Goal: Transaction & Acquisition: Purchase product/service

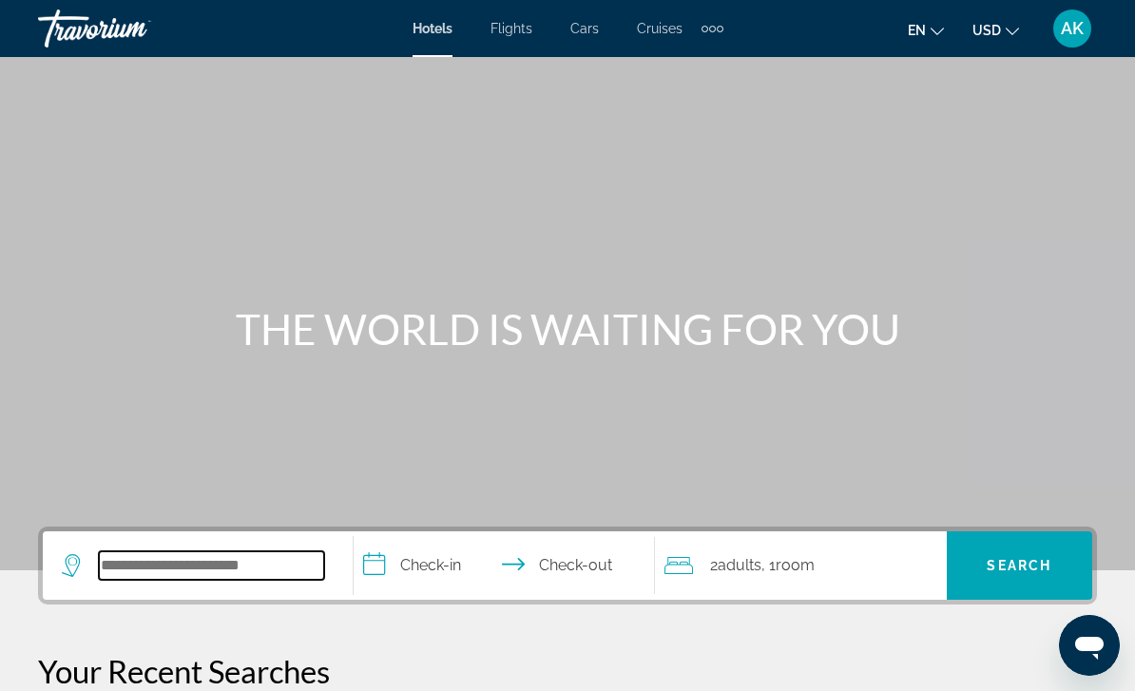
click at [203, 580] on input "Search hotel destination" at bounding box center [211, 565] width 225 height 29
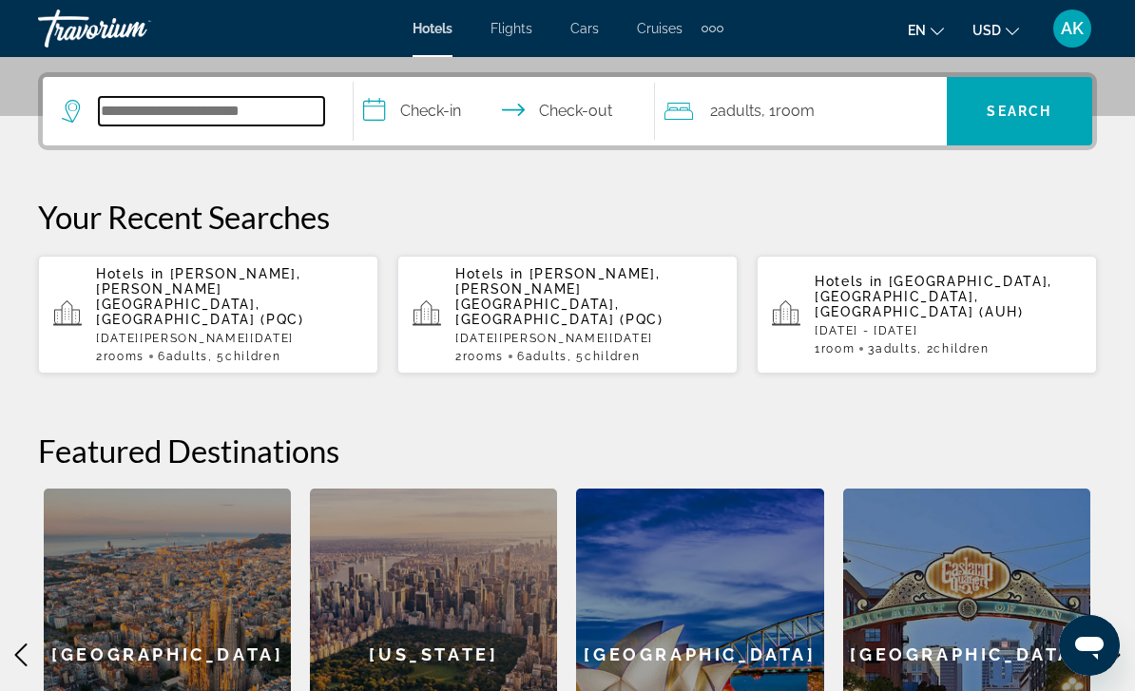
scroll to position [465, 0]
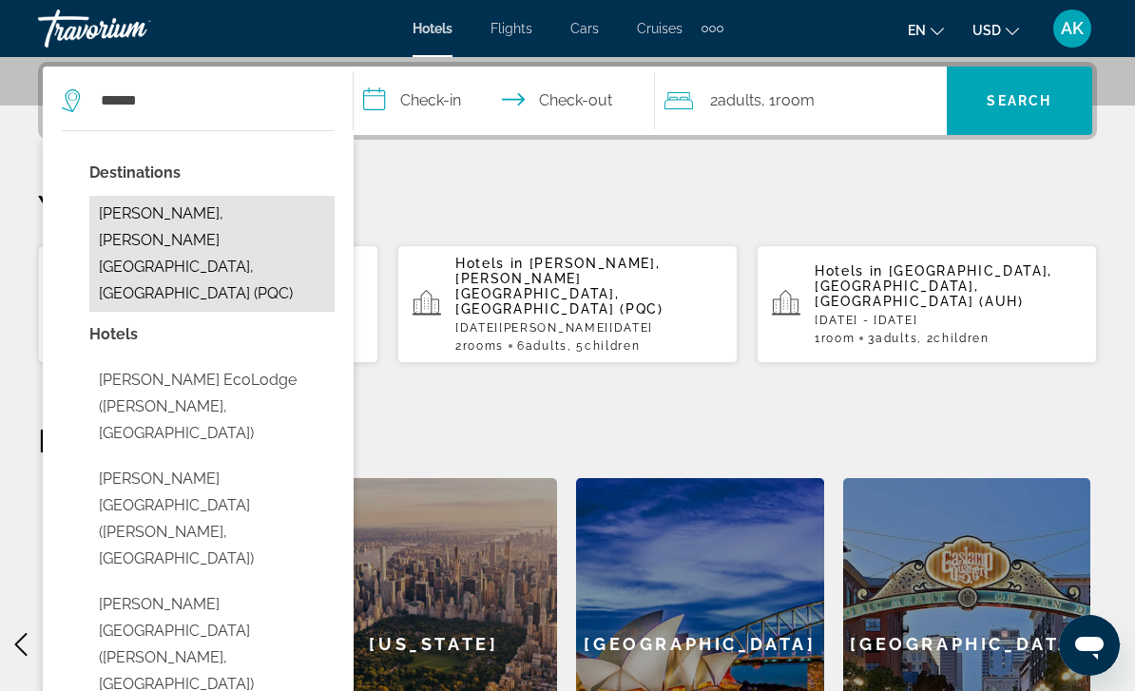
click at [210, 223] on button "Phu Quoc, Phu Quoc Island, Vietnam (PQC)" at bounding box center [211, 254] width 245 height 116
type input "**********"
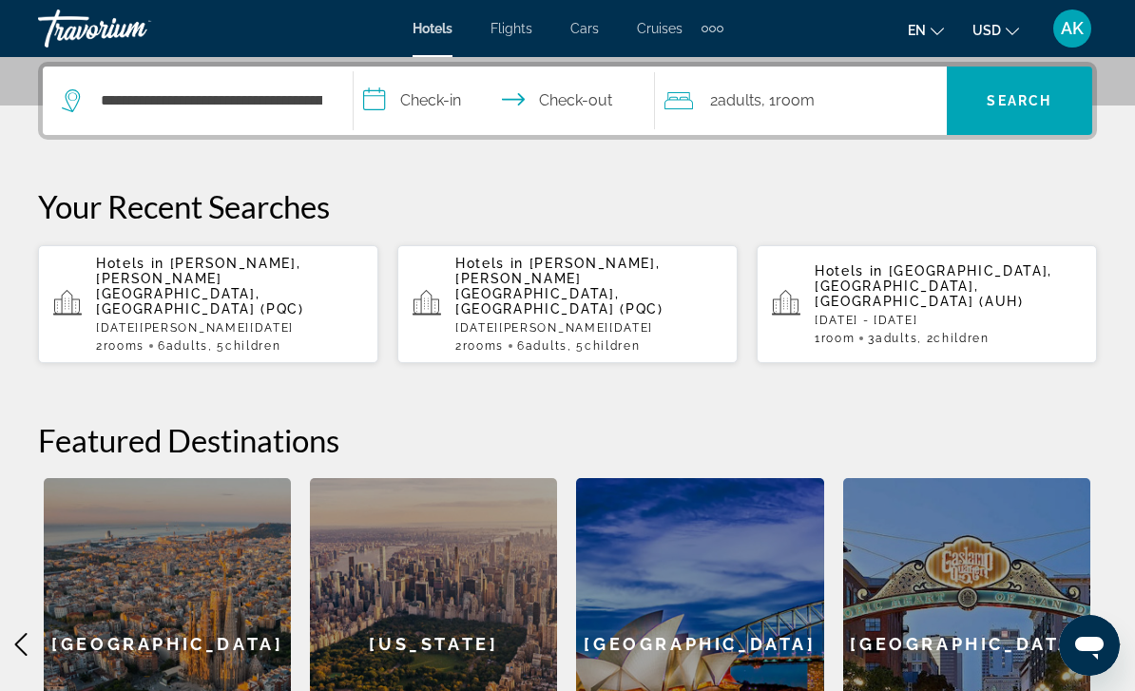
click at [427, 90] on input "**********" at bounding box center [508, 104] width 309 height 74
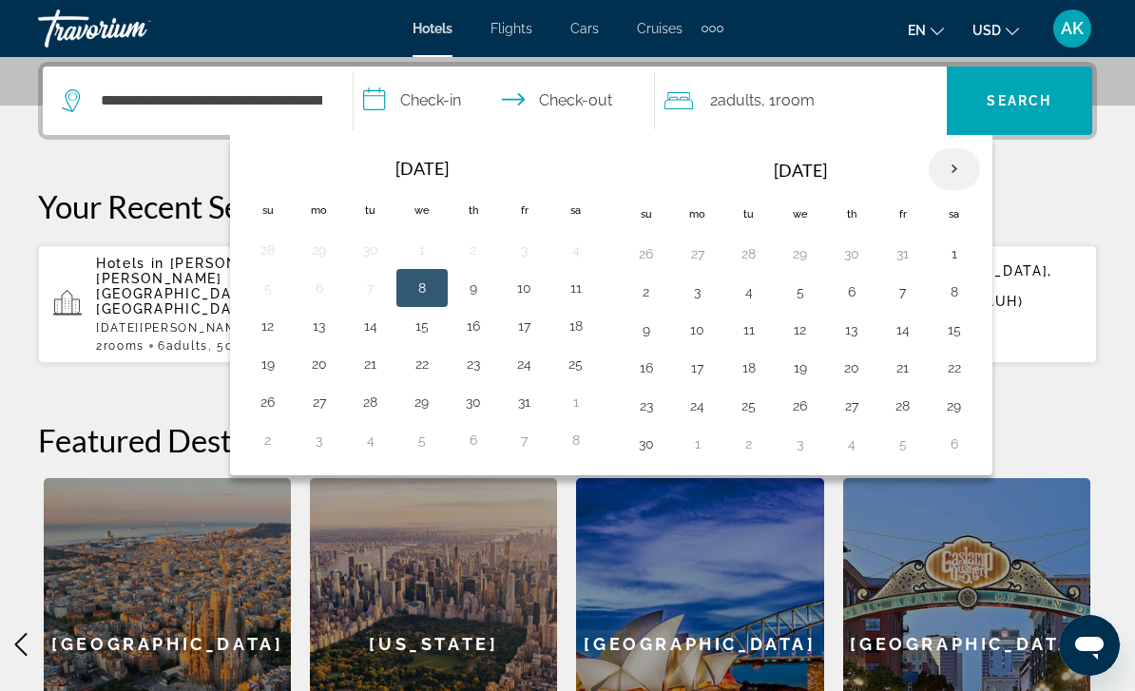
click at [955, 159] on th "Next month" at bounding box center [954, 169] width 51 height 42
click at [958, 175] on th "Next month" at bounding box center [954, 169] width 51 height 42
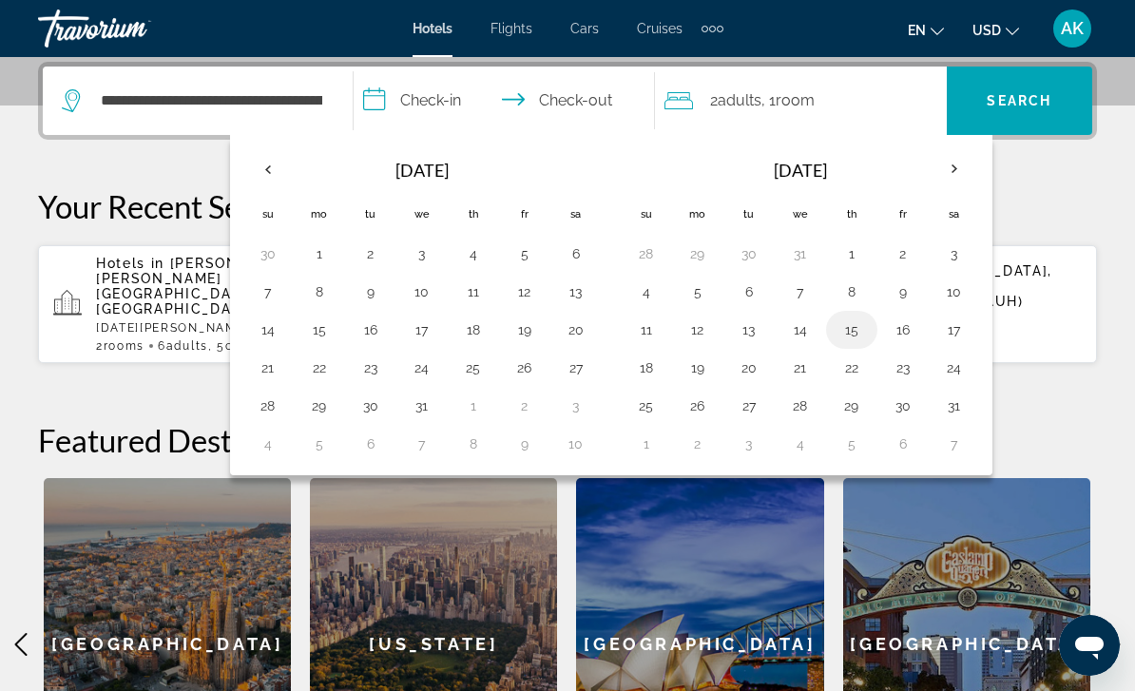
click at [850, 336] on button "15" at bounding box center [852, 330] width 30 height 27
click at [709, 296] on button "5" at bounding box center [698, 292] width 30 height 27
type input "**********"
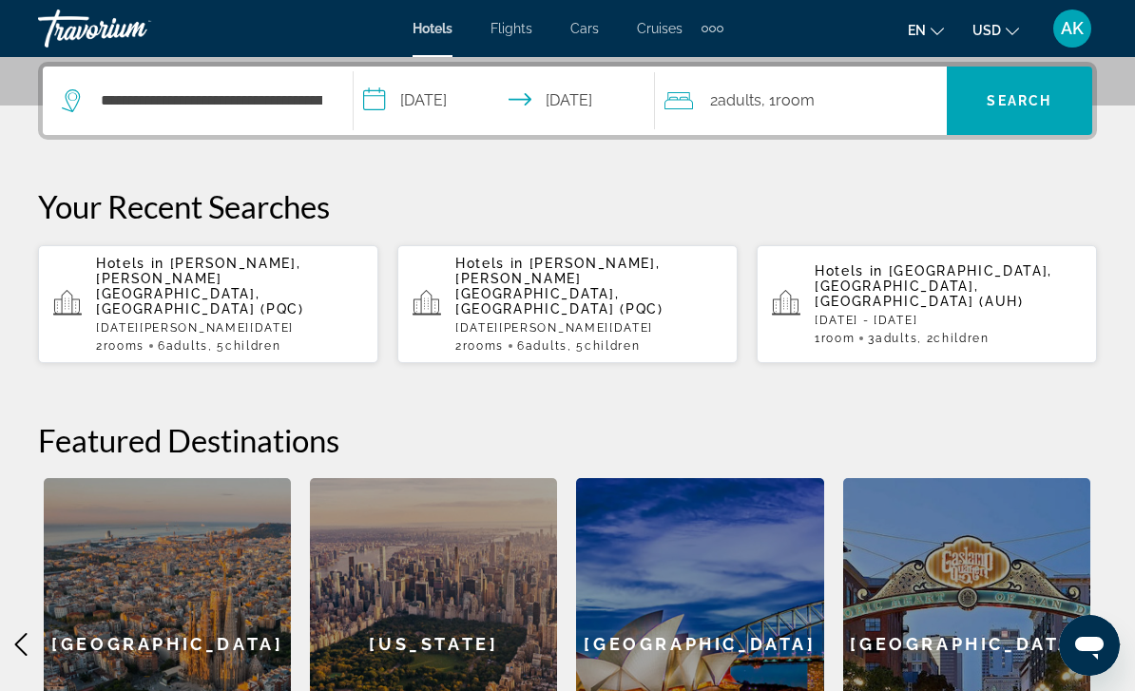
click at [738, 101] on span "Adults" at bounding box center [740, 100] width 44 height 18
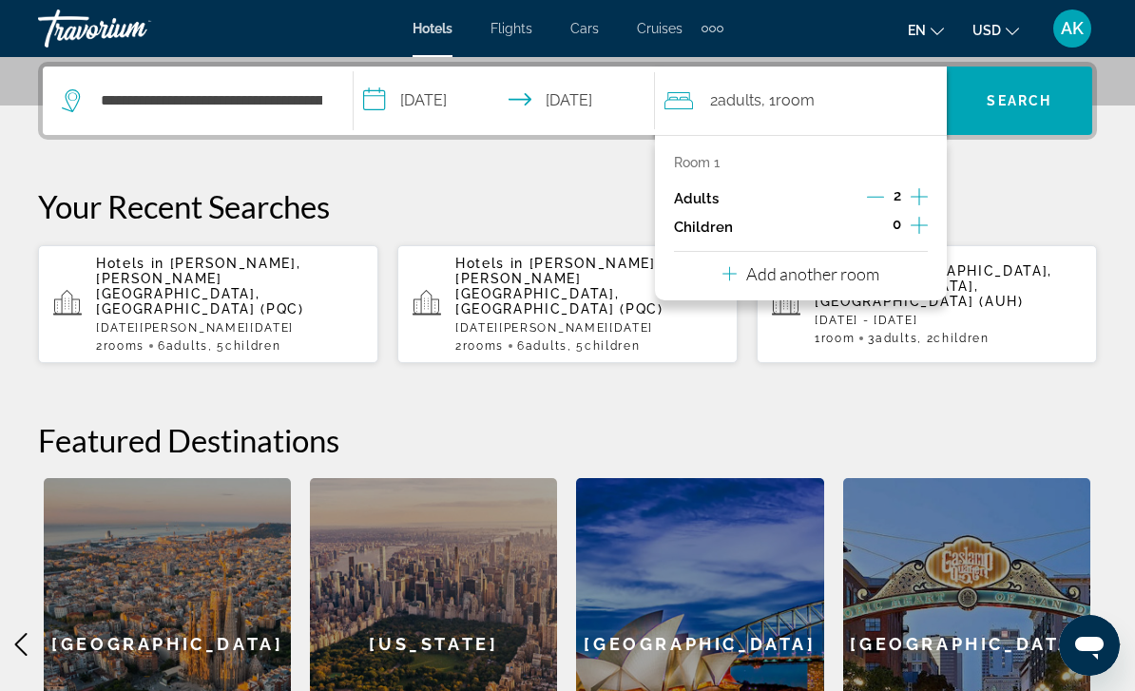
click at [922, 185] on icon "Increment adults" at bounding box center [919, 196] width 17 height 23
click at [928, 222] on button "Increment children" at bounding box center [919, 227] width 17 height 29
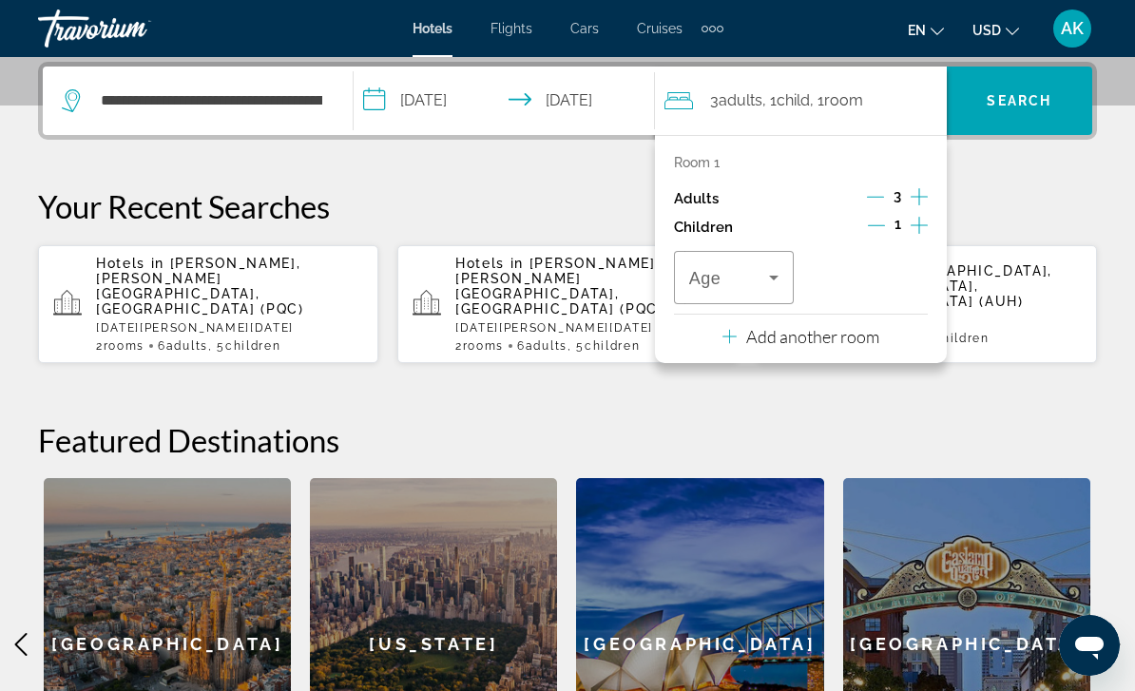
click at [923, 222] on icon "Increment children" at bounding box center [919, 225] width 17 height 17
click at [771, 266] on icon "Travelers: 3 adults, 2 children" at bounding box center [773, 277] width 23 height 23
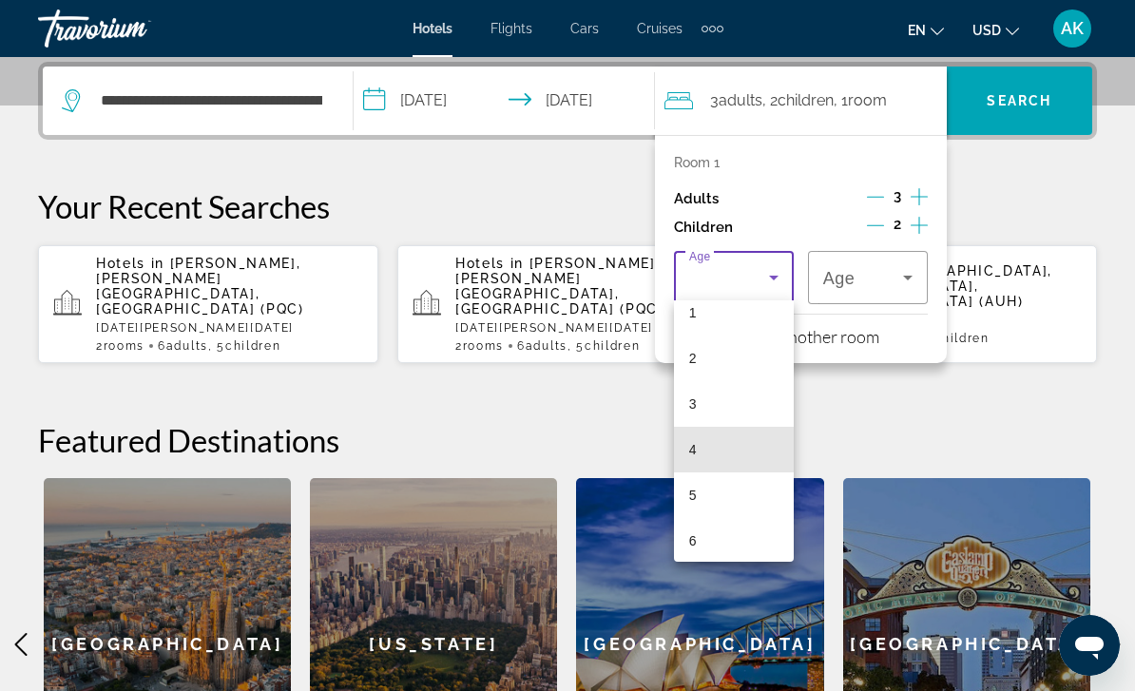
scroll to position [163, 0]
click at [728, 445] on mat-option "6" at bounding box center [734, 442] width 120 height 46
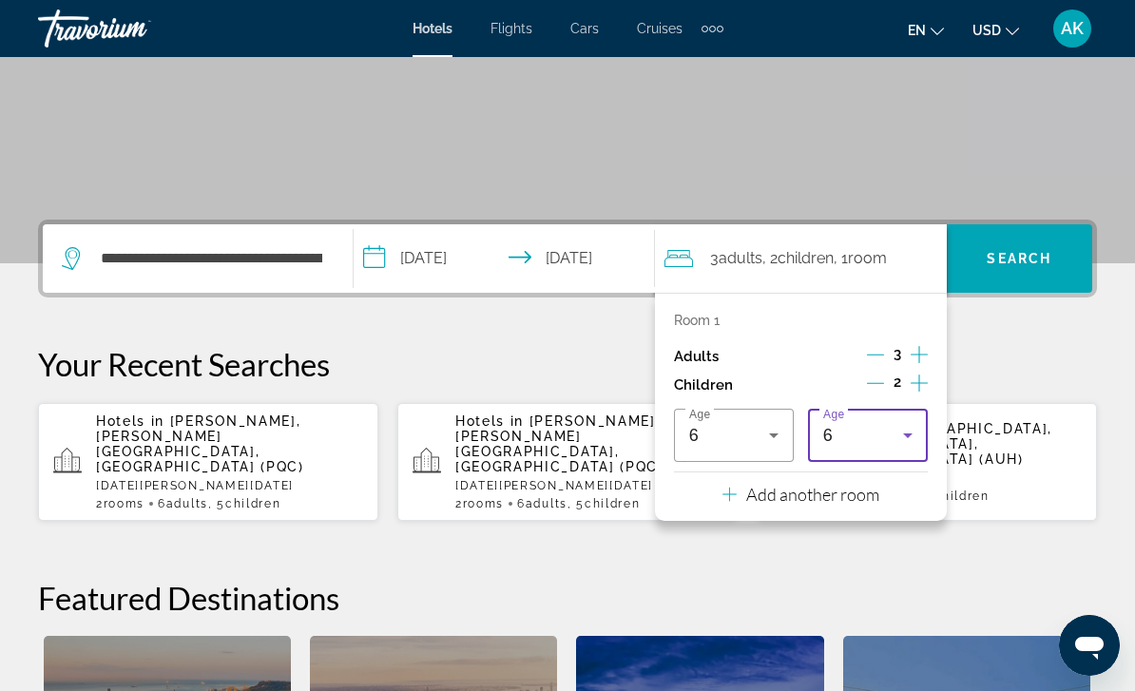
click at [859, 429] on div "6" at bounding box center [863, 435] width 80 height 23
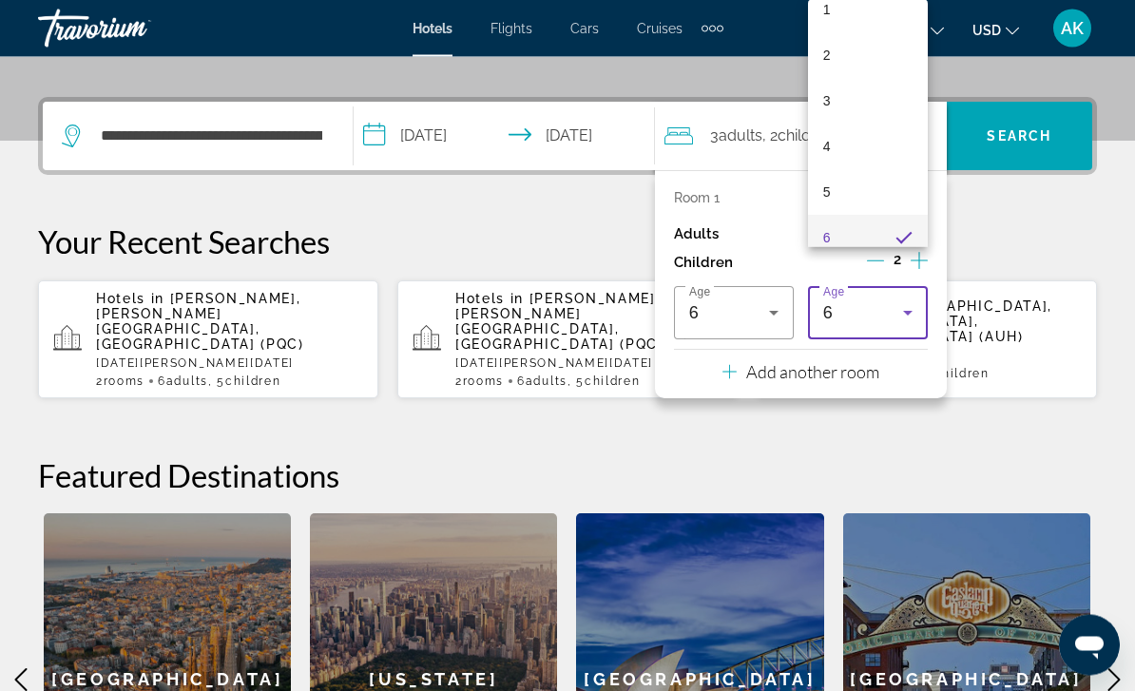
scroll to position [465, 0]
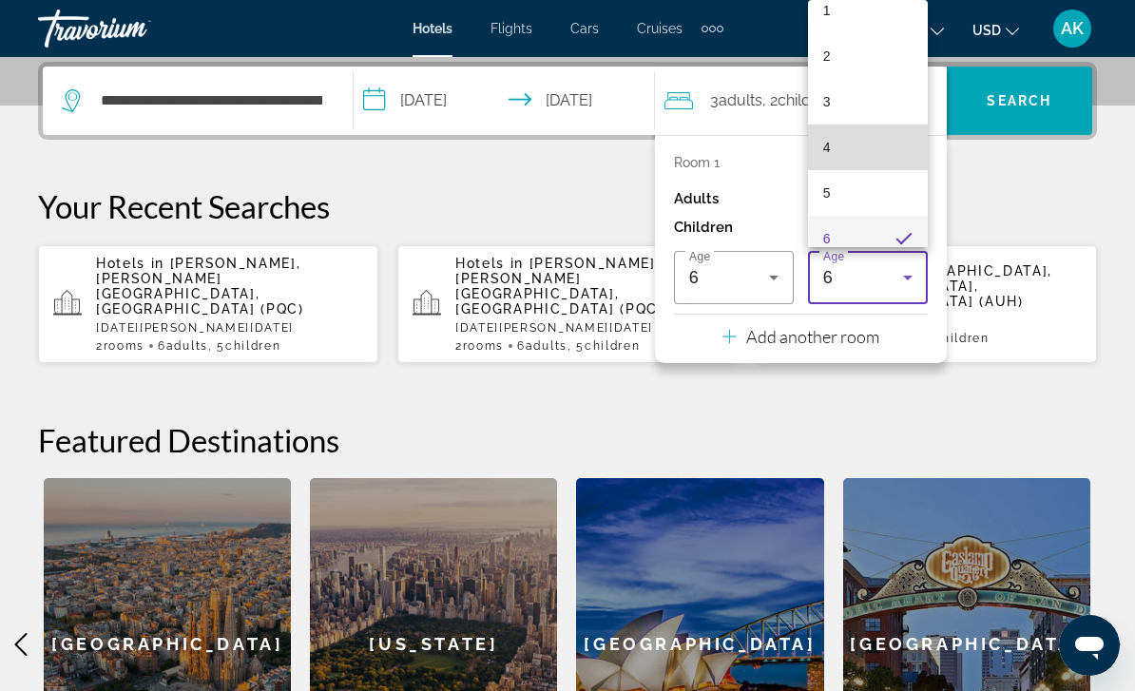
click at [872, 170] on mat-option "4" at bounding box center [868, 148] width 120 height 46
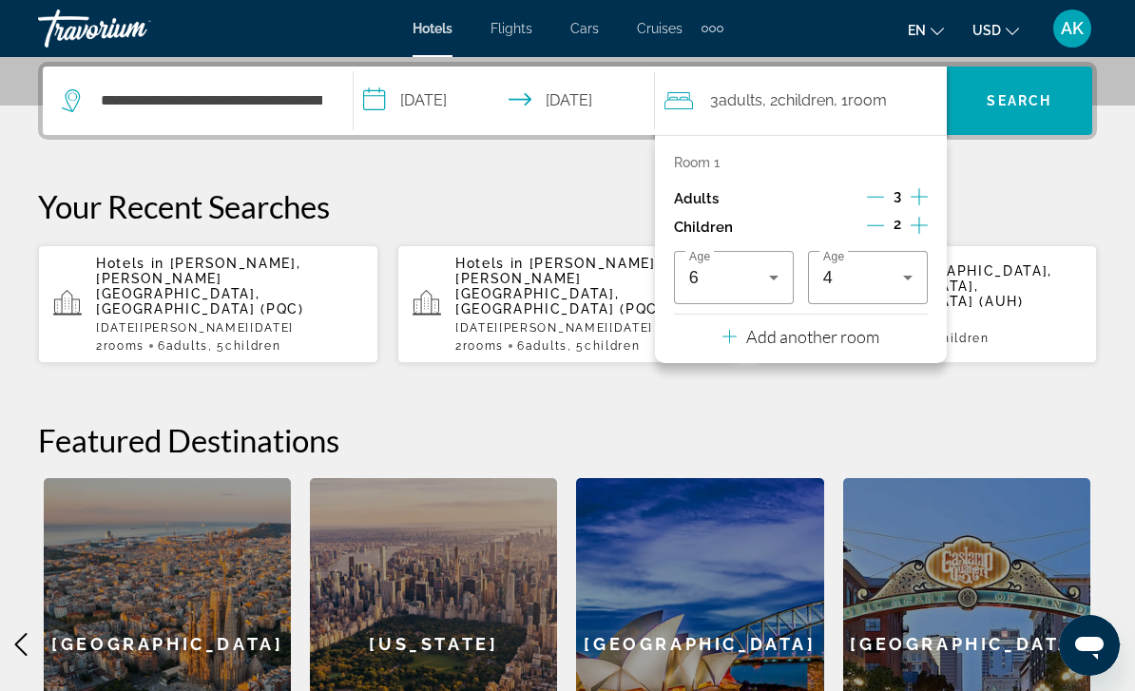
click at [799, 421] on h2 "Featured Destinations" at bounding box center [567, 440] width 1059 height 38
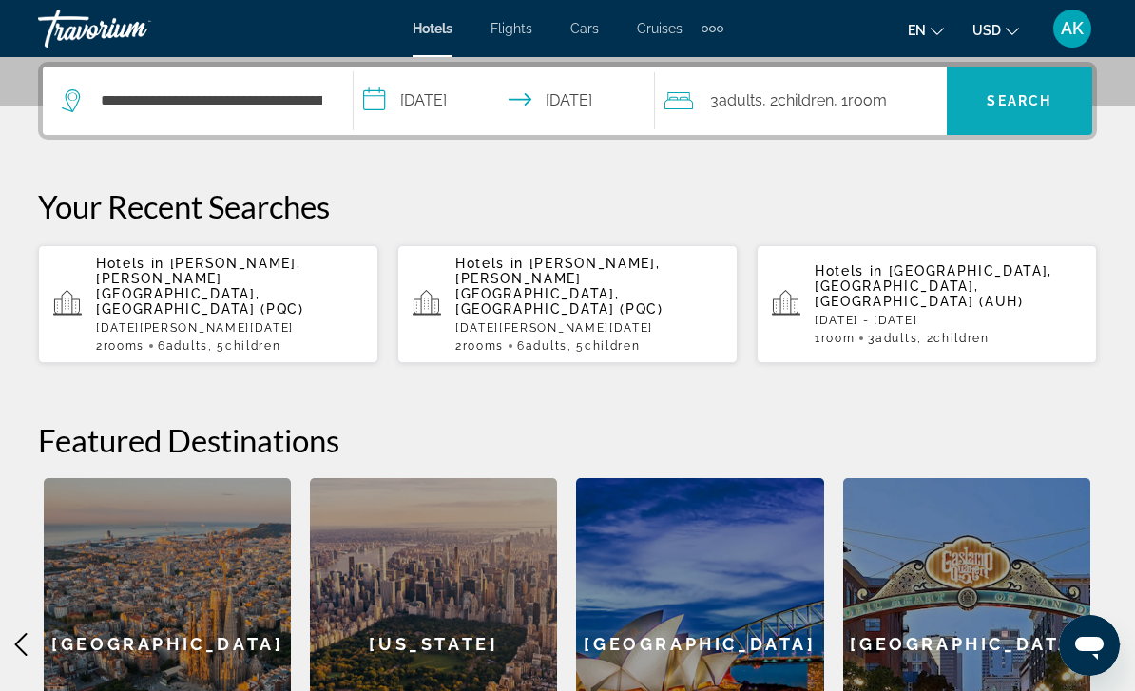
click at [1007, 95] on span "Search" at bounding box center [1019, 100] width 65 height 15
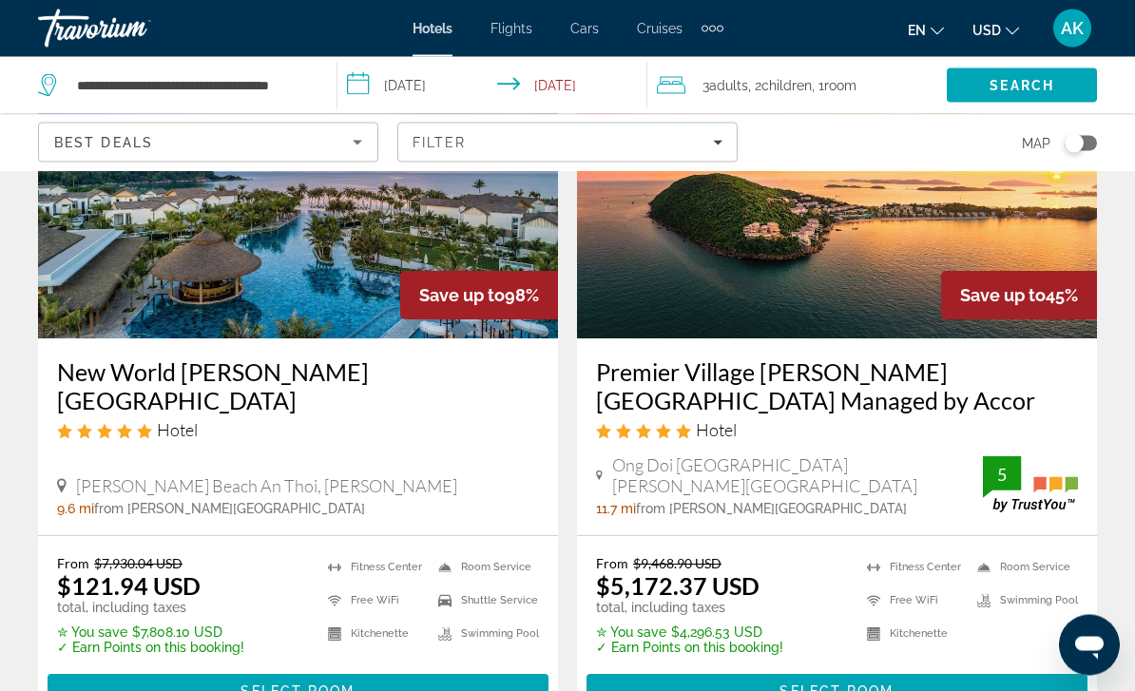
scroll to position [203, 0]
click at [309, 685] on span "Select Room" at bounding box center [298, 691] width 114 height 15
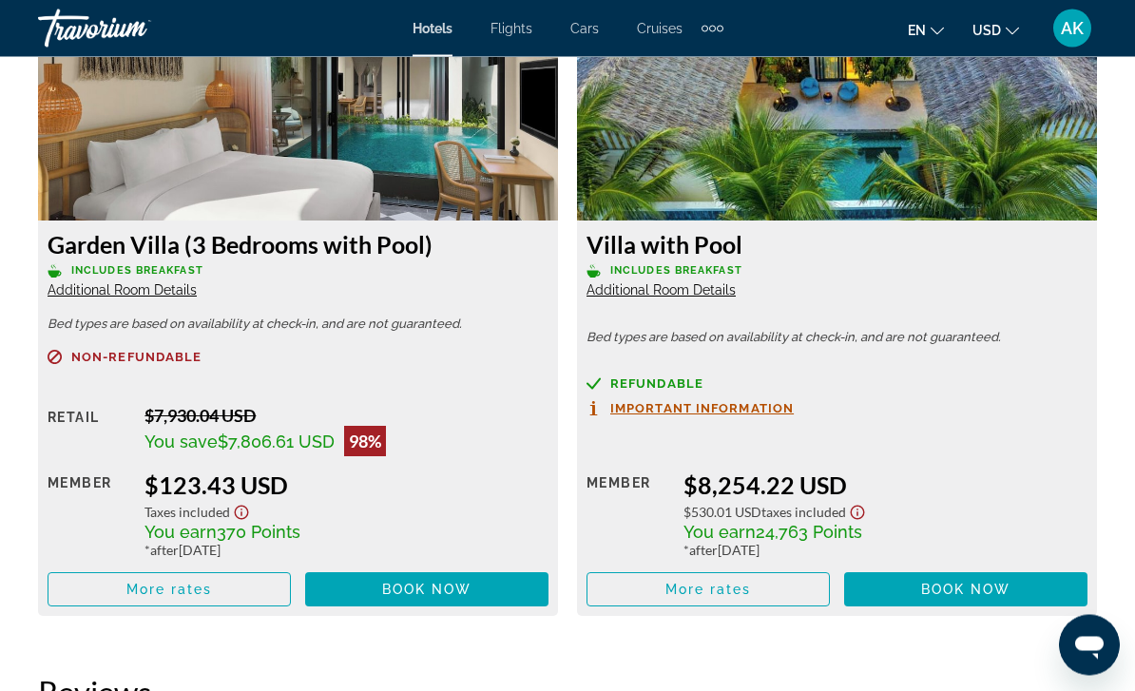
scroll to position [3035, 0]
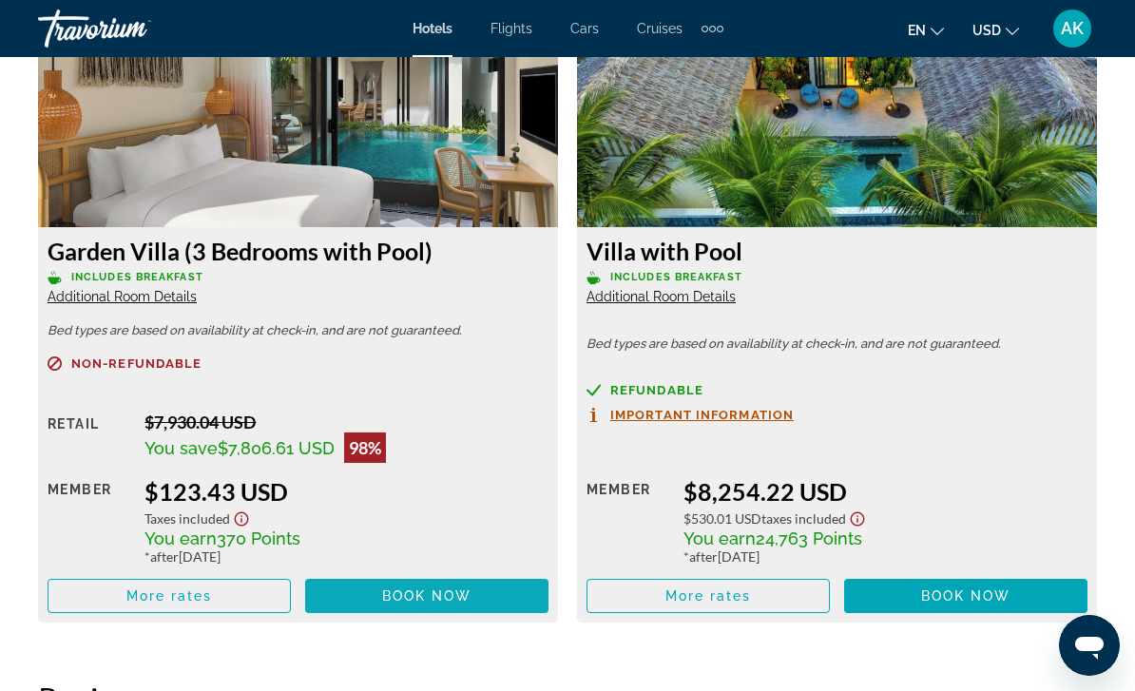
click at [447, 610] on span "Main content" at bounding box center [426, 596] width 243 height 46
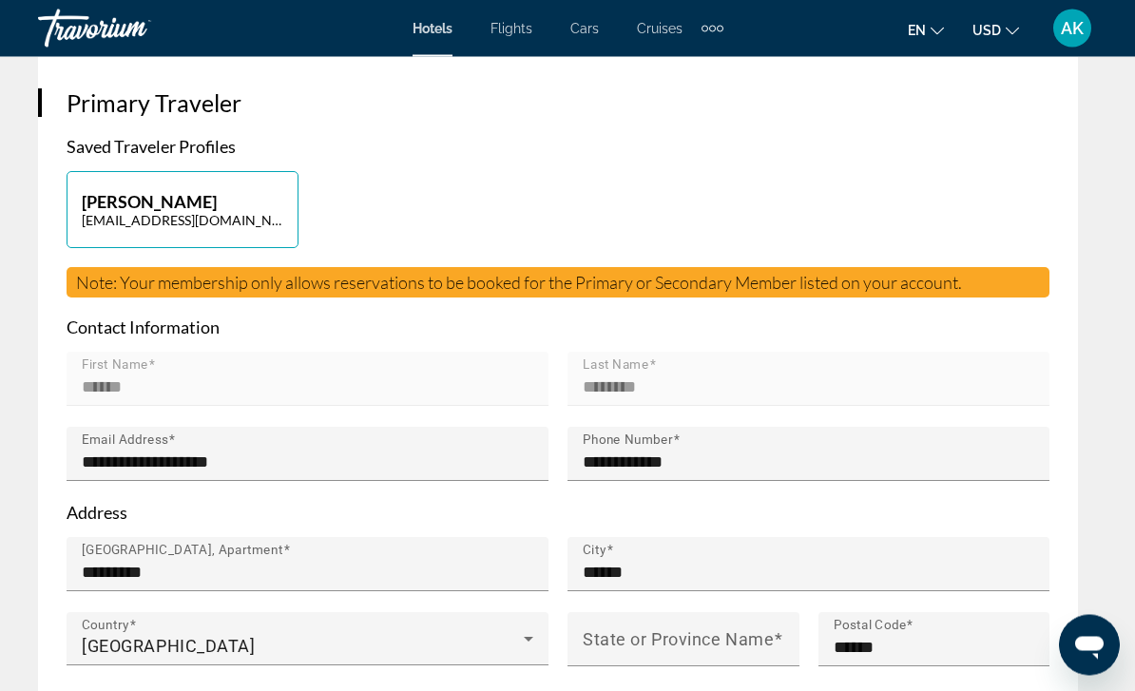
scroll to position [1041, 0]
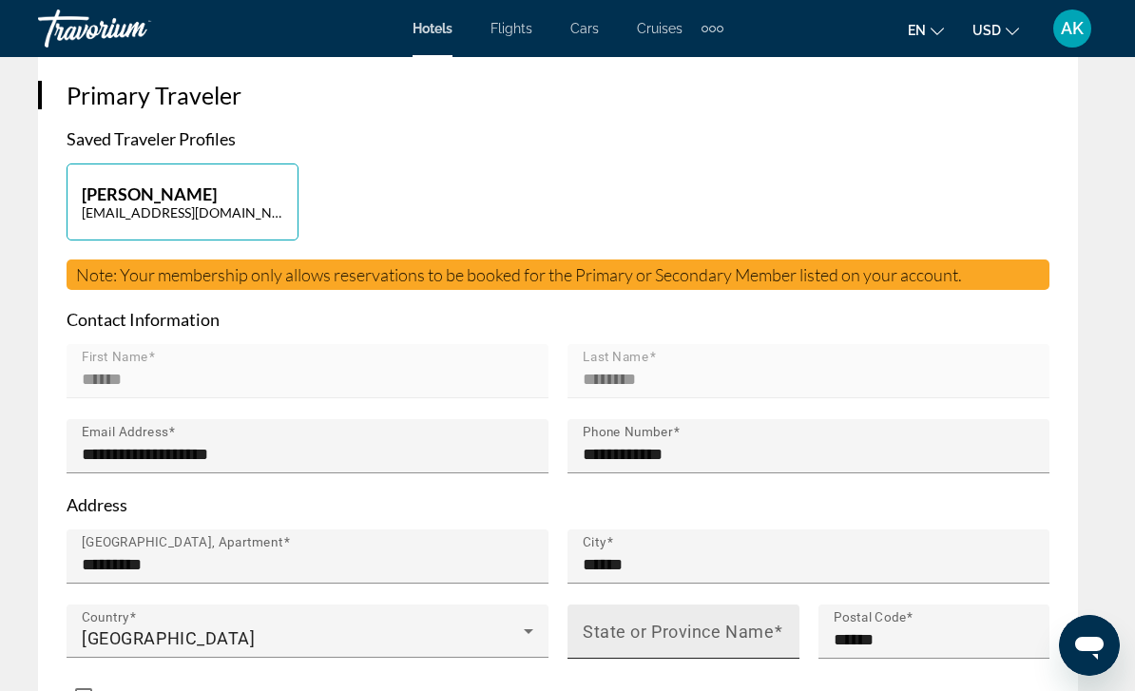
click at [690, 622] on mat-label "State or Province Name" at bounding box center [678, 632] width 191 height 20
click at [690, 628] on input "State or Province Name" at bounding box center [689, 639] width 213 height 23
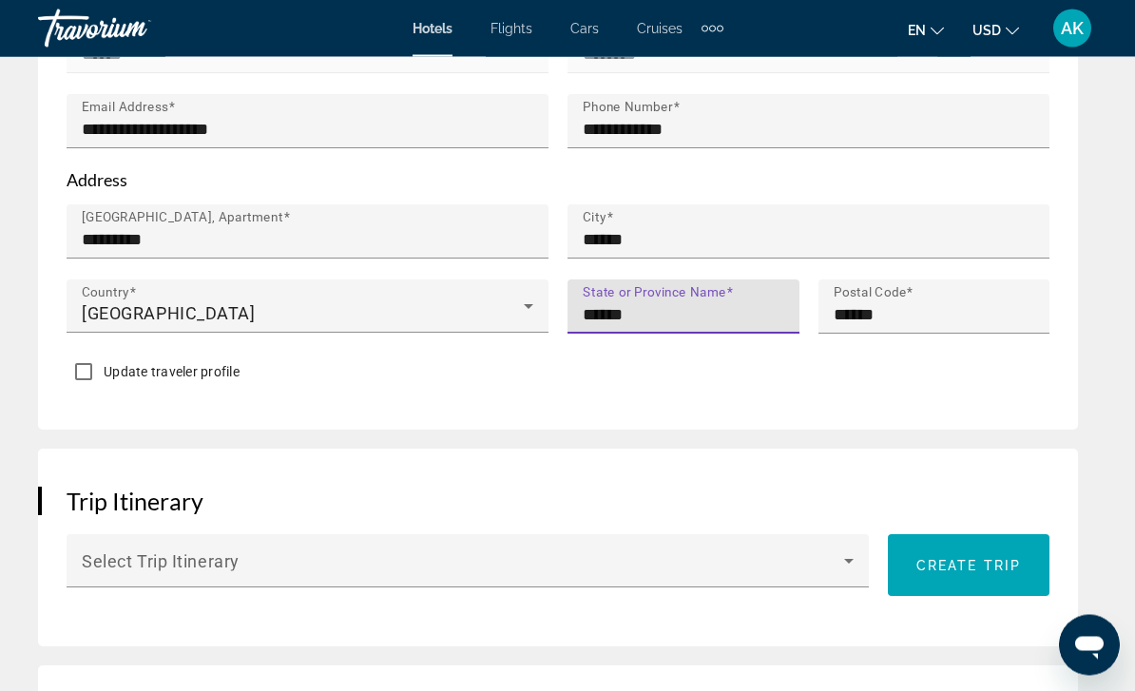
scroll to position [1367, 0]
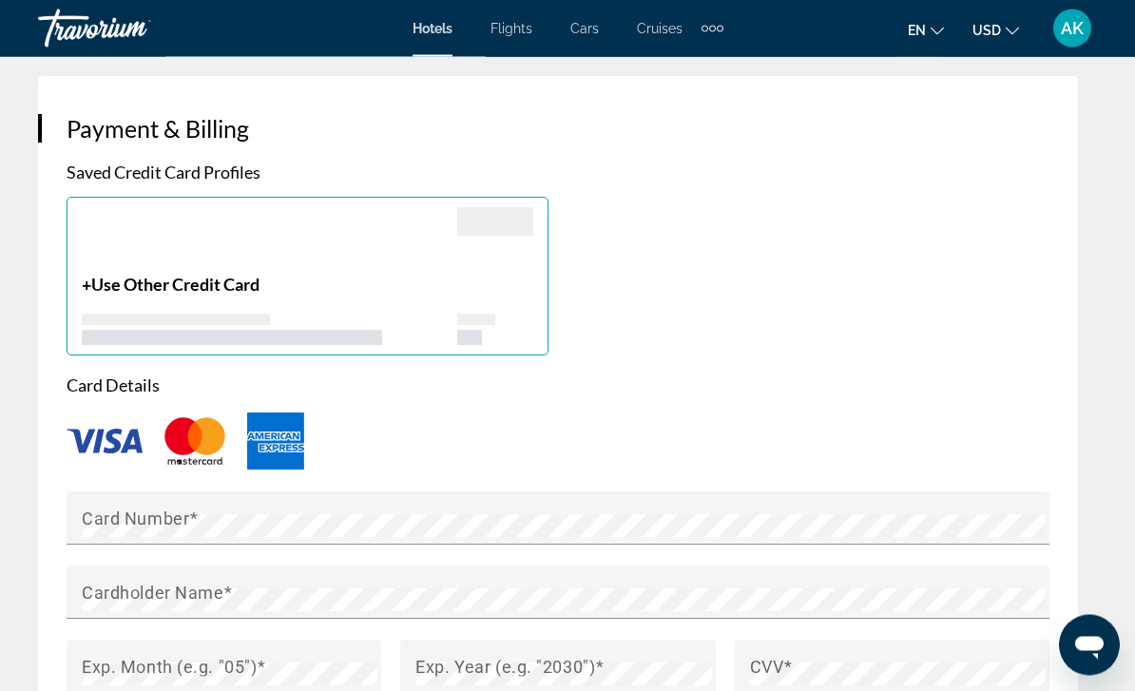
type input "******"
click at [106, 430] on img "Main content" at bounding box center [105, 442] width 76 height 25
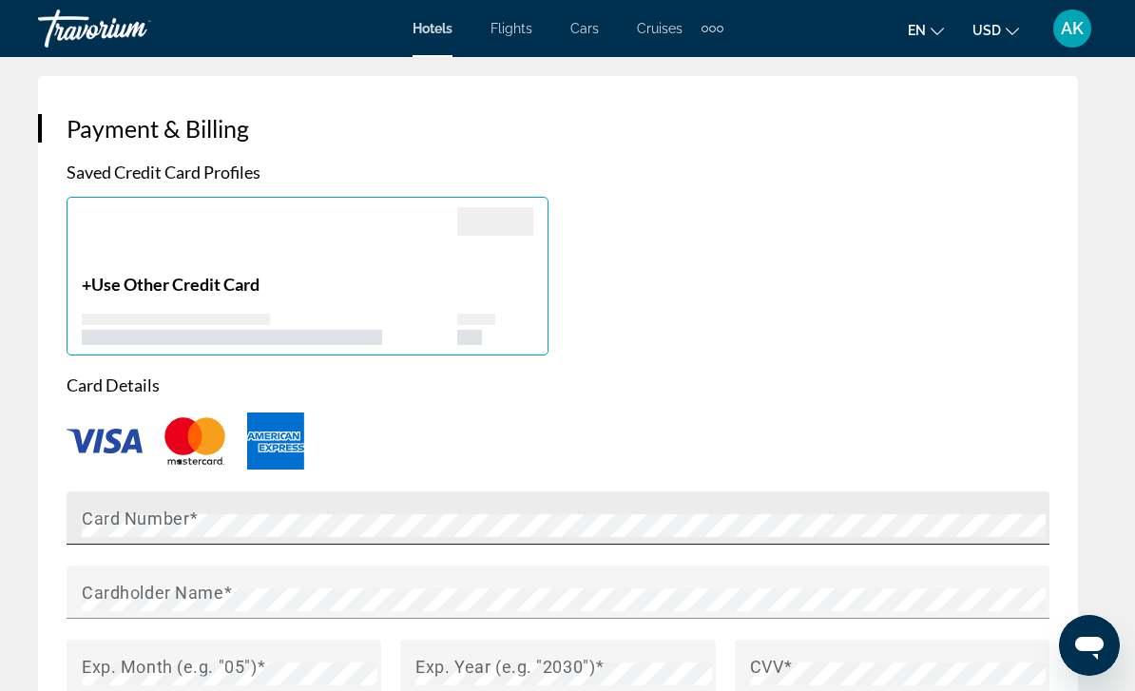
click at [169, 508] on mat-label "Card Number" at bounding box center [135, 518] width 107 height 20
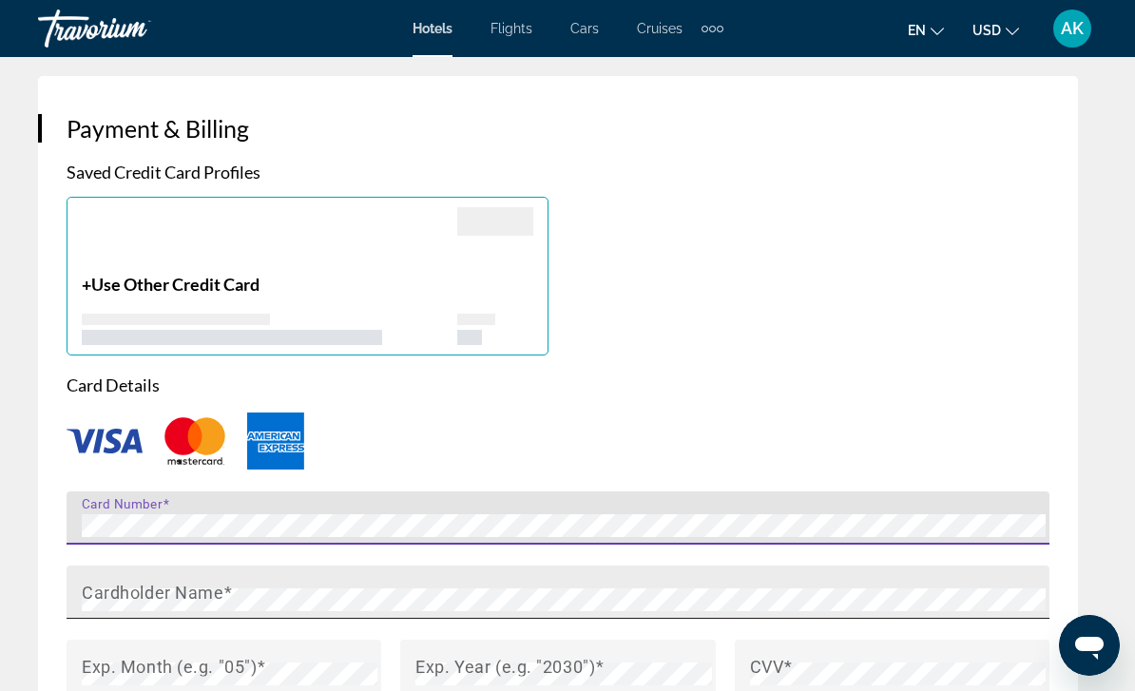
click at [170, 582] on mat-label "Cardholder Name" at bounding box center [153, 592] width 142 height 20
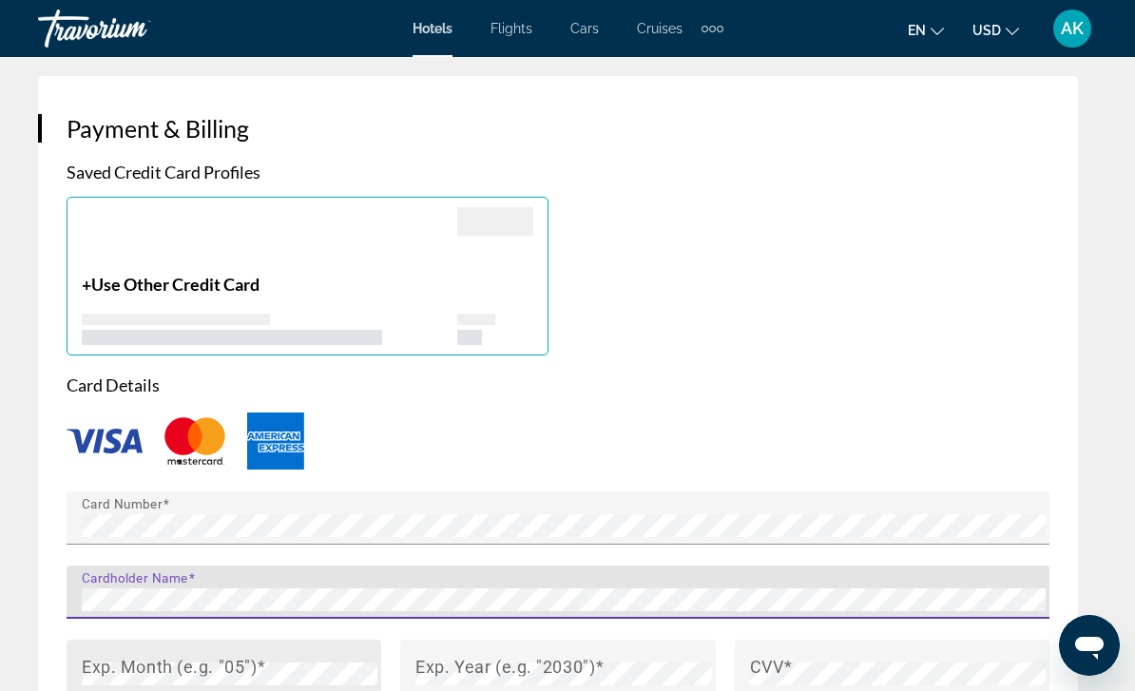
click at [203, 656] on mat-label "Exp. Month (e.g. "05")" at bounding box center [169, 666] width 175 height 20
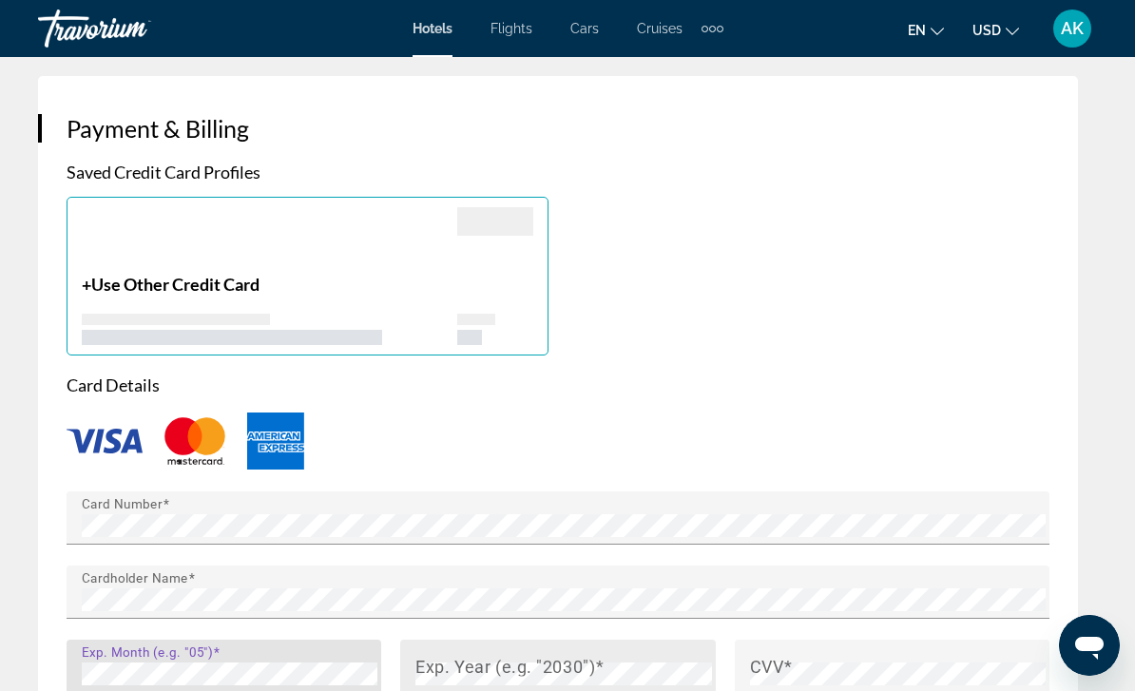
click at [509, 640] on div "Exp. Year (e.g. "2030")" at bounding box center [563, 666] width 296 height 53
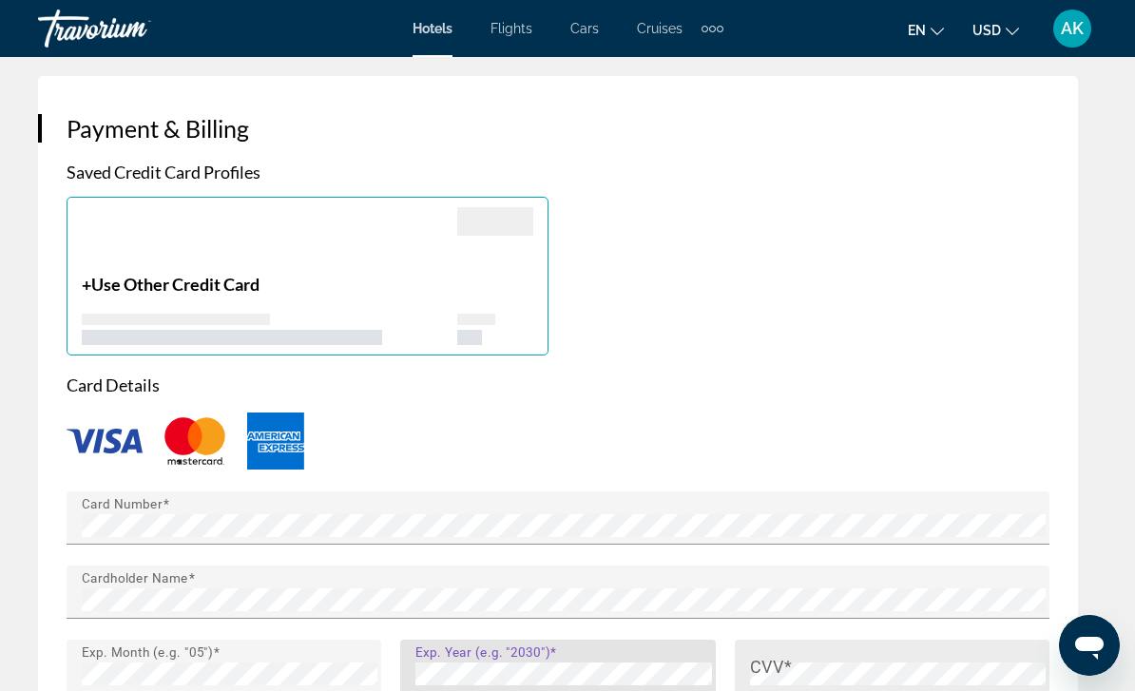
click at [835, 640] on div "CVV" at bounding box center [898, 666] width 296 height 53
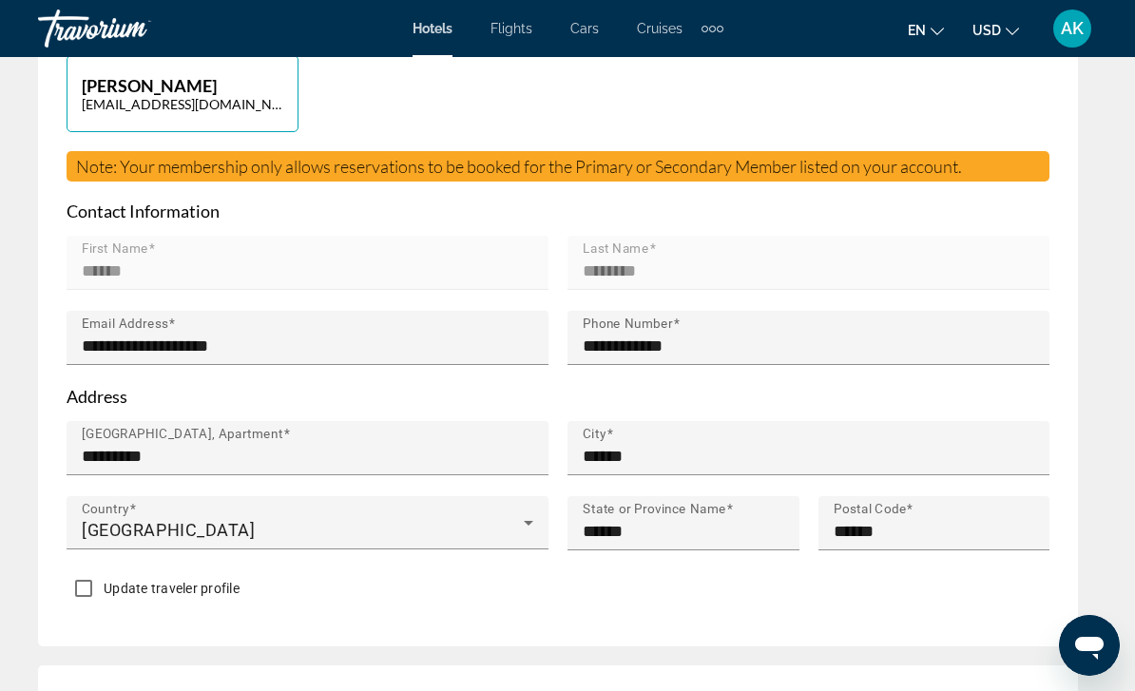
scroll to position [1084, 0]
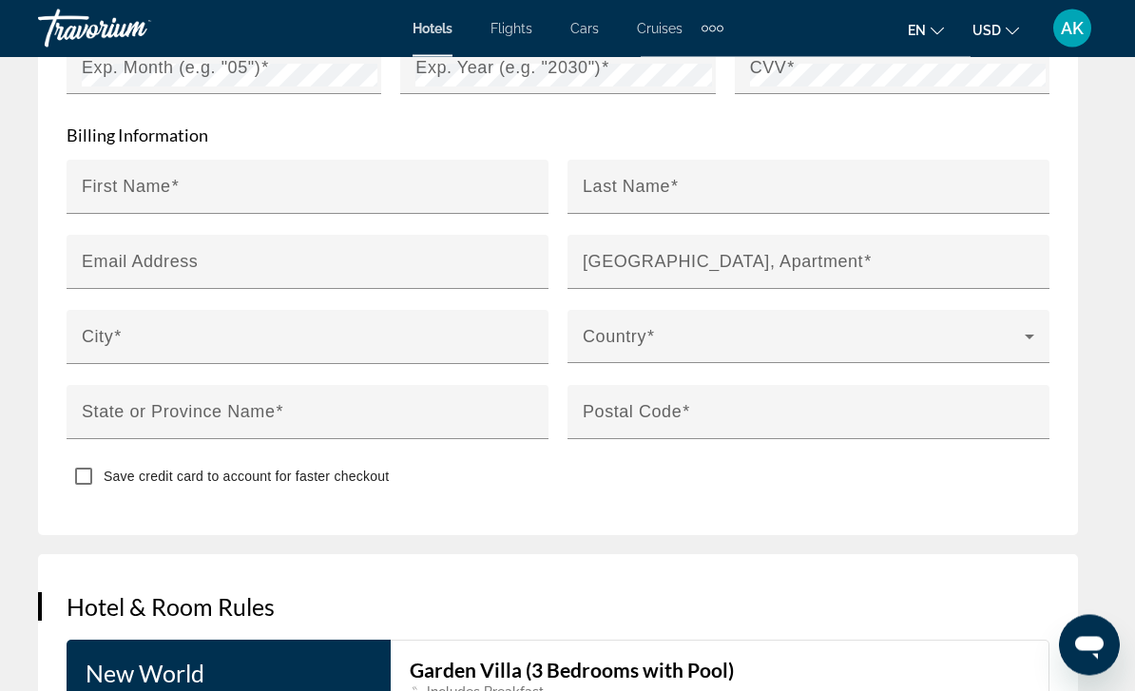
scroll to position [2587, 0]
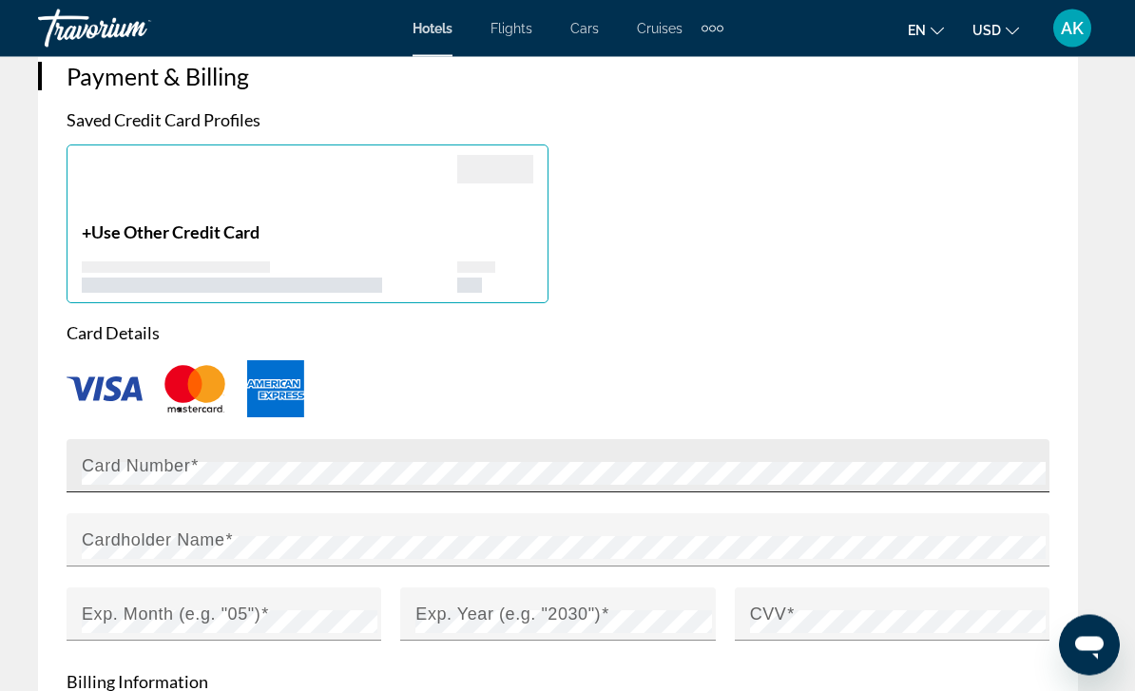
click at [168, 456] on mat-label "Card Number" at bounding box center [136, 465] width 108 height 19
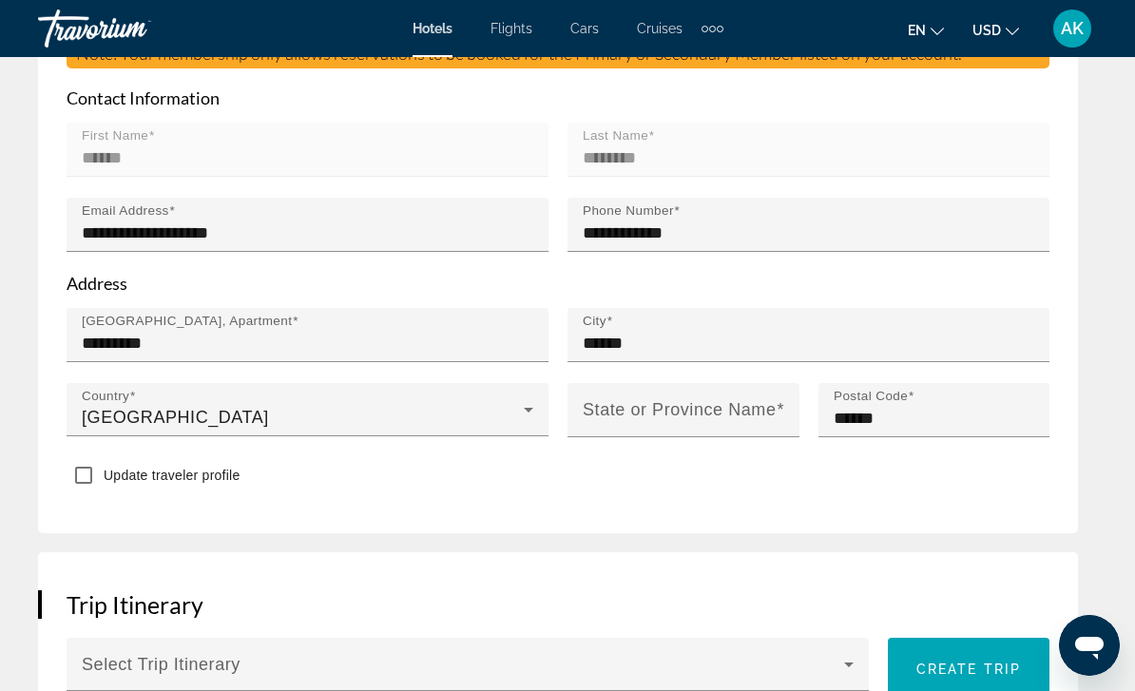
scroll to position [1260, 0]
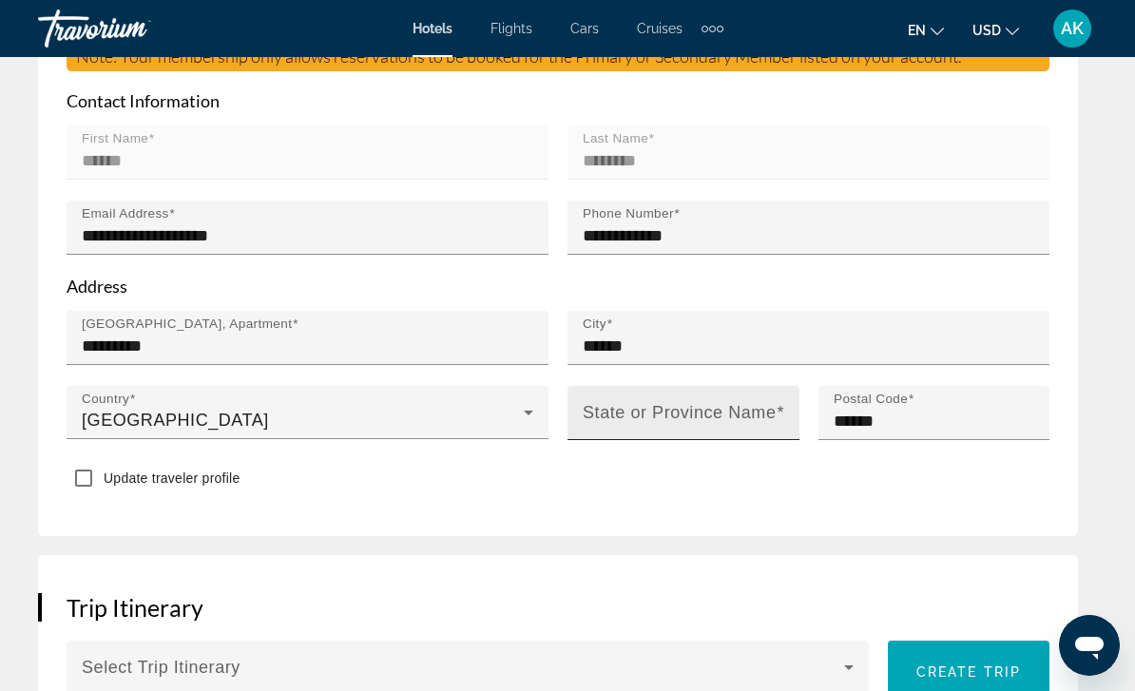
click at [691, 410] on input "State or Province Name" at bounding box center [689, 421] width 213 height 23
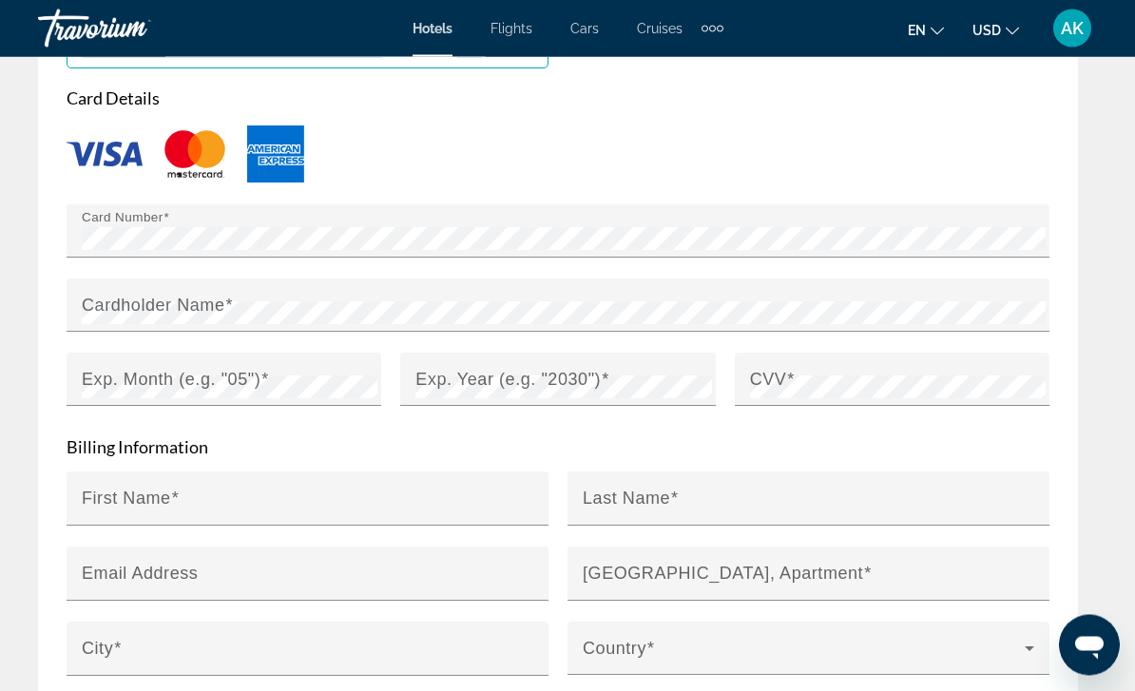
scroll to position [2242, 0]
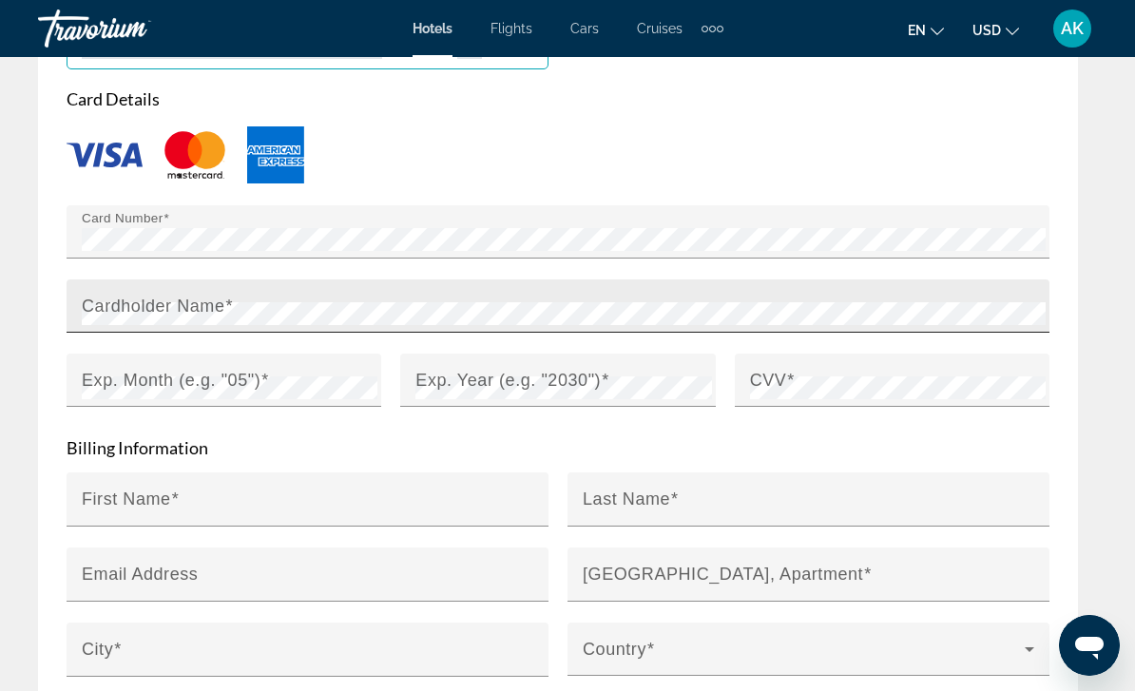
type input "******"
click at [154, 296] on mat-label "Cardholder Name" at bounding box center [154, 305] width 144 height 19
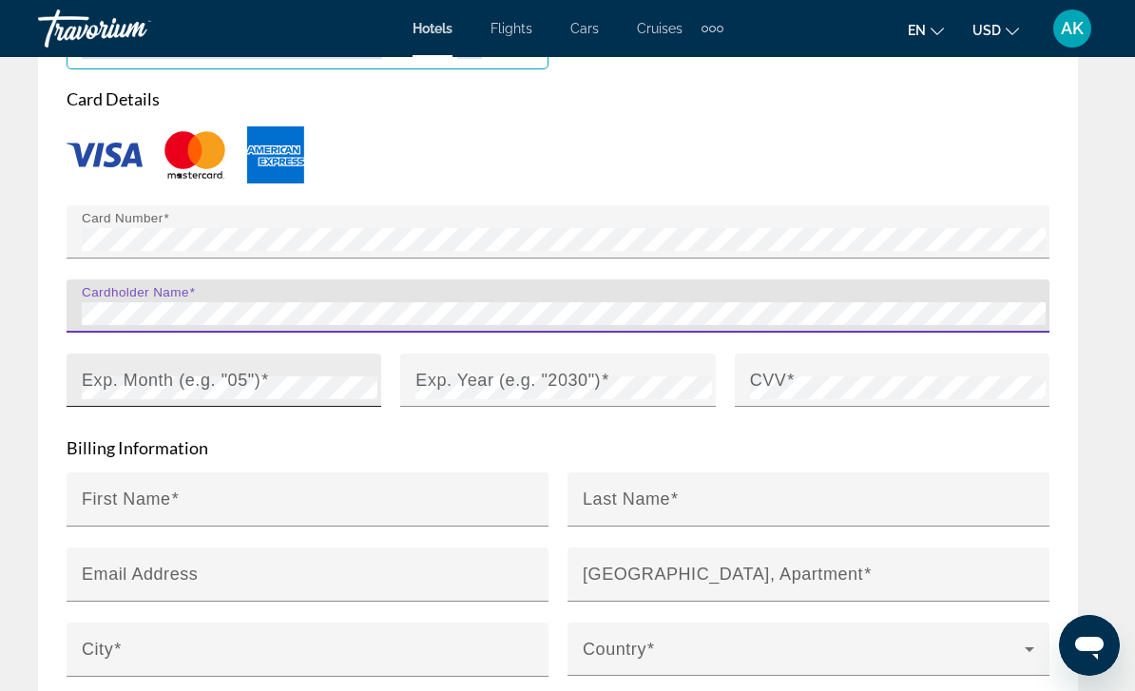
click at [212, 370] on mat-label "Exp. Month (e.g. "05")" at bounding box center [171, 379] width 179 height 19
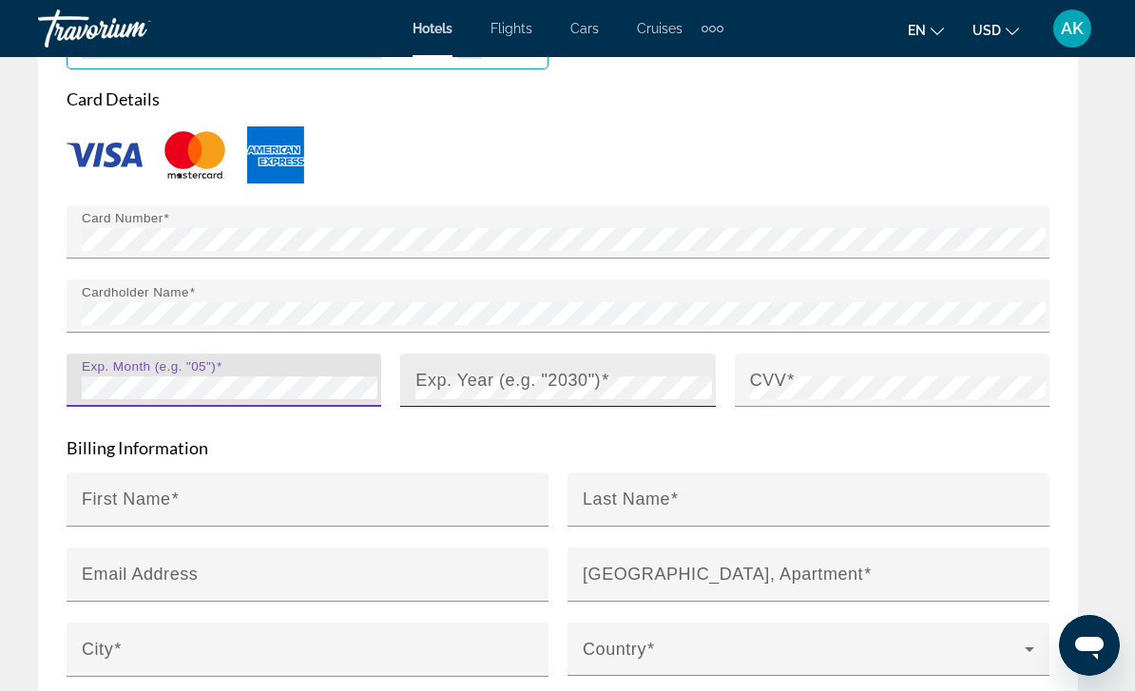
click at [557, 370] on mat-label "Exp. Year (e.g. "2030")" at bounding box center [507, 379] width 185 height 19
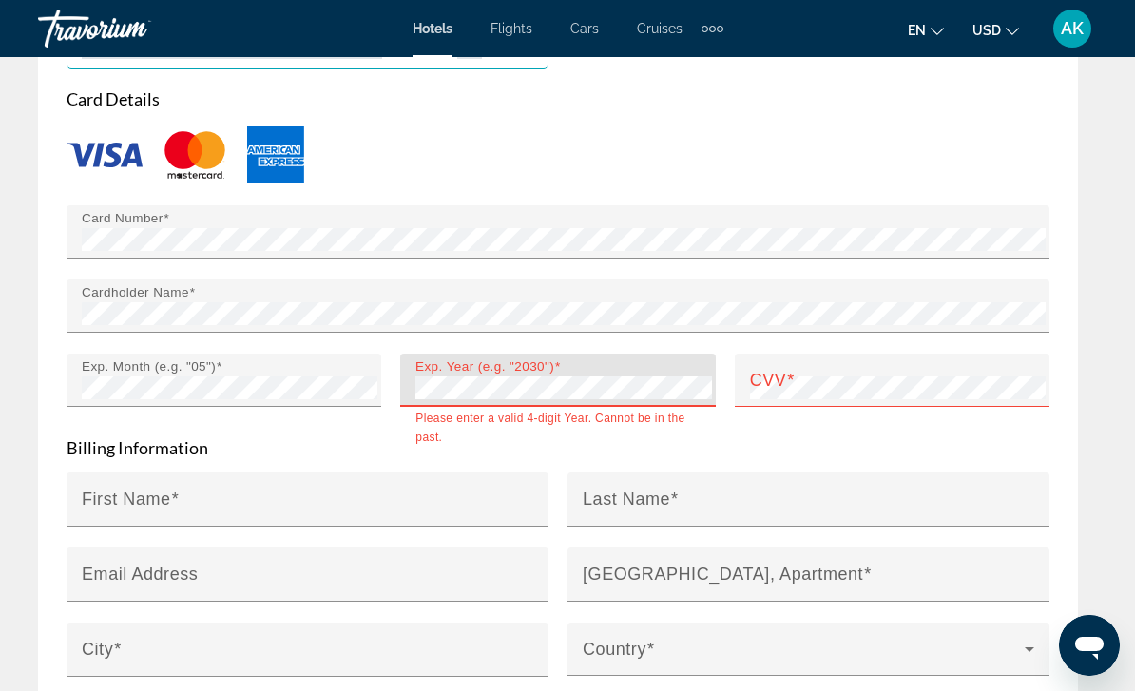
scroll to position [2213, 0]
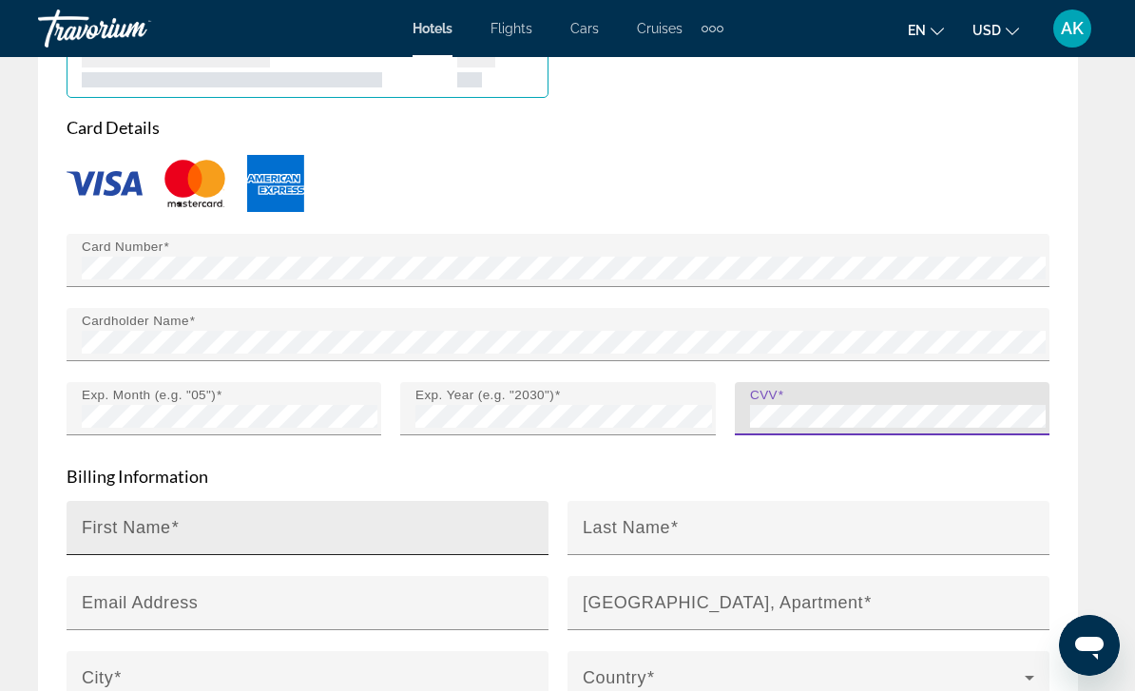
click at [240, 525] on input "First Name" at bounding box center [313, 536] width 463 height 23
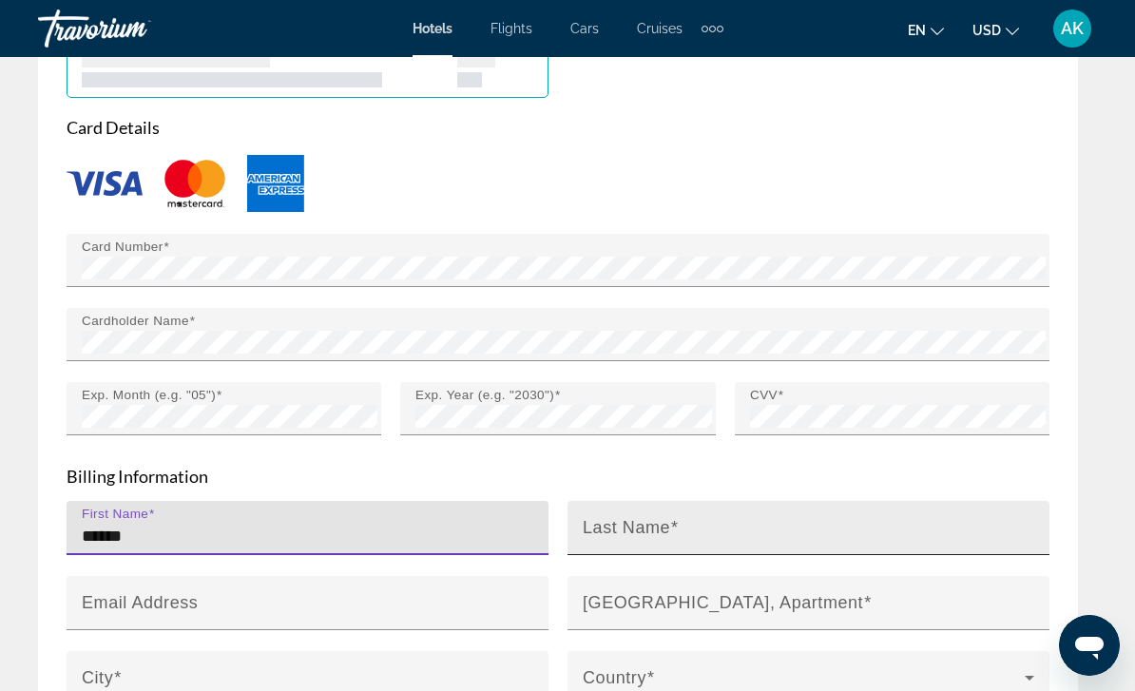
type input "******"
click at [746, 525] on input "Last Name" at bounding box center [814, 536] width 463 height 23
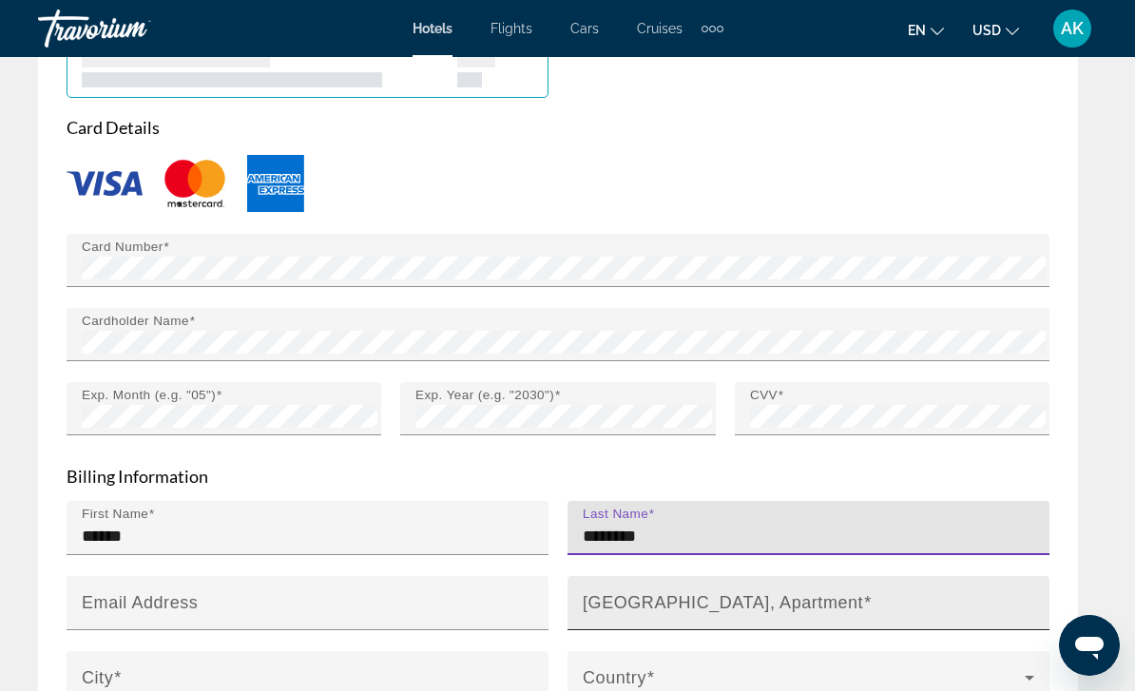
type input "********"
click at [795, 600] on input "[GEOGRAPHIC_DATA], Apartment" at bounding box center [814, 611] width 463 height 23
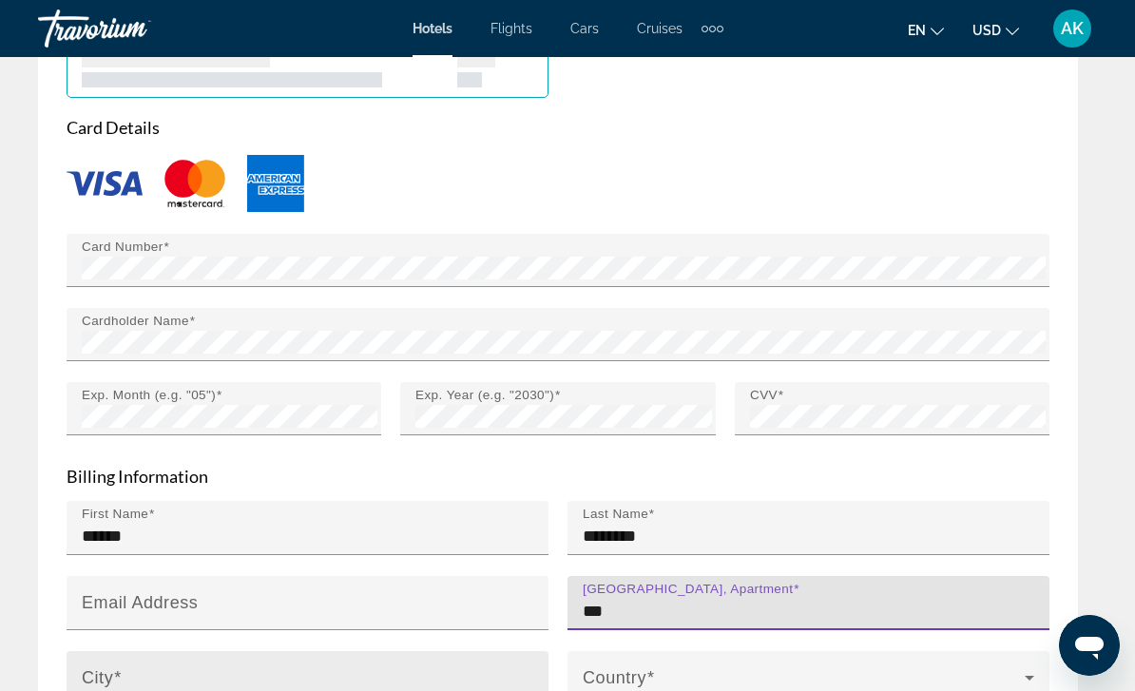
type input "***"
click at [360, 675] on input "City" at bounding box center [313, 686] width 463 height 23
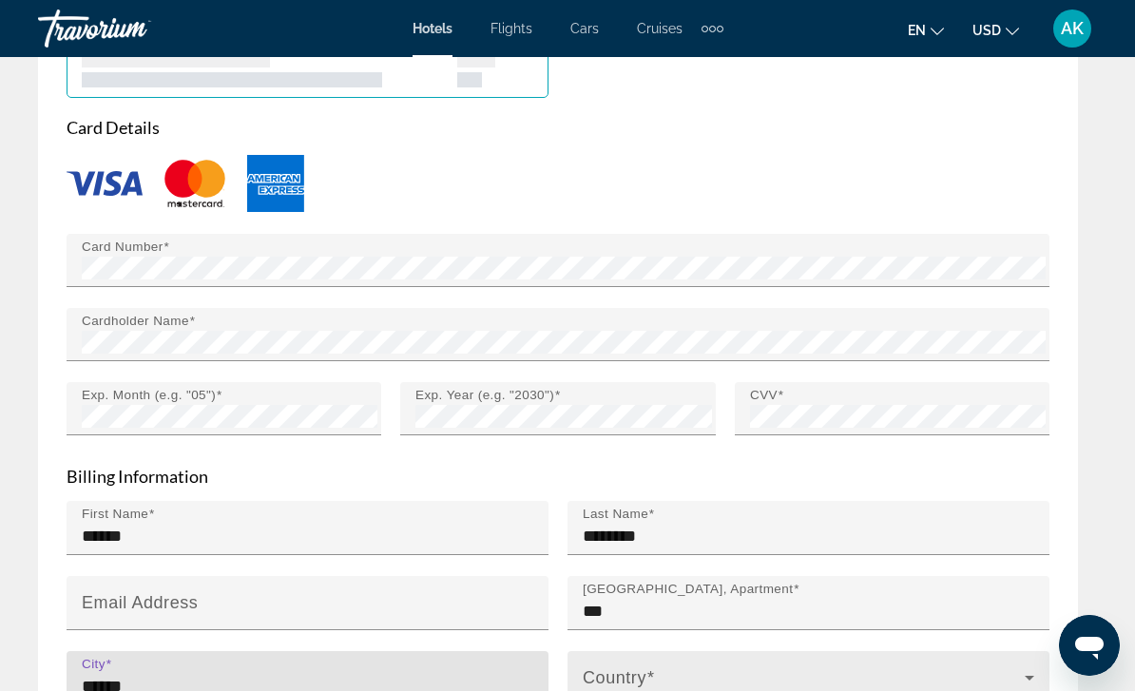
type input "******"
click at [656, 674] on span "Main content" at bounding box center [804, 685] width 442 height 23
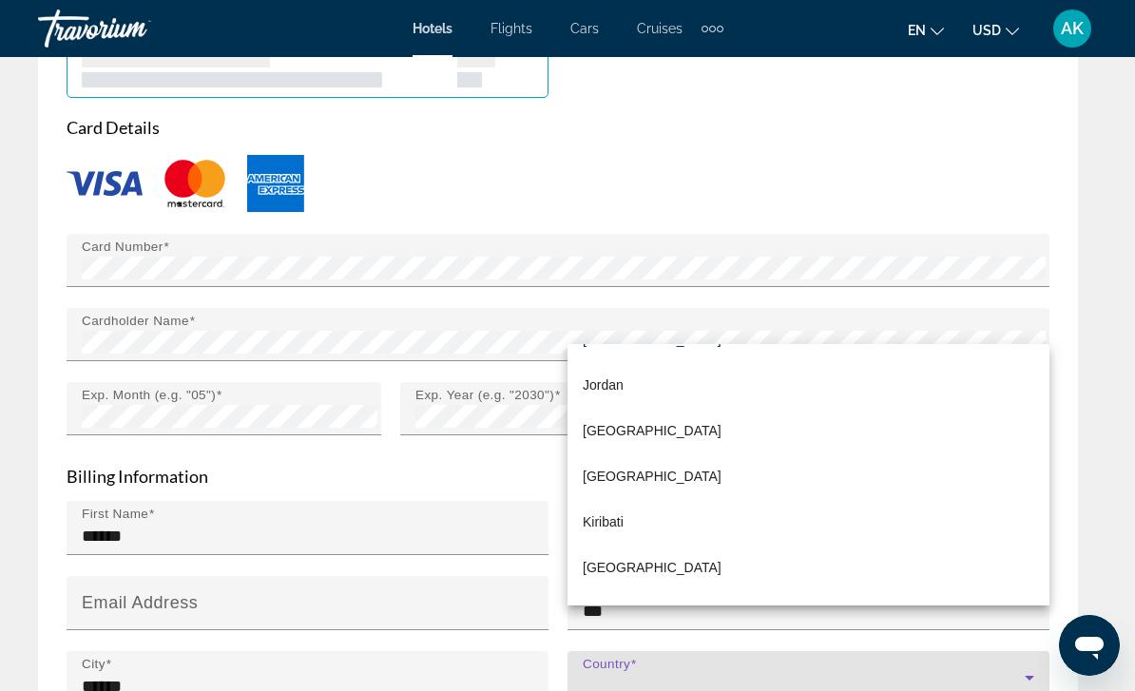
scroll to position [5238, 0]
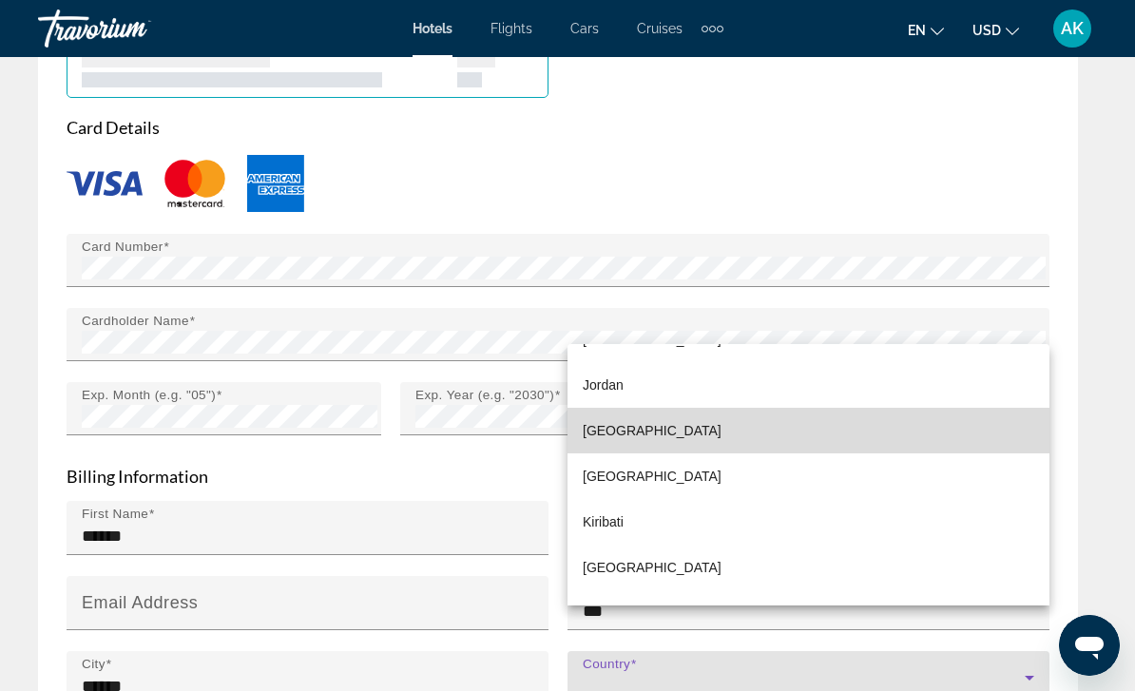
click at [630, 442] on span "[GEOGRAPHIC_DATA]" at bounding box center [652, 430] width 139 height 23
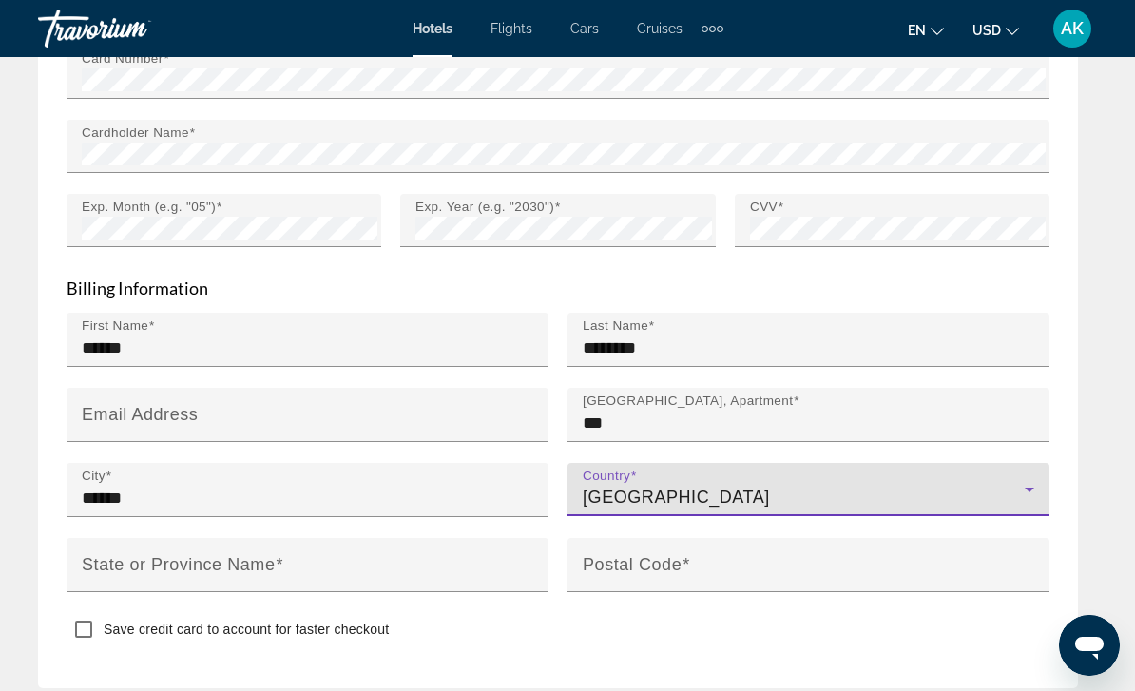
scroll to position [2416, 0]
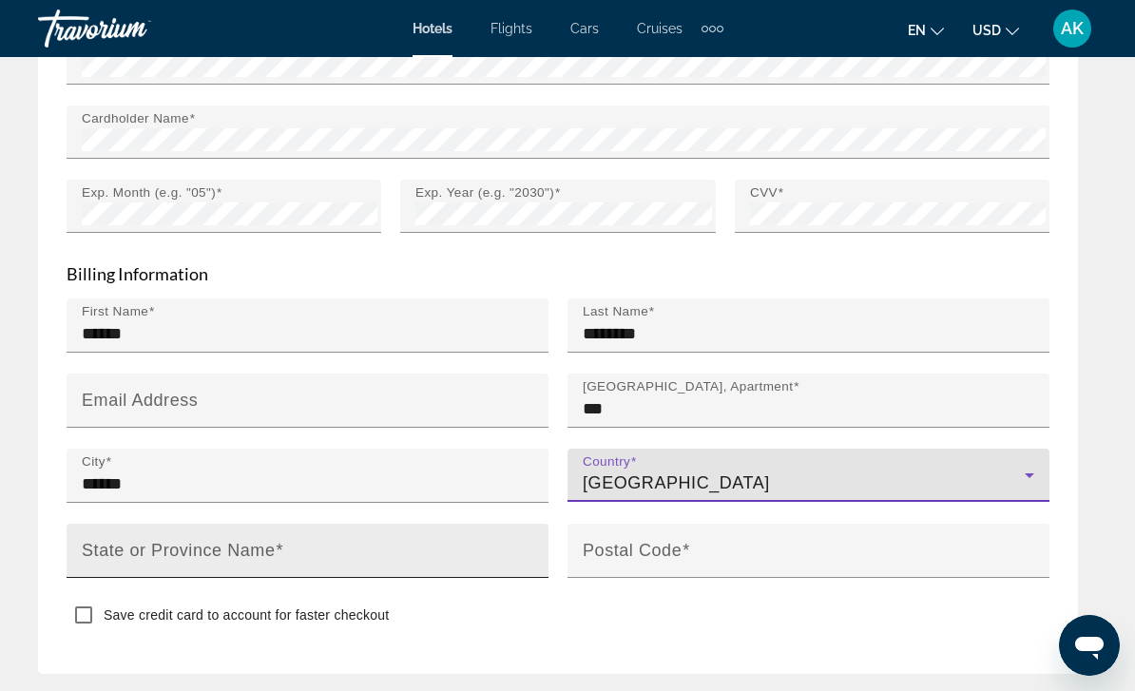
click at [219, 540] on mat-label "State or Province Name" at bounding box center [178, 549] width 193 height 19
click at [219, 548] on input "State or Province Name" at bounding box center [313, 559] width 463 height 23
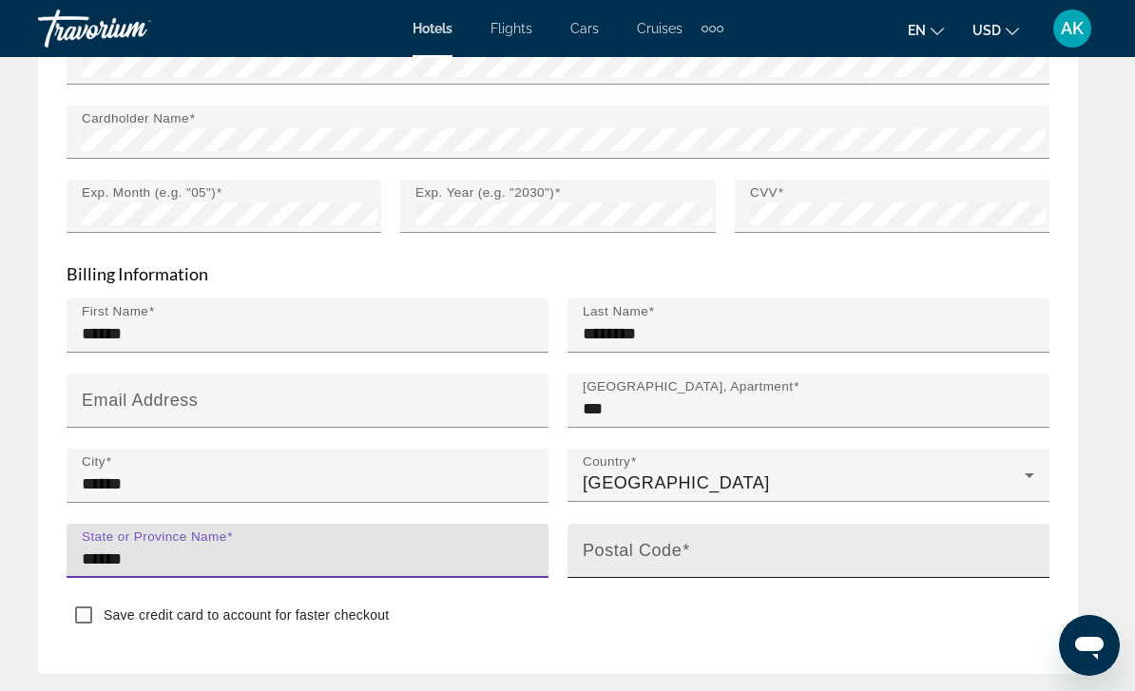
type input "******"
click at [707, 548] on input "Postal Code" at bounding box center [814, 559] width 463 height 23
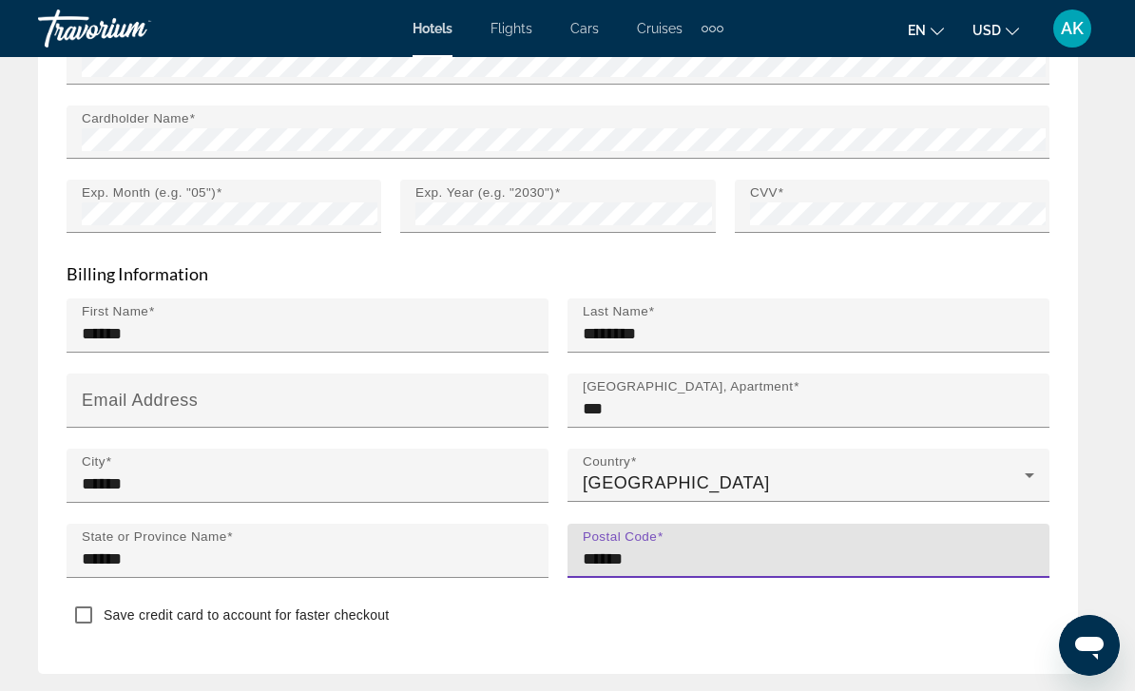
type input "******"
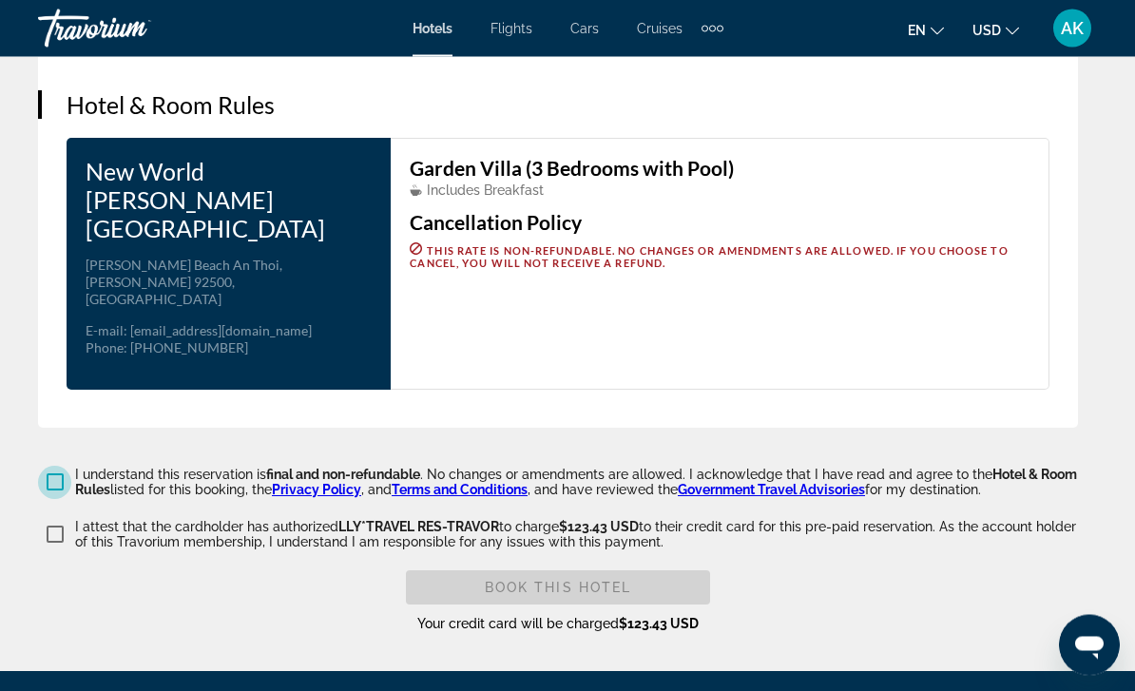
scroll to position [3057, 0]
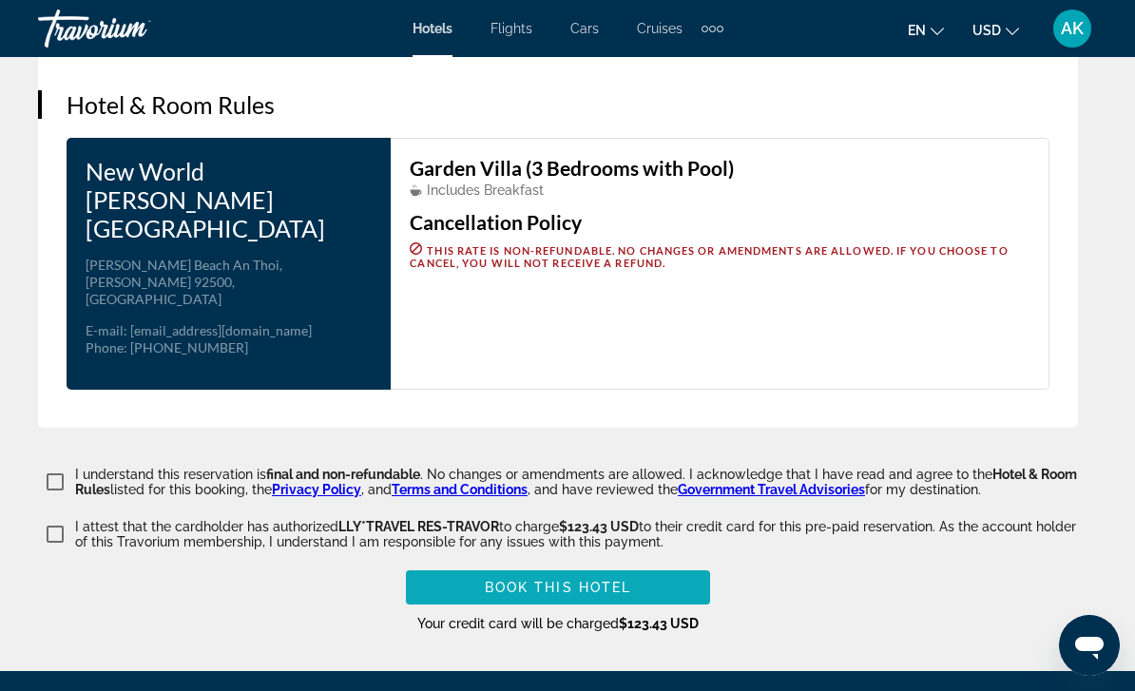
click at [608, 580] on span "Book this hotel" at bounding box center [558, 587] width 147 height 15
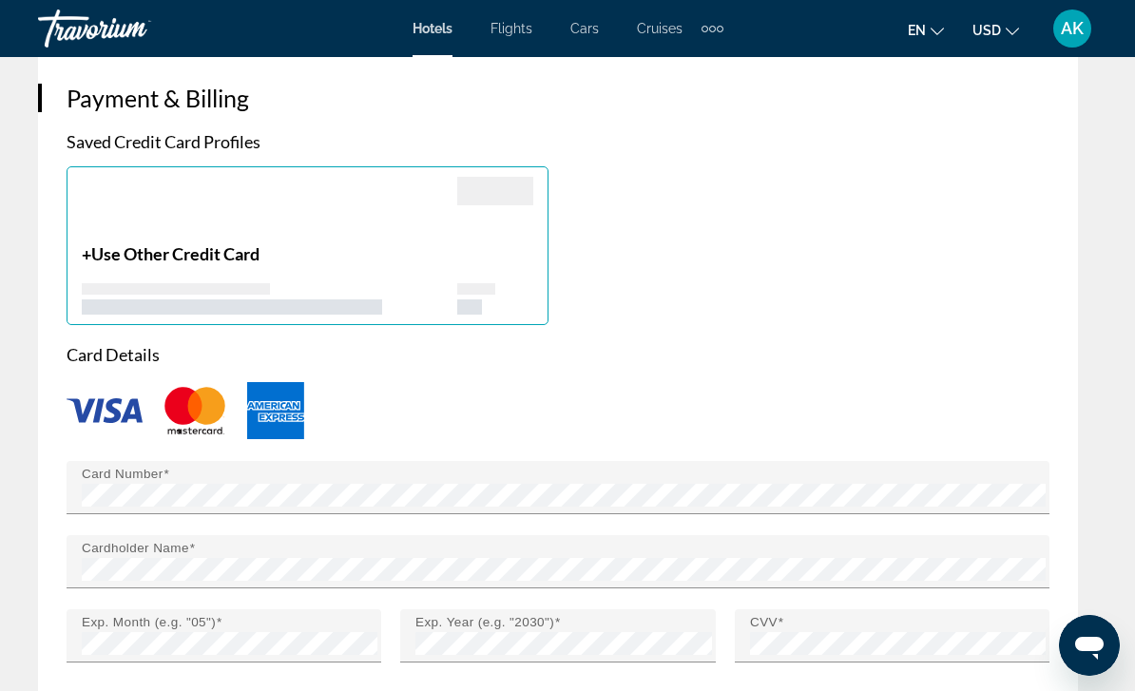
scroll to position [0, 0]
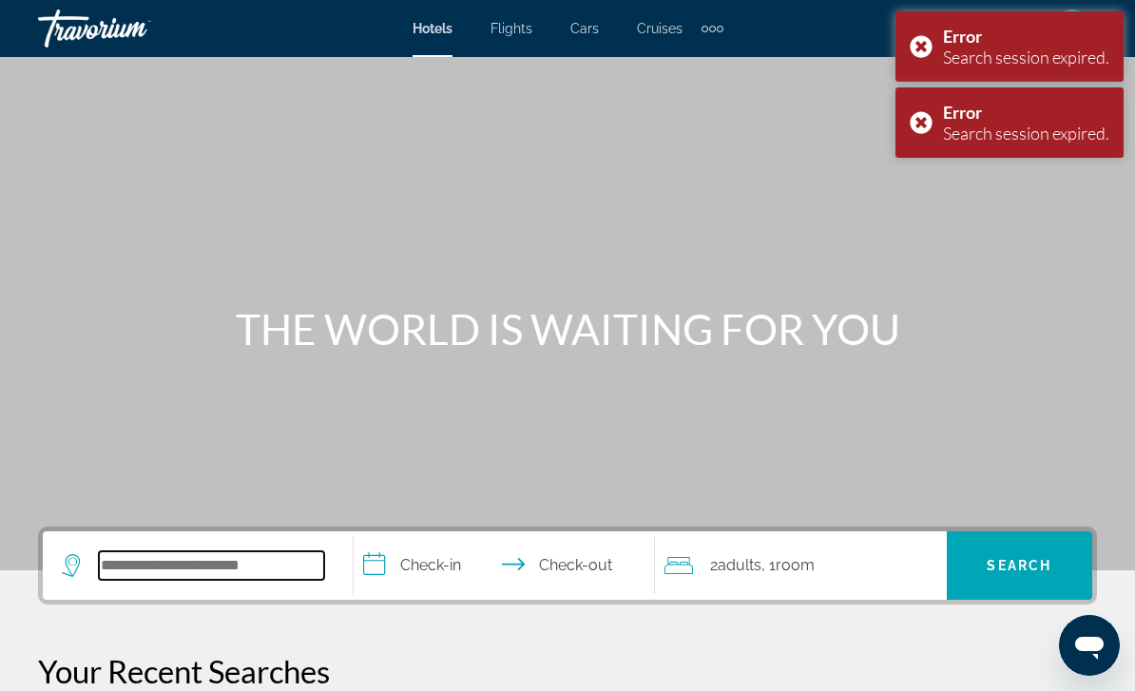
click at [196, 572] on input "Search hotel destination" at bounding box center [211, 565] width 225 height 29
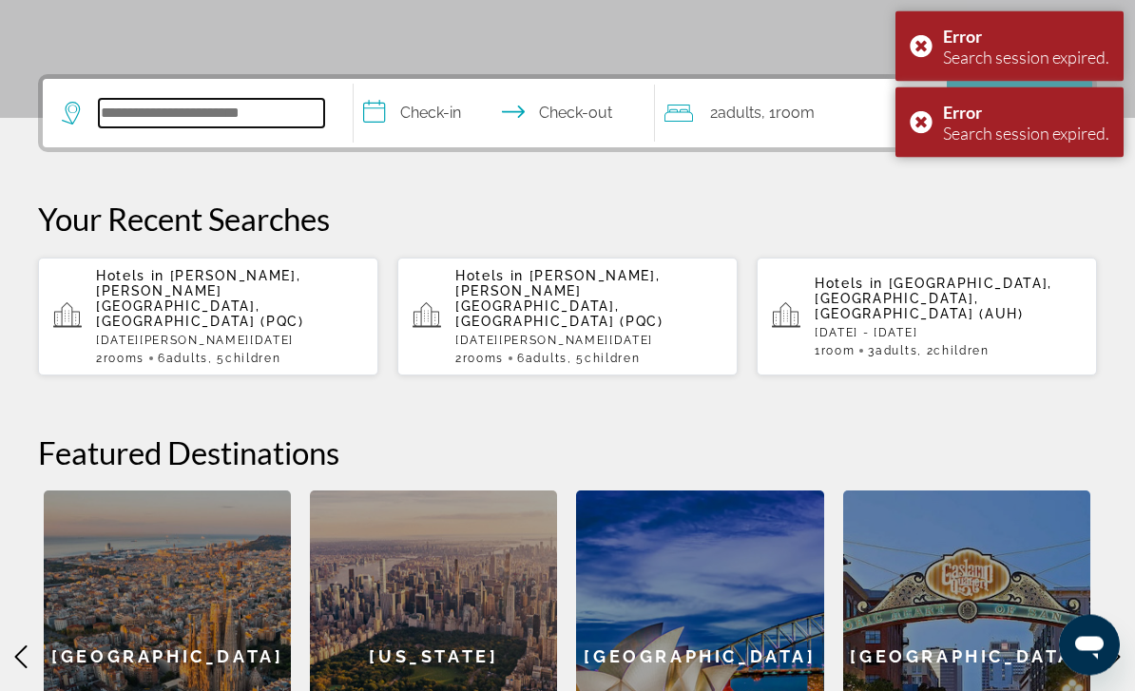
scroll to position [465, 0]
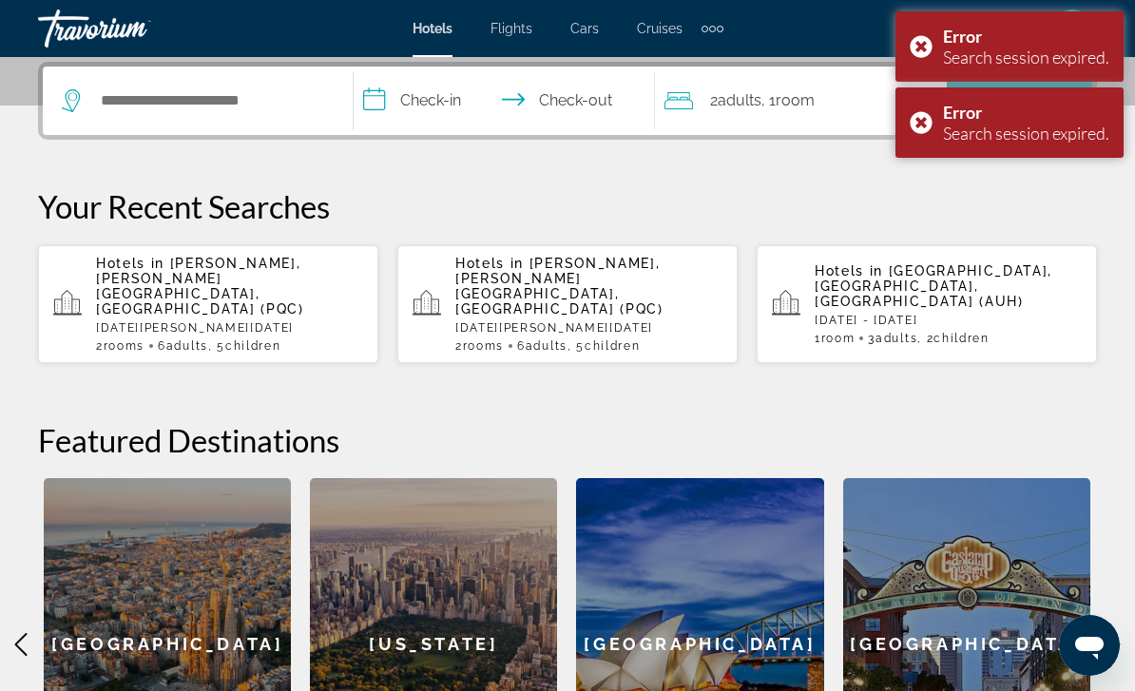
click at [280, 278] on span "[PERSON_NAME], [PERSON_NAME][GEOGRAPHIC_DATA], [GEOGRAPHIC_DATA] (PQC)" at bounding box center [200, 286] width 208 height 61
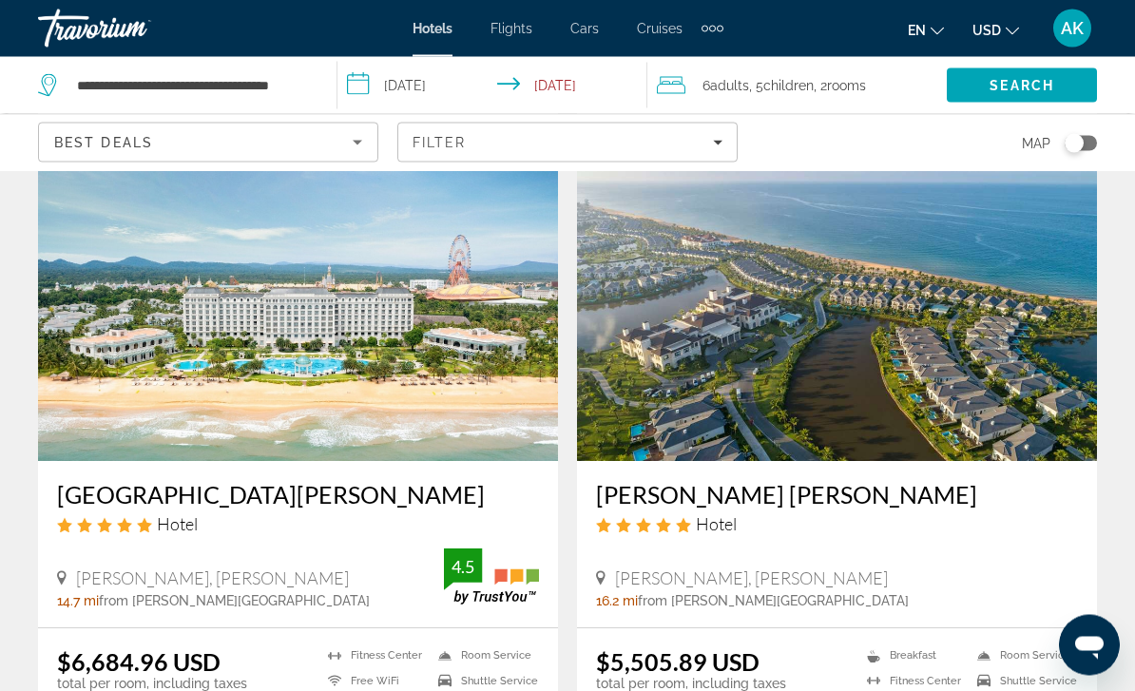
scroll to position [1515, 0]
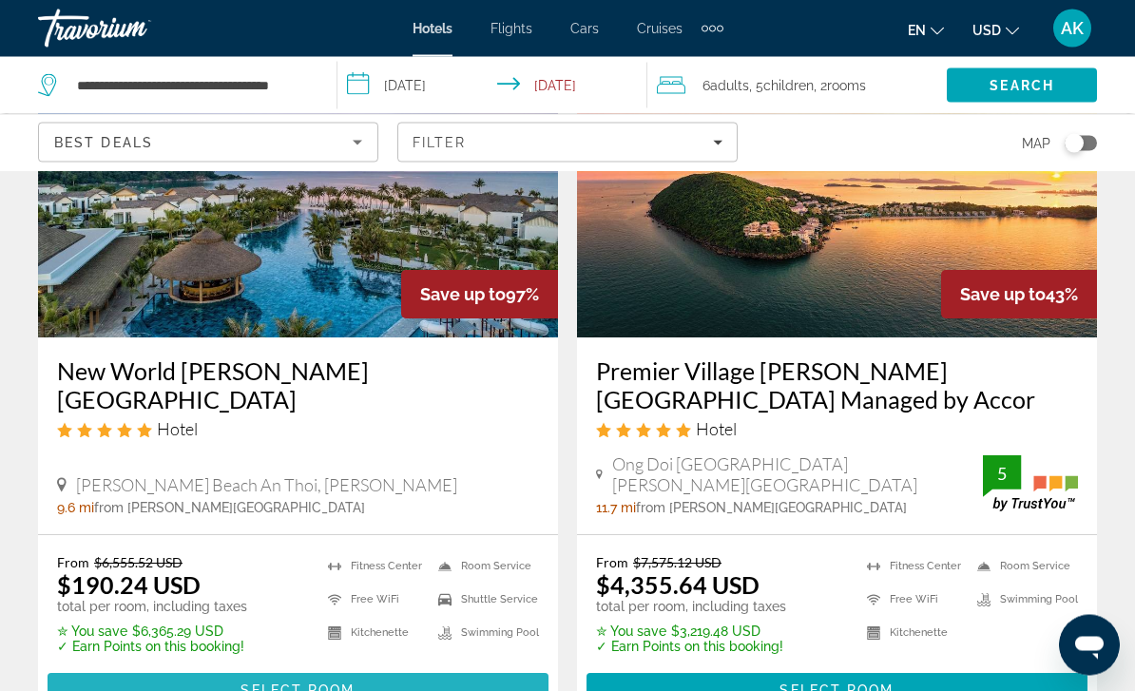
click at [413, 690] on span "Main content" at bounding box center [298, 691] width 501 height 46
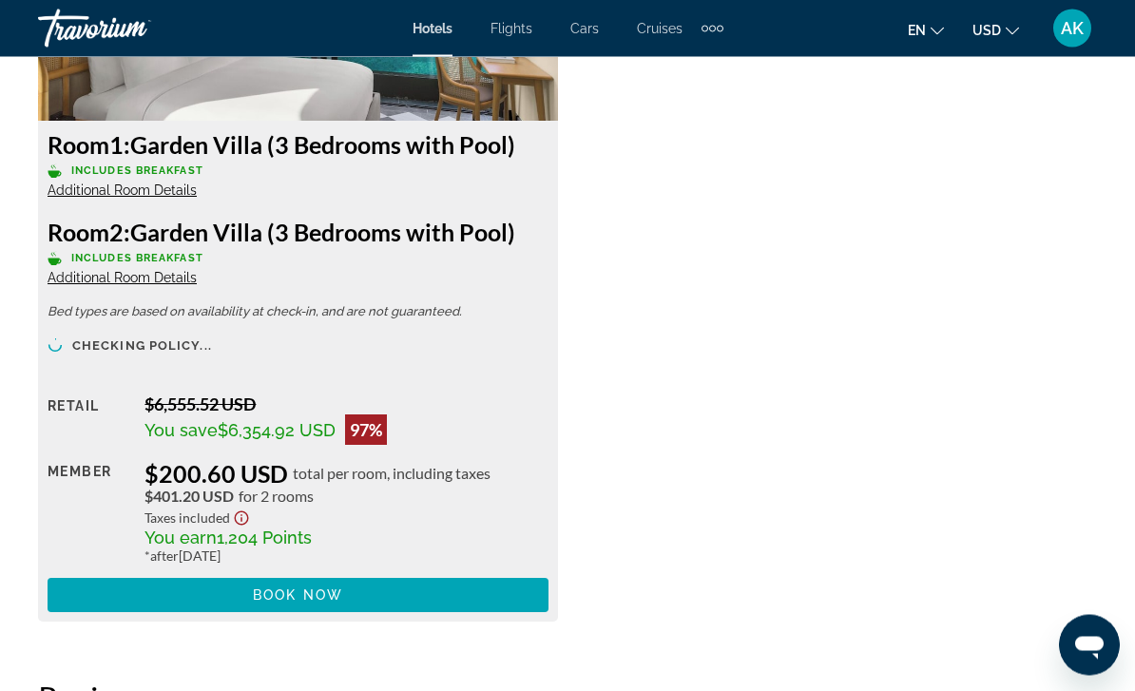
scroll to position [3141, 0]
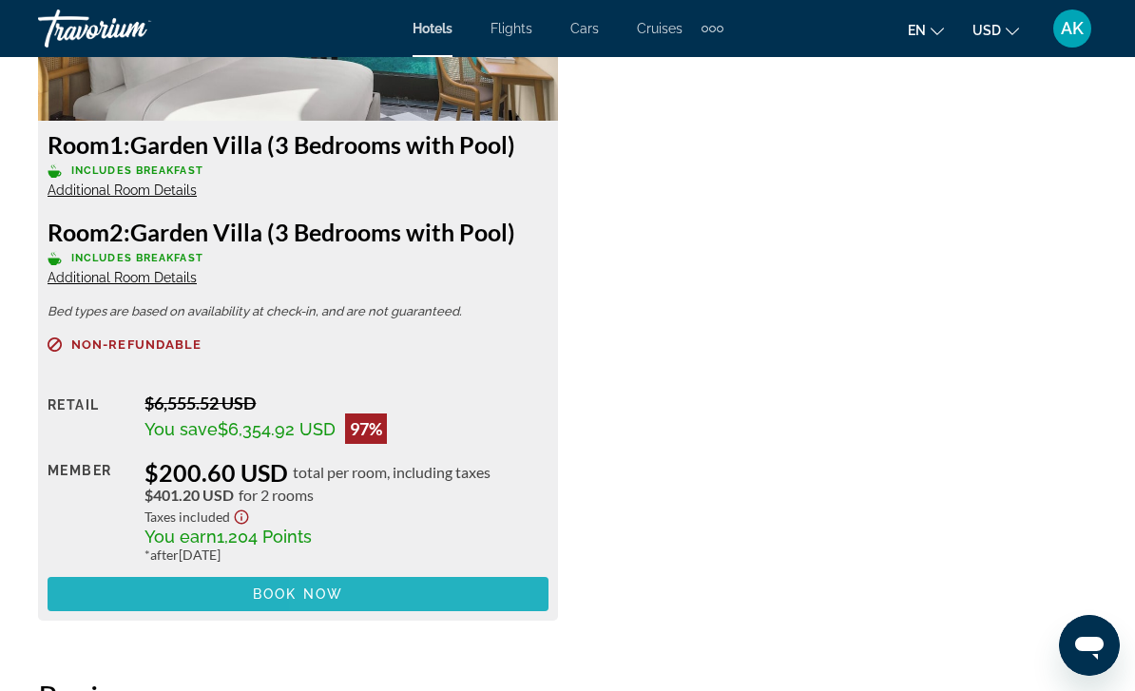
click at [415, 605] on span "Main content" at bounding box center [298, 594] width 501 height 46
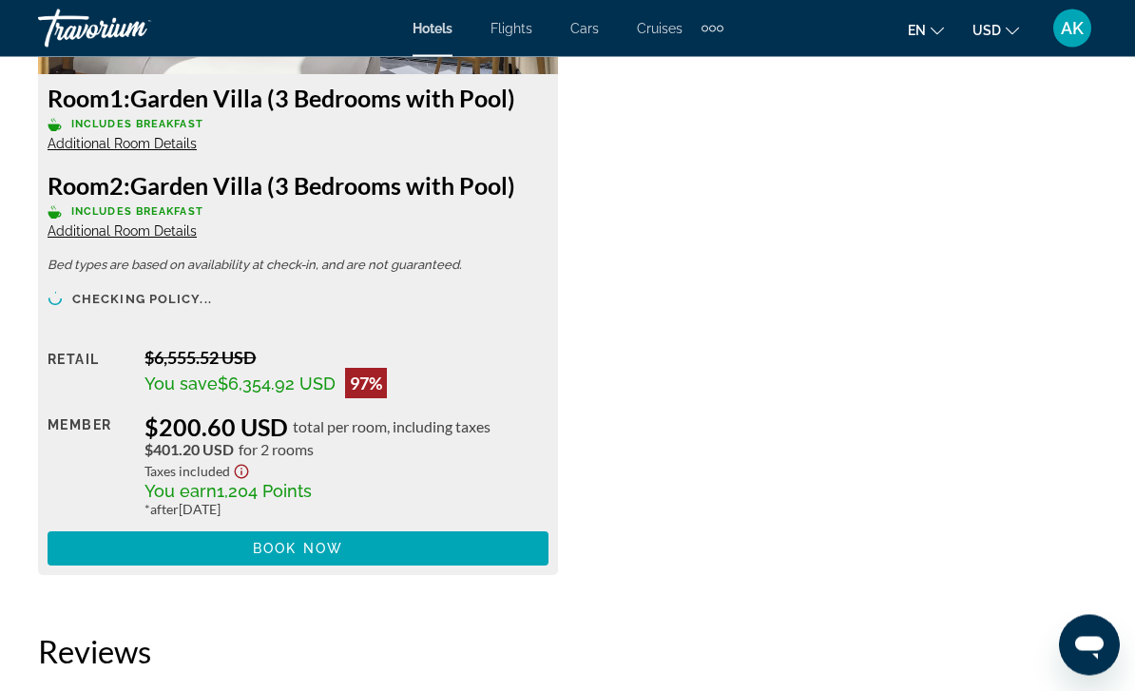
scroll to position [3188, 0]
click at [392, 563] on span "Main content" at bounding box center [298, 549] width 501 height 46
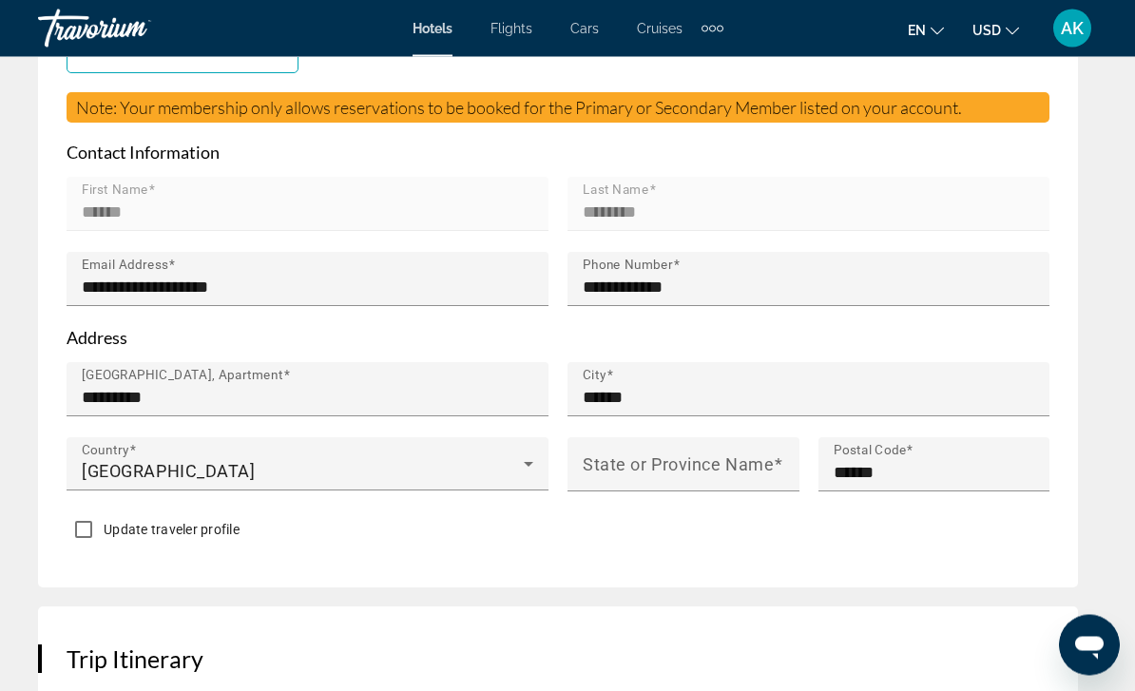
scroll to position [1258, 0]
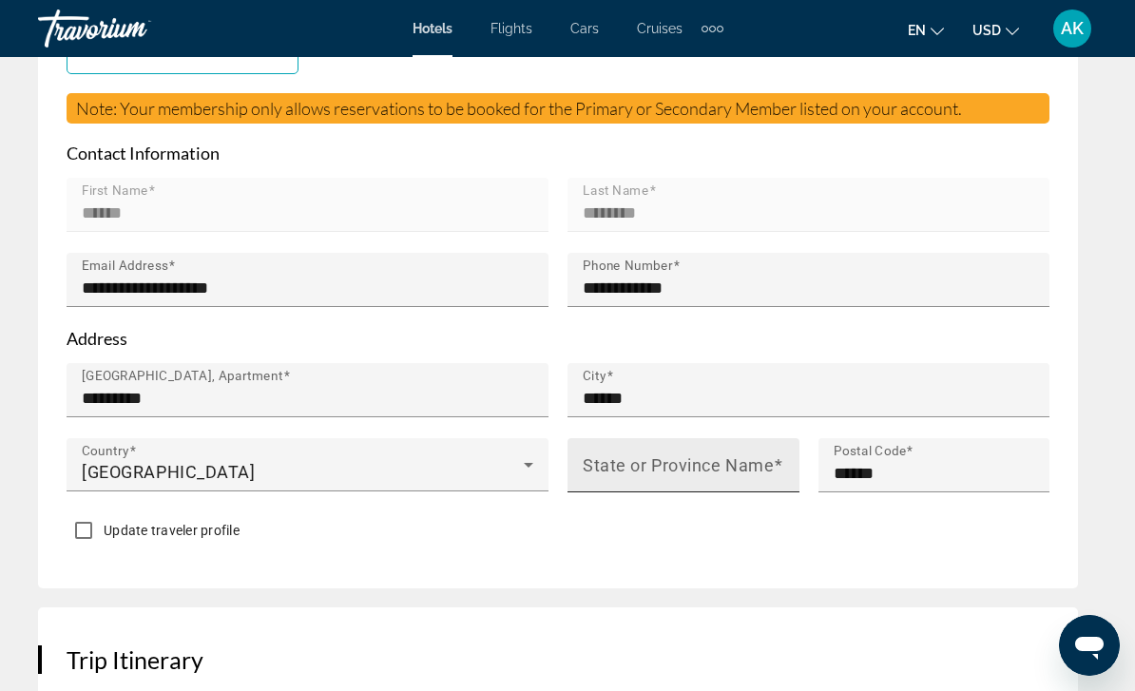
click at [703, 462] on input "State or Province Name" at bounding box center [689, 473] width 213 height 23
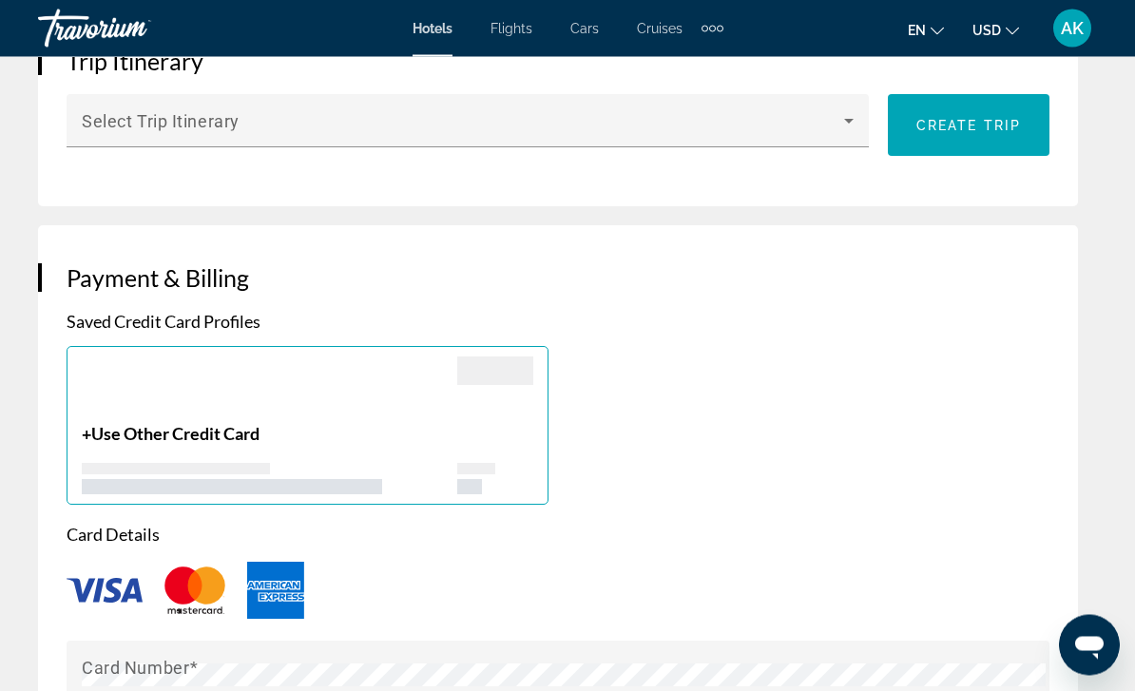
scroll to position [1951, 0]
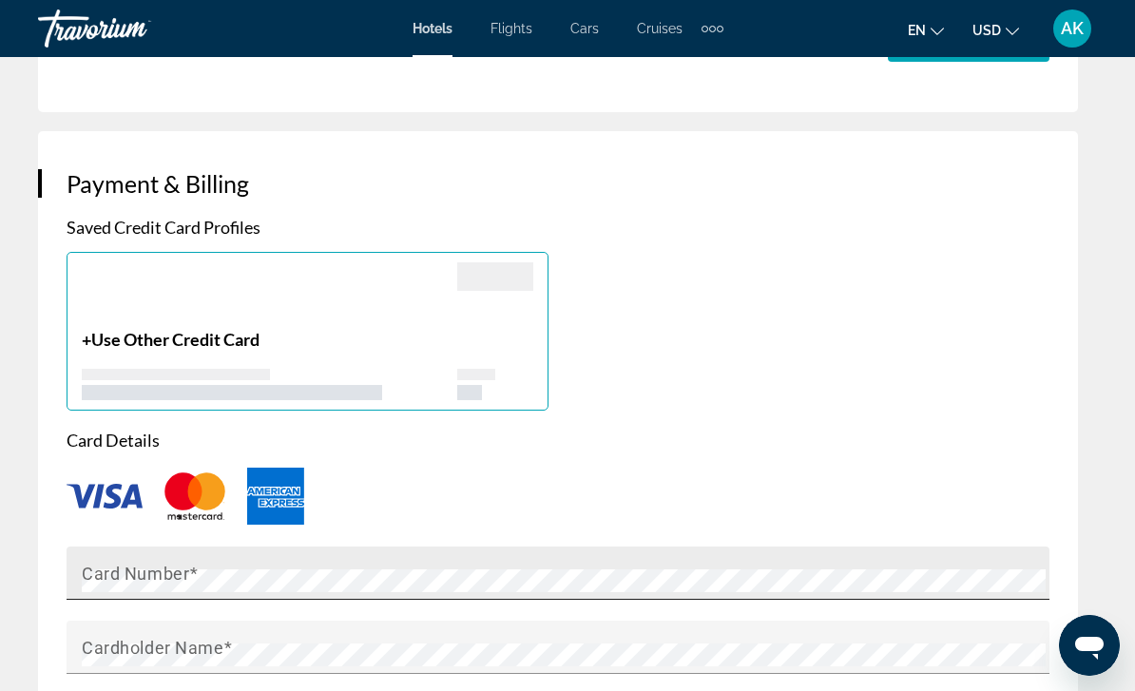
type input "******"
click at [196, 563] on span "Main content" at bounding box center [194, 573] width 10 height 20
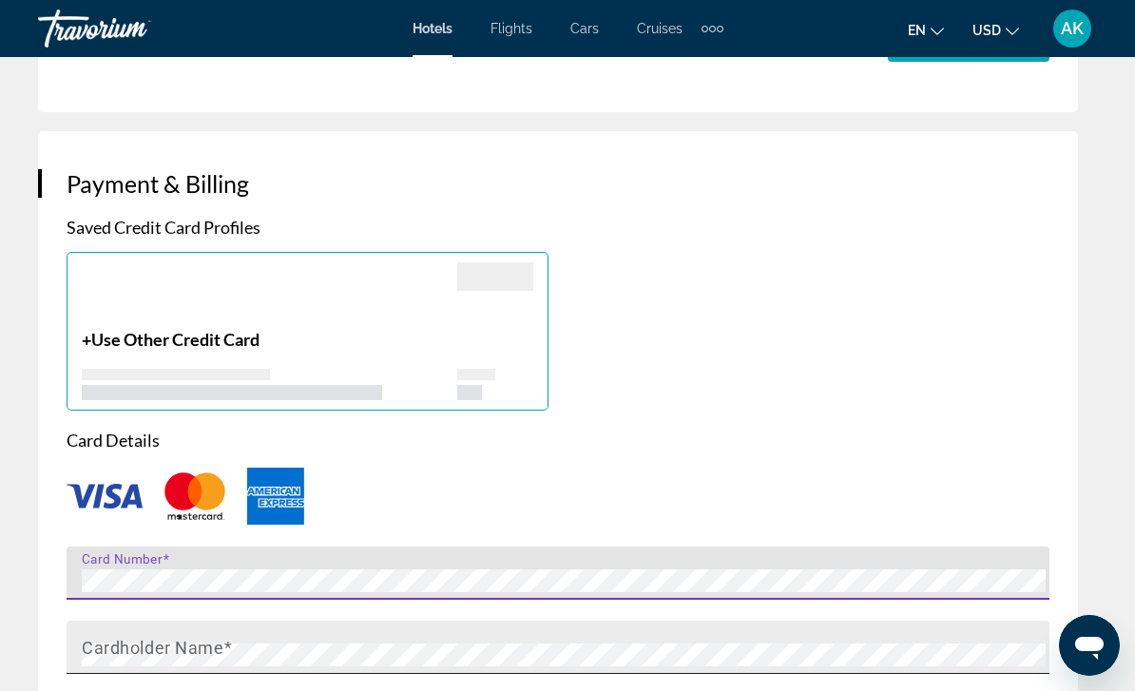
click at [136, 637] on mat-label "Cardholder Name" at bounding box center [153, 647] width 142 height 20
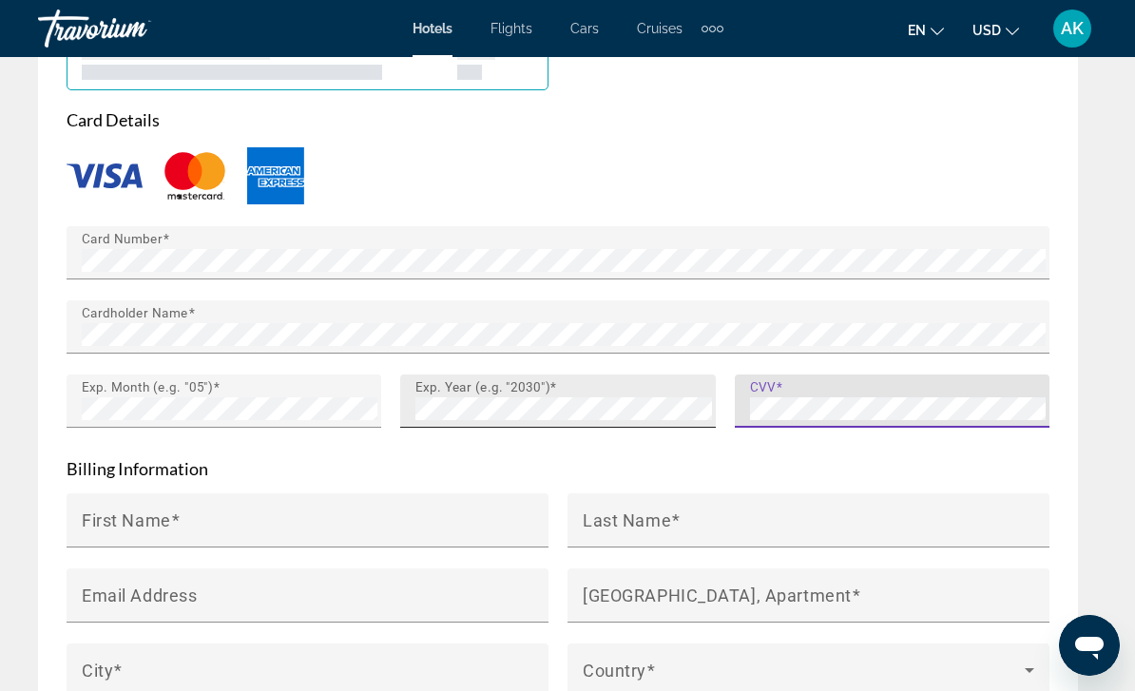
scroll to position [2272, 0]
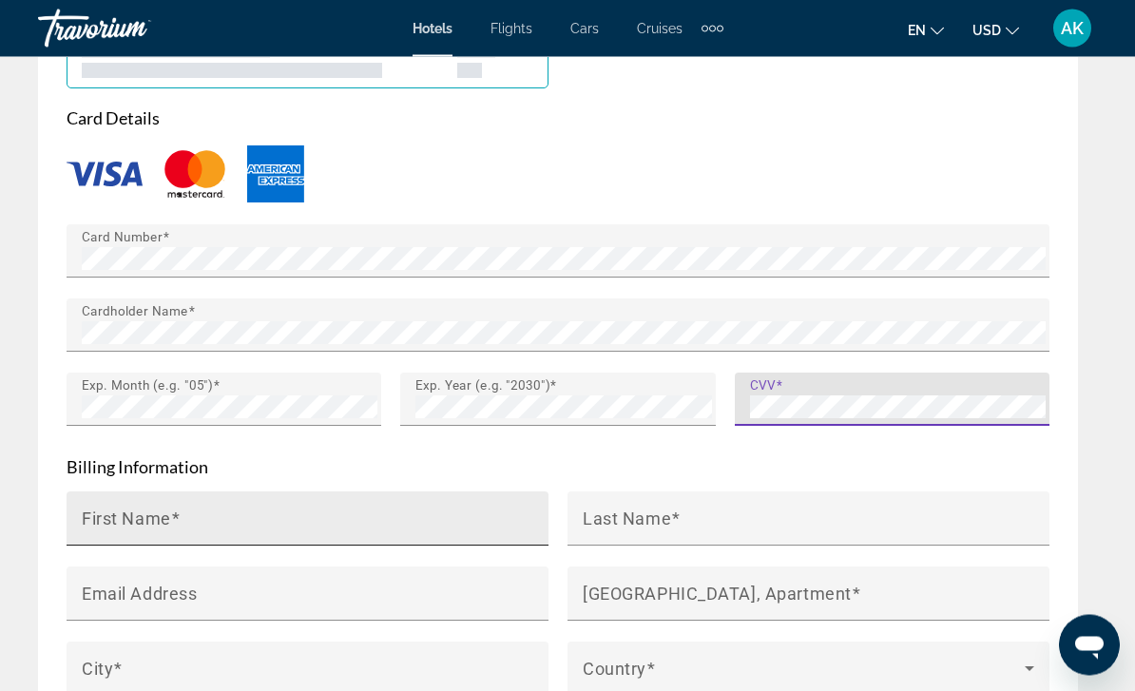
click at [127, 509] on mat-label "First Name" at bounding box center [126, 519] width 89 height 20
click at [127, 516] on input "First Name" at bounding box center [313, 527] width 463 height 23
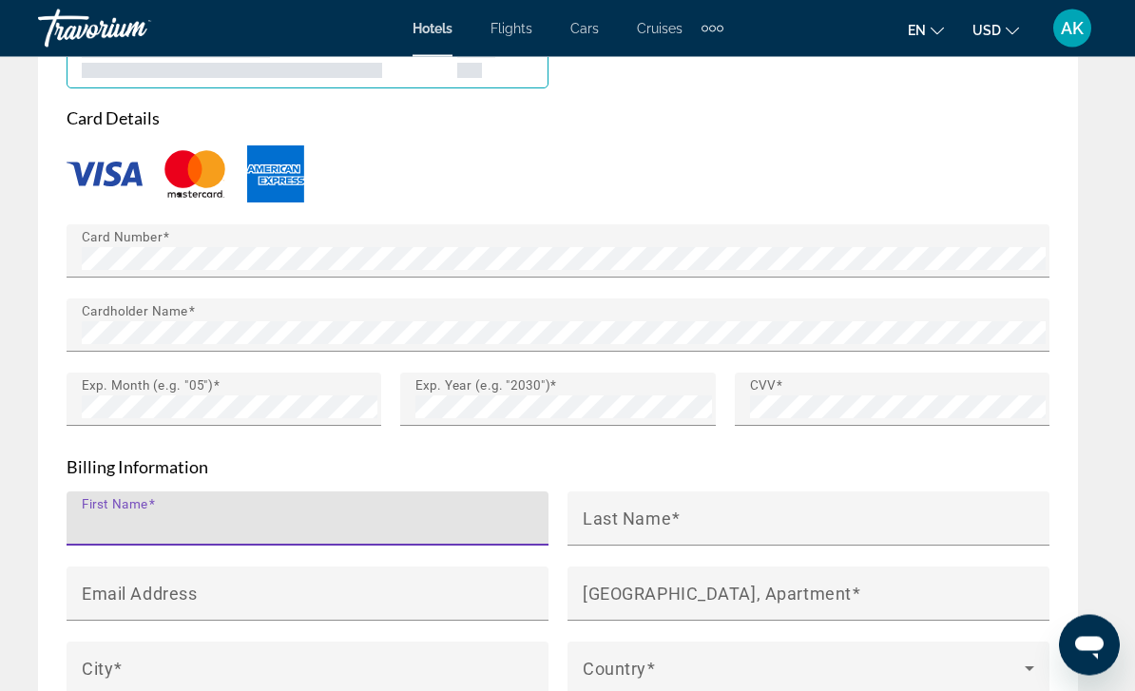
scroll to position [2273, 0]
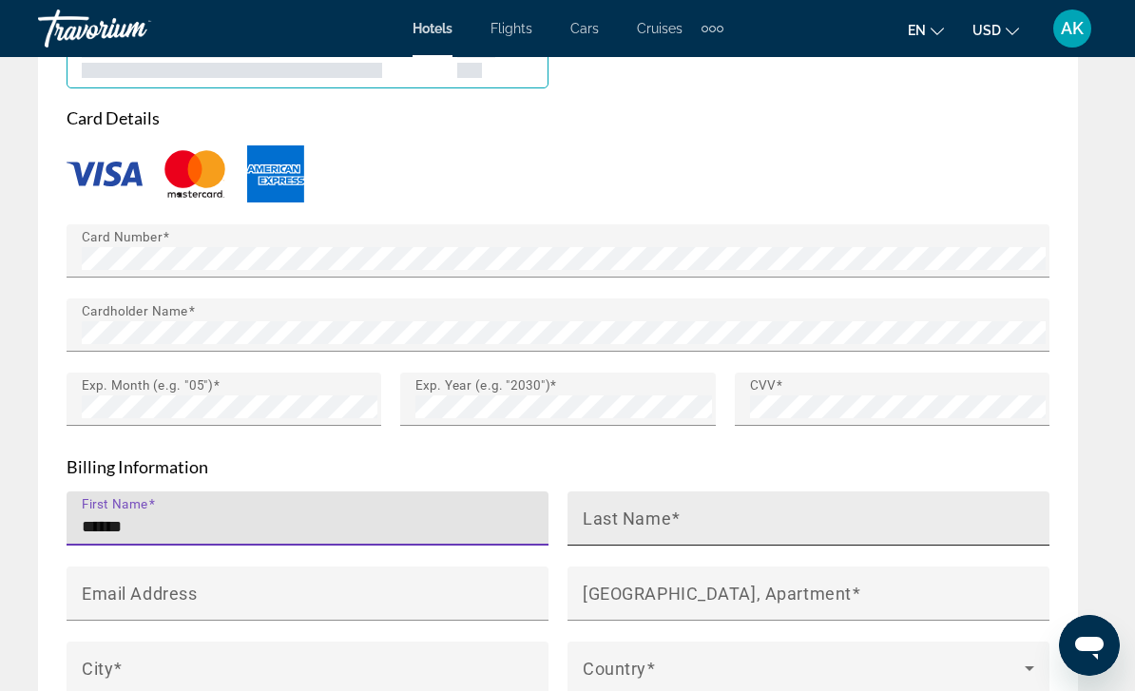
type input "******"
click at [634, 508] on mat-label "Last Name" at bounding box center [627, 518] width 88 height 20
click at [634, 515] on input "Last Name" at bounding box center [814, 526] width 463 height 23
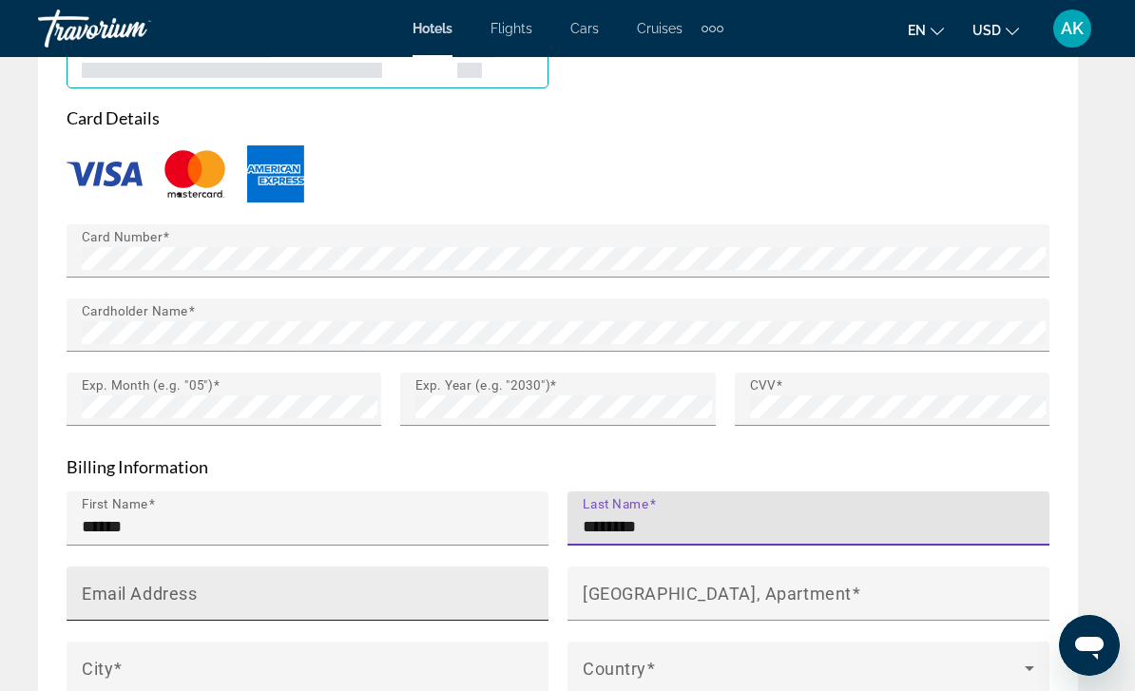
type input "********"
click at [231, 567] on div "Email Address" at bounding box center [313, 594] width 463 height 54
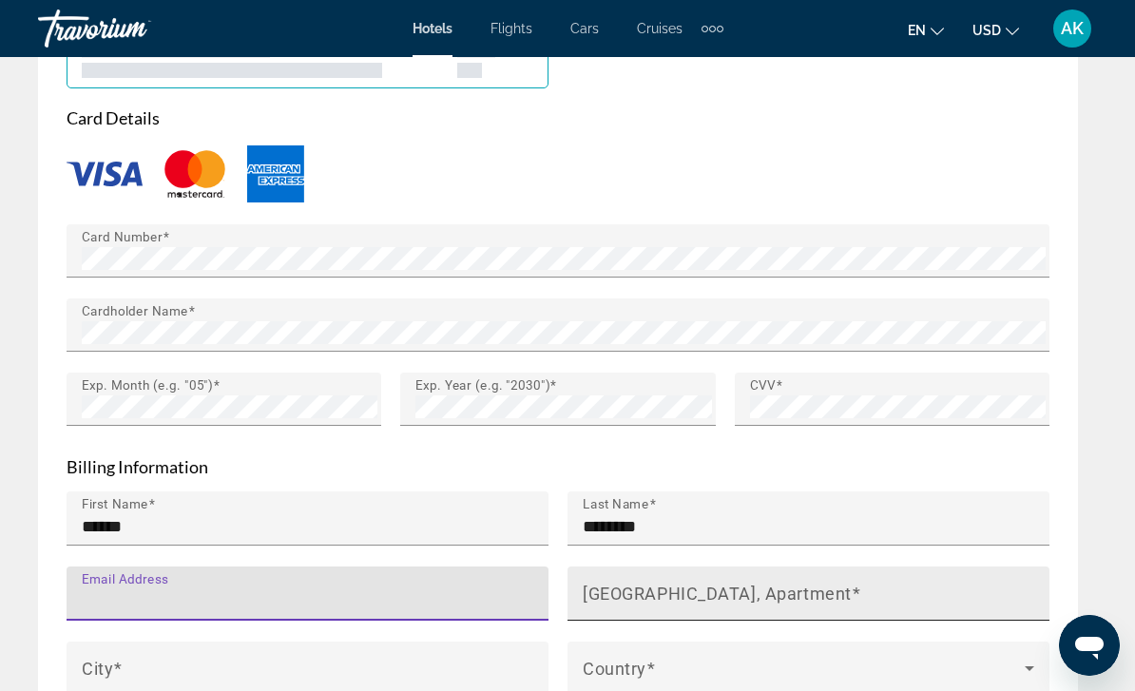
click at [716, 583] on mat-label "[GEOGRAPHIC_DATA], Apartment" at bounding box center [717, 593] width 269 height 20
click at [716, 590] on input "[GEOGRAPHIC_DATA], Apartment" at bounding box center [814, 601] width 463 height 23
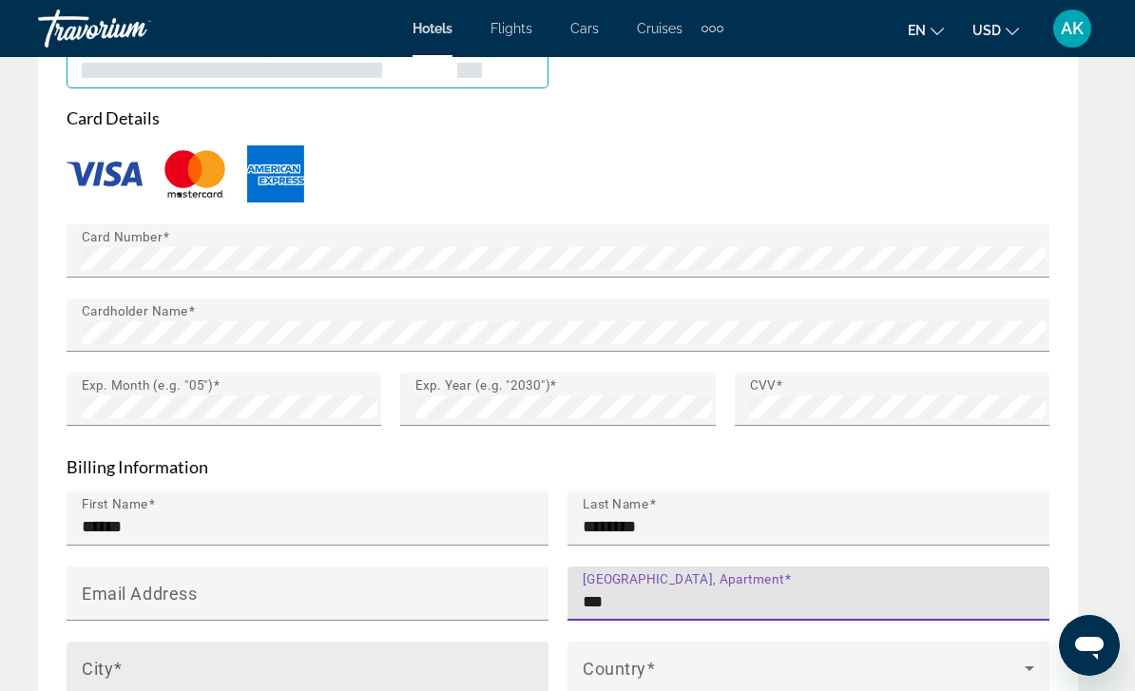
type input "***"
click at [121, 658] on span "Main content" at bounding box center [118, 668] width 10 height 20
click at [121, 666] on input "City" at bounding box center [313, 677] width 463 height 23
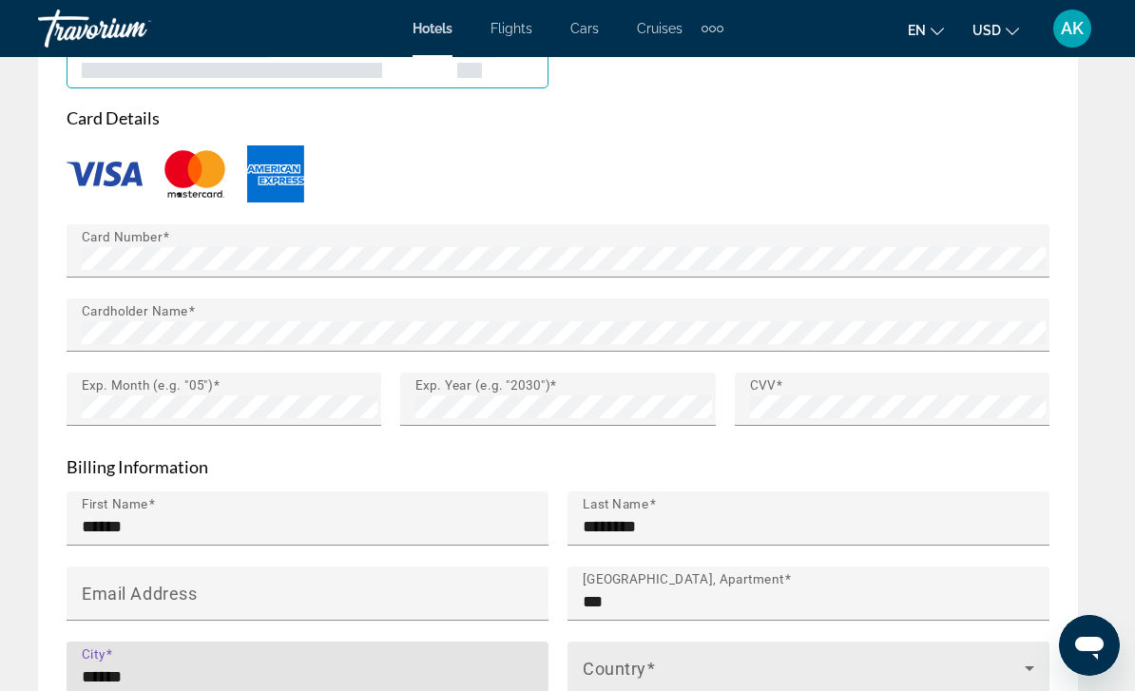
type input "******"
click at [658, 665] on span "Main content" at bounding box center [804, 676] width 442 height 23
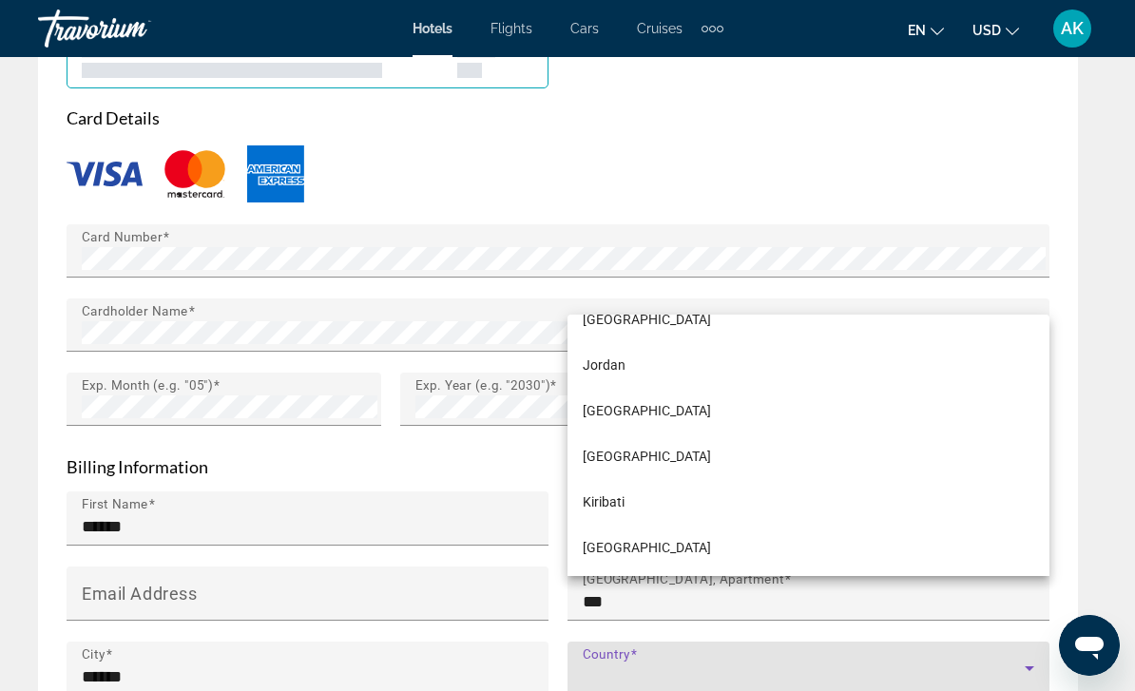
scroll to position [5231, 0]
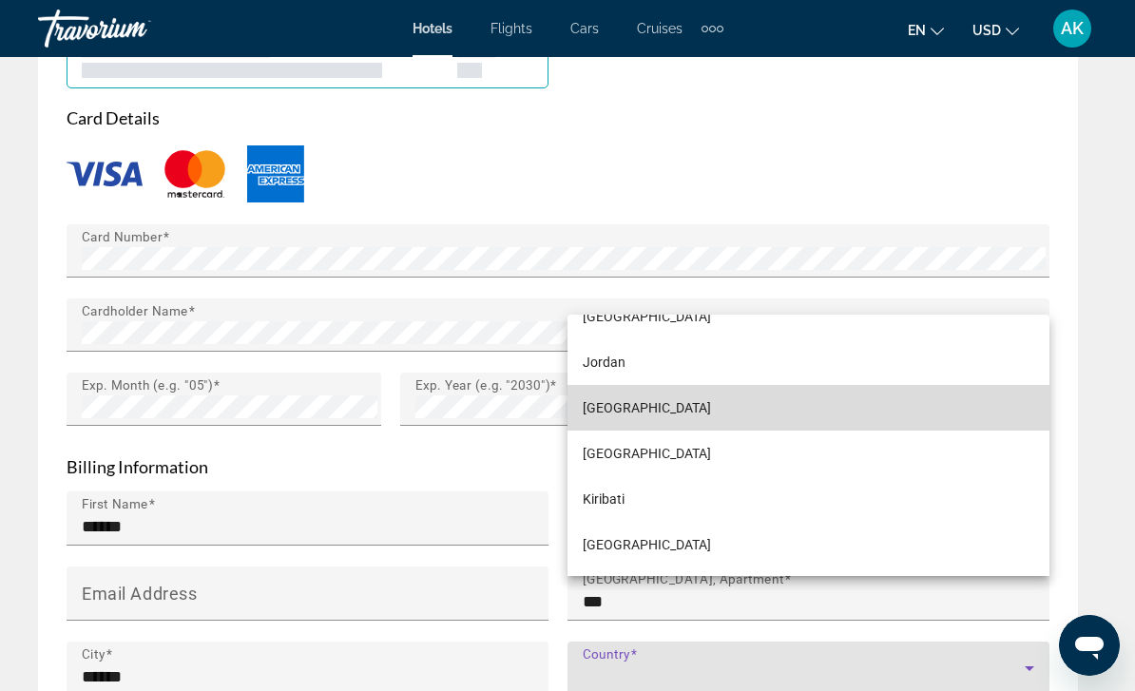
click at [631, 431] on mat-option "[GEOGRAPHIC_DATA]" at bounding box center [809, 408] width 482 height 46
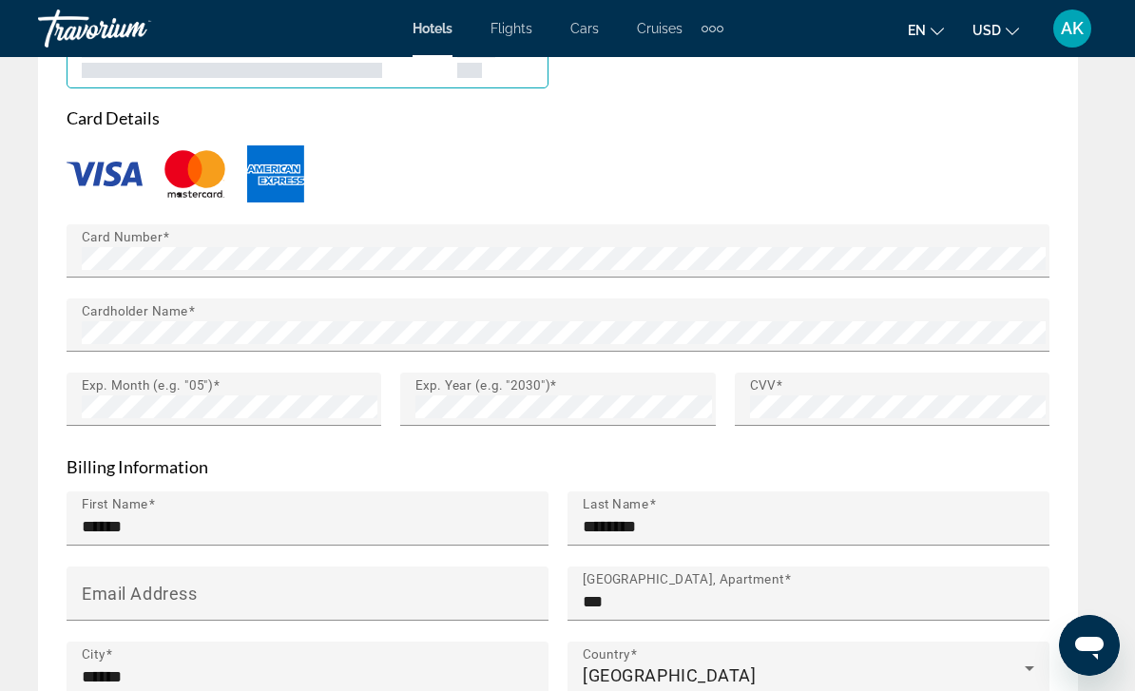
type input "******"
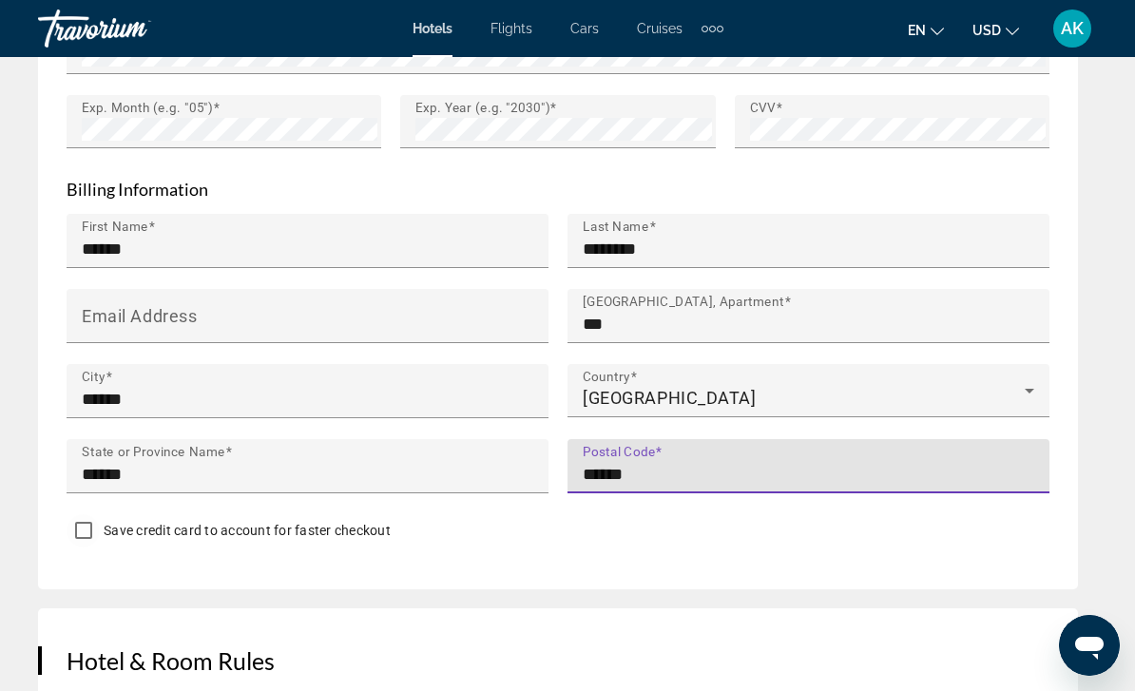
type input "******"
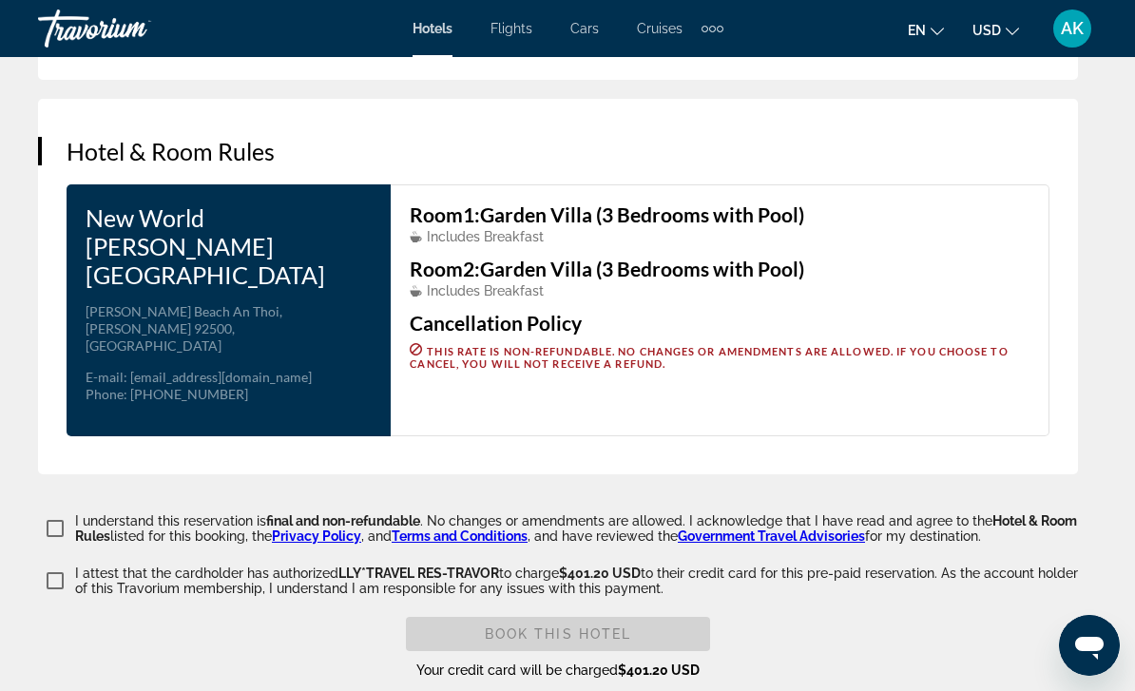
scroll to position [3103, 0]
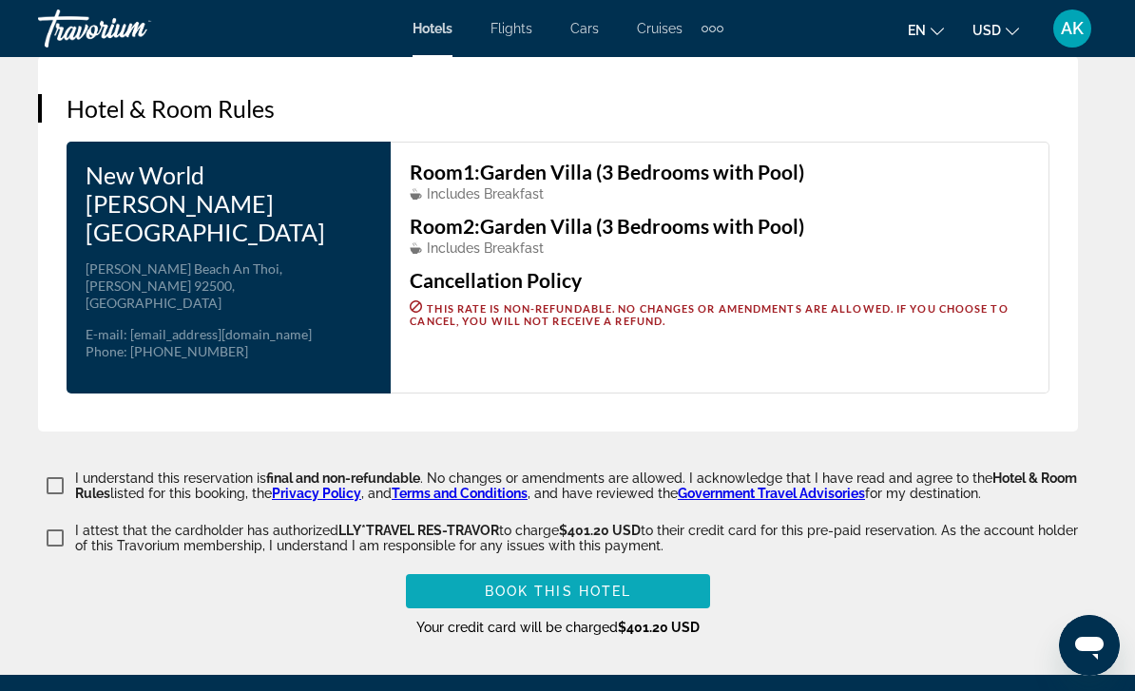
click at [568, 584] on span "Book this hotel" at bounding box center [558, 591] width 147 height 15
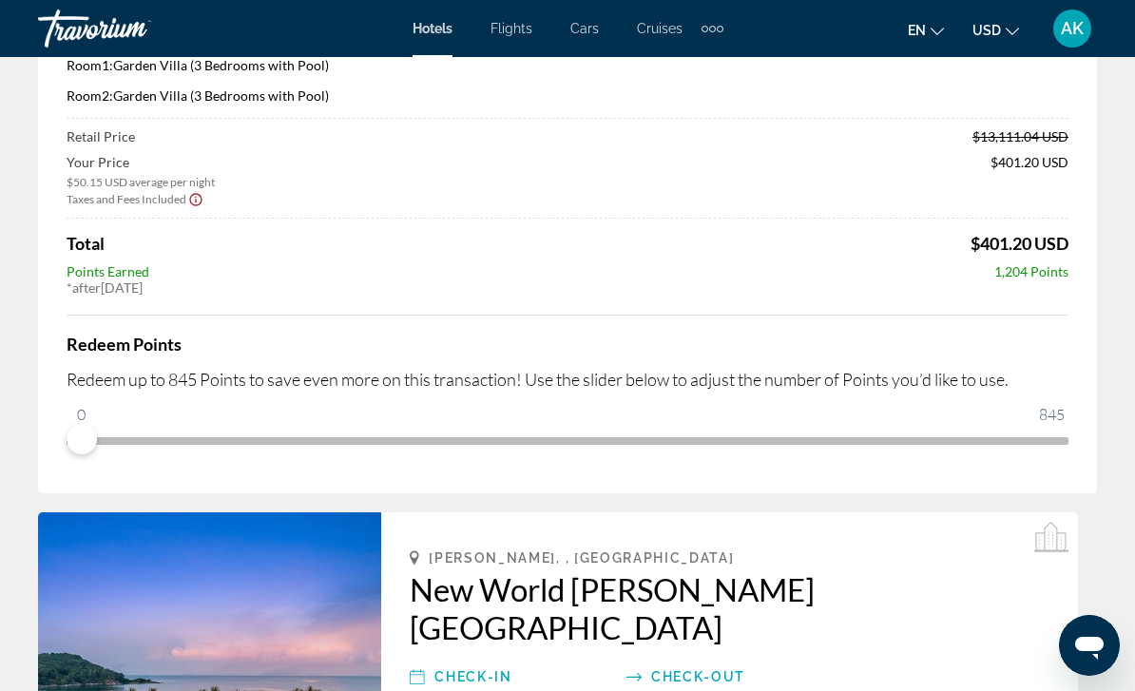
scroll to position [0, 0]
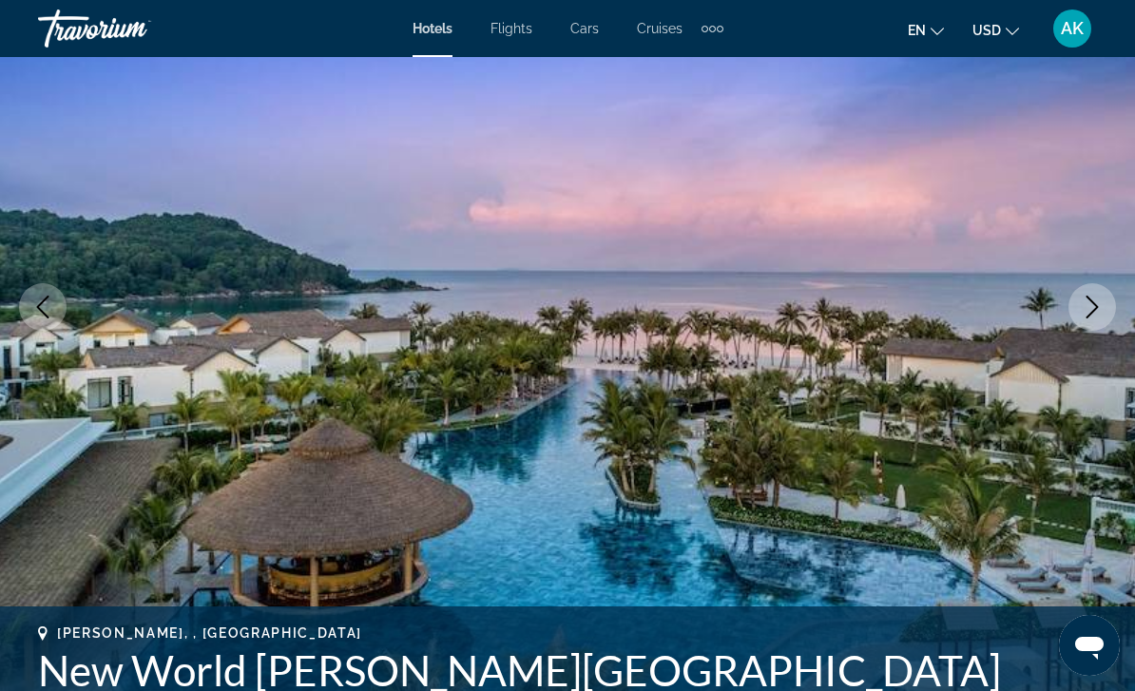
scroll to position [86, 0]
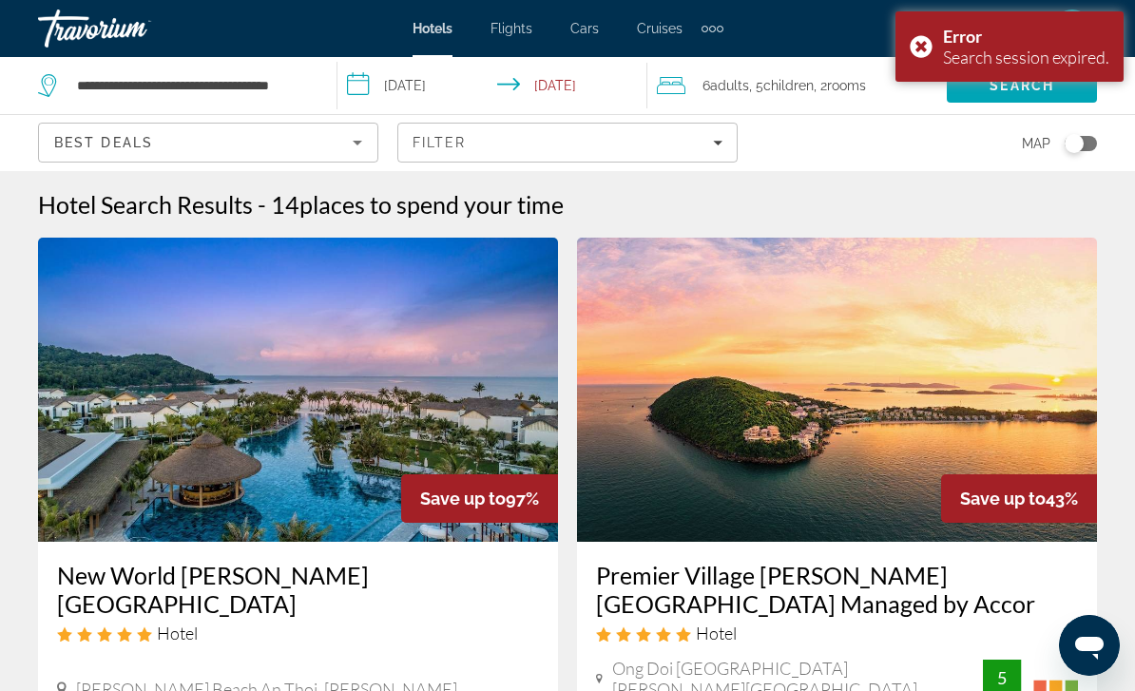
click at [426, 81] on input "**********" at bounding box center [496, 88] width 317 height 63
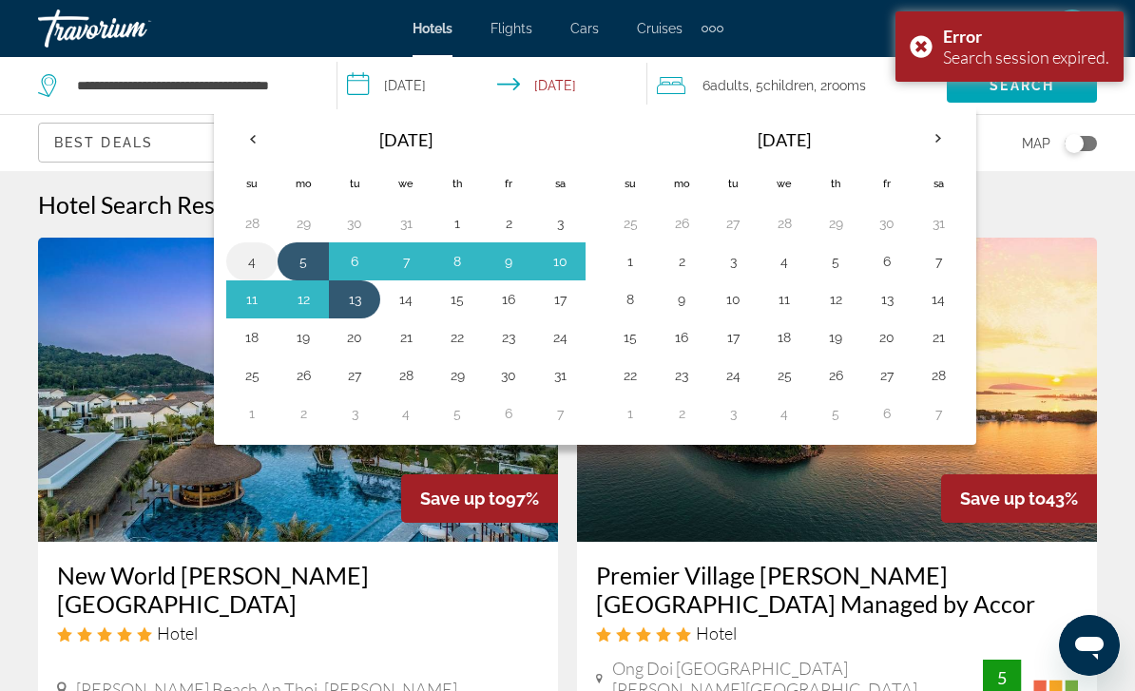
click at [264, 261] on button "4" at bounding box center [252, 261] width 30 height 27
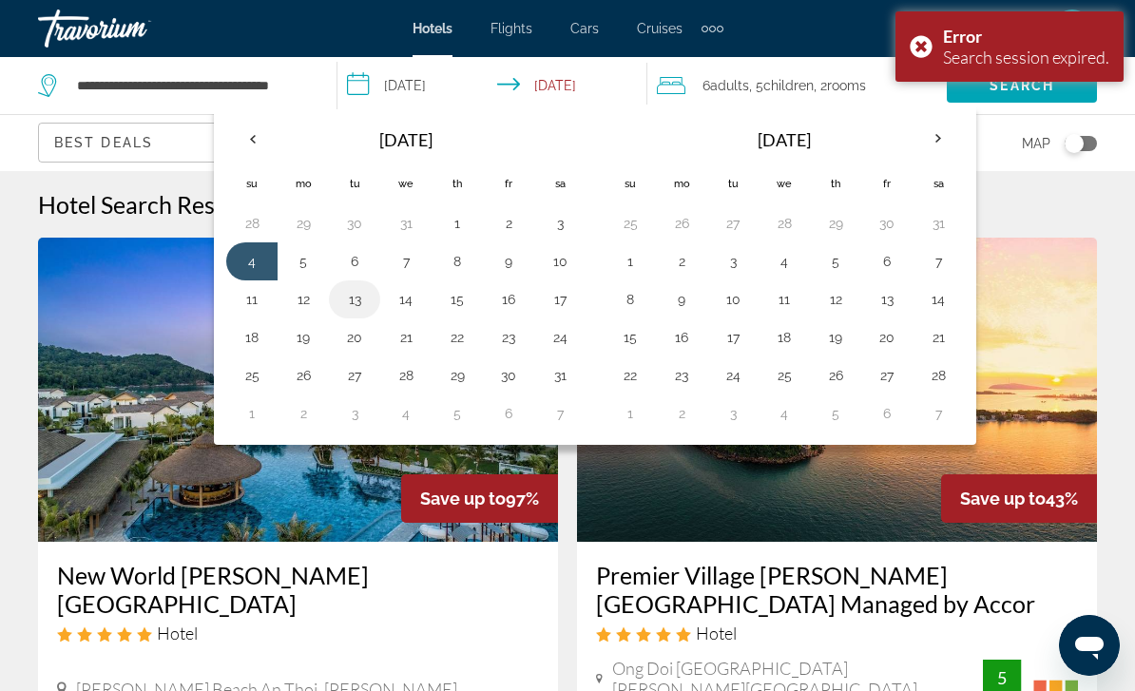
click at [359, 298] on button "13" at bounding box center [354, 299] width 30 height 27
type input "**********"
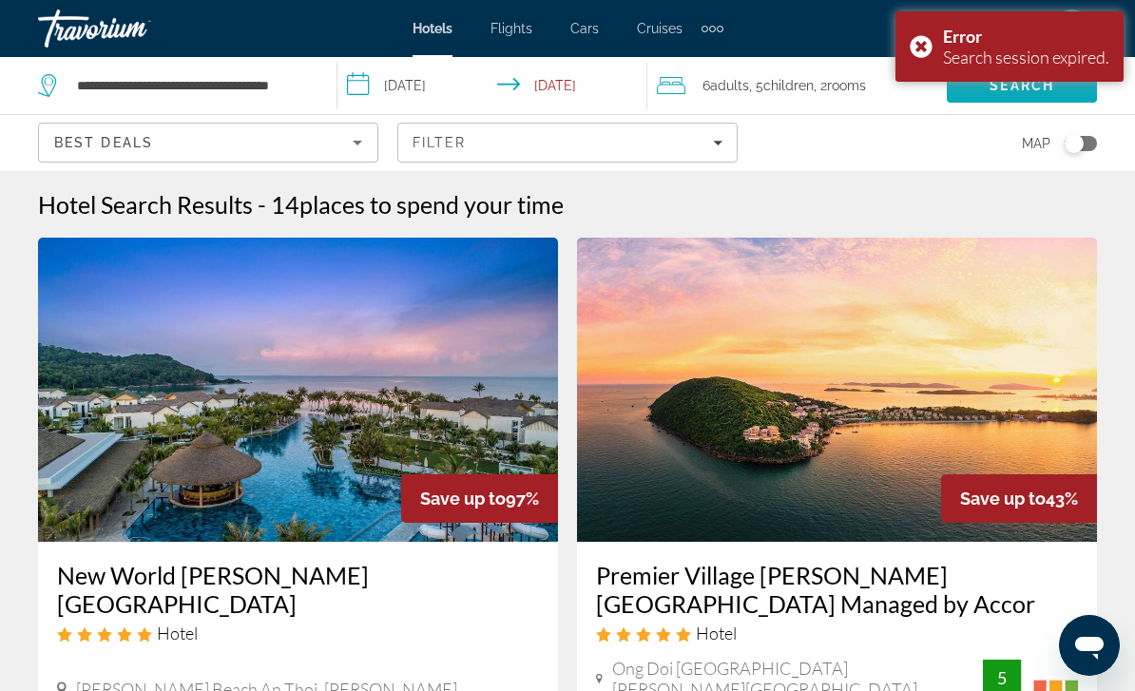
click at [995, 90] on span "Search" at bounding box center [1022, 85] width 65 height 15
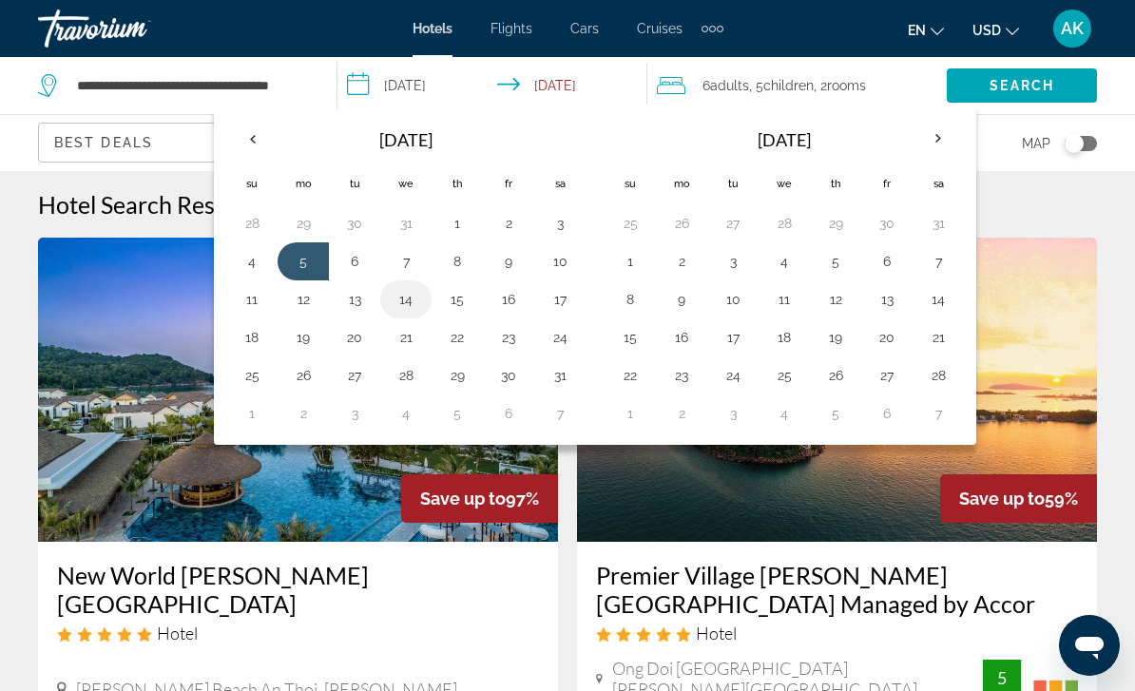
click at [408, 299] on button "14" at bounding box center [406, 299] width 30 height 27
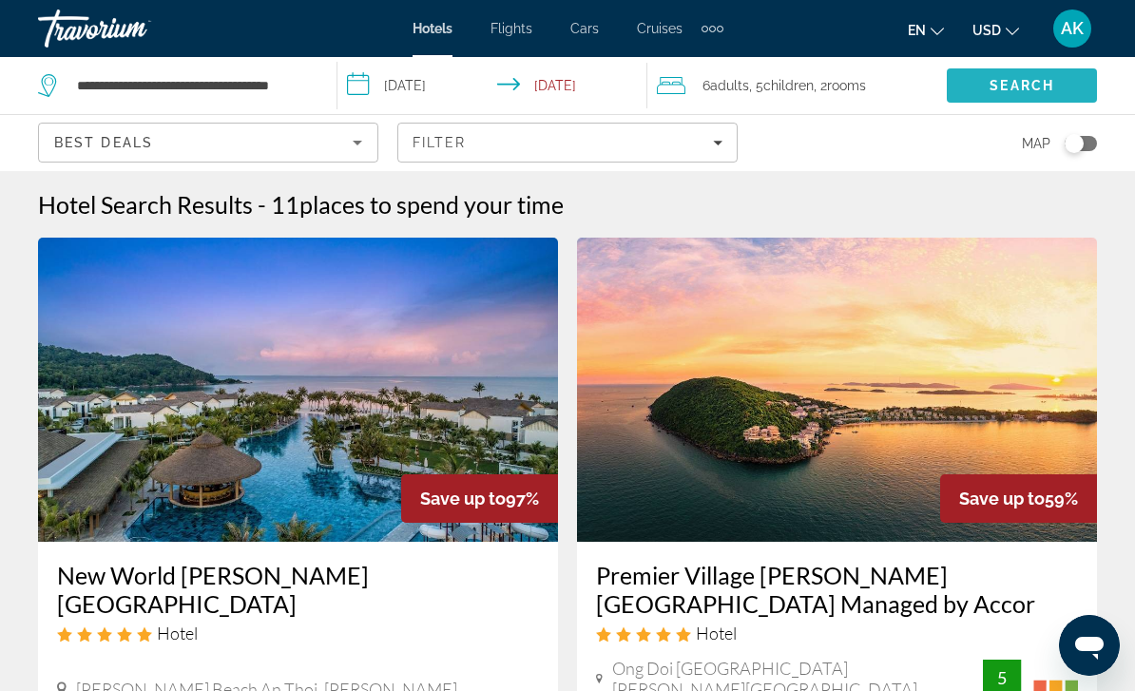
click at [1031, 87] on span "Search" at bounding box center [1022, 85] width 65 height 15
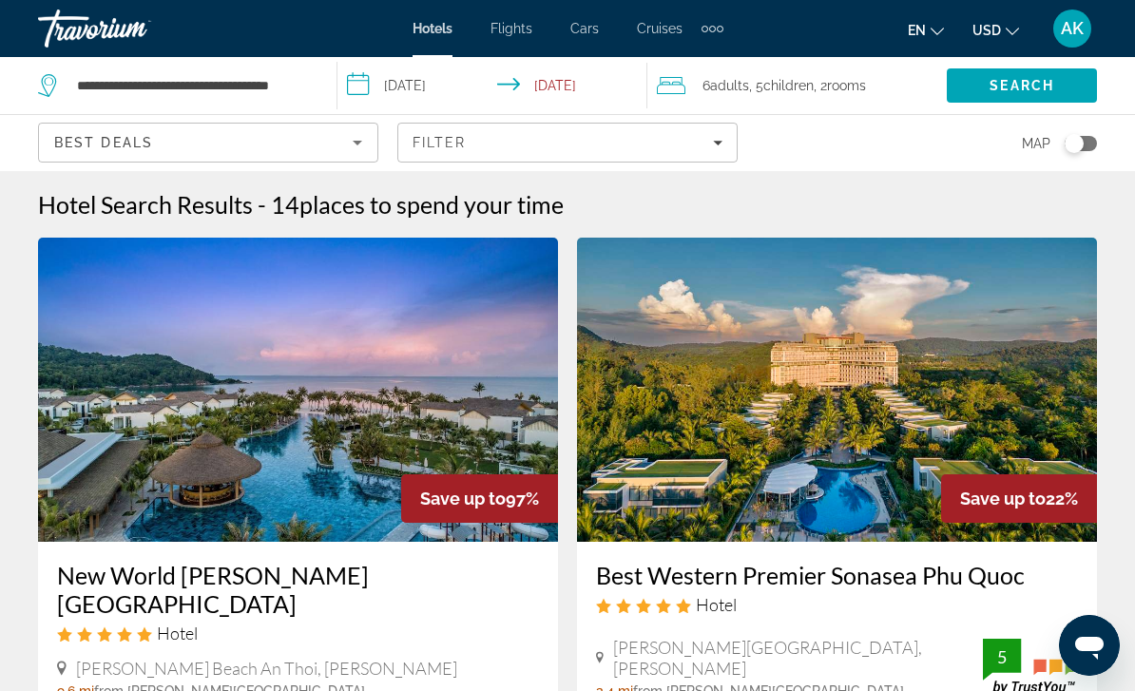
click at [440, 91] on input "**********" at bounding box center [496, 88] width 317 height 63
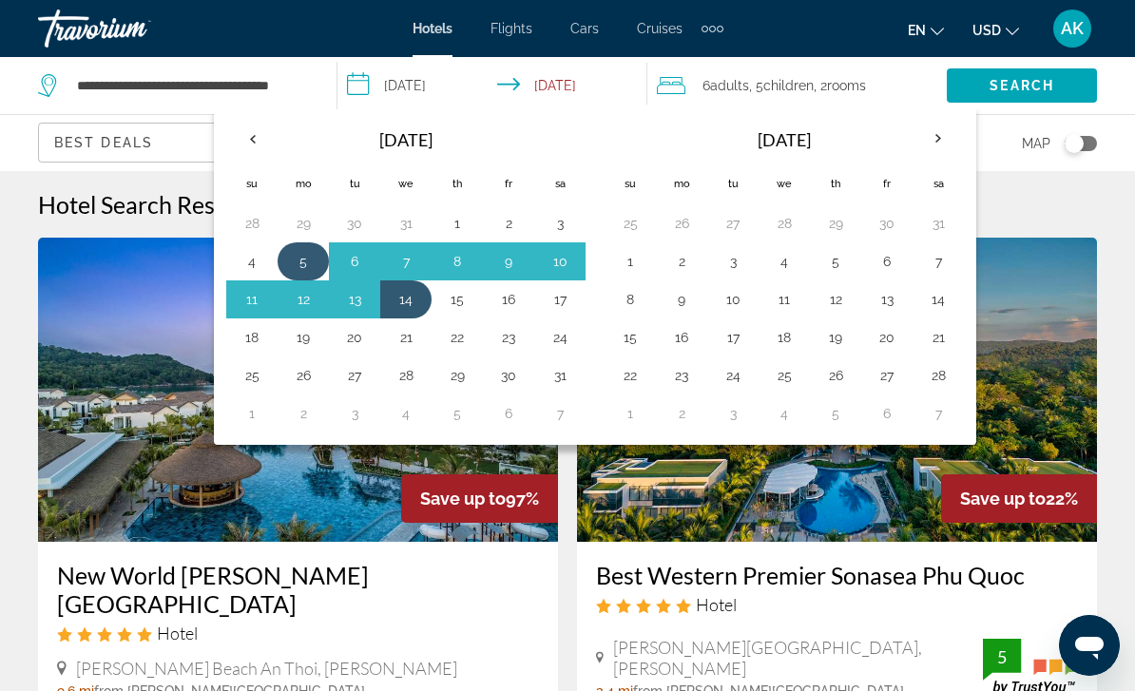
click at [310, 256] on button "5" at bounding box center [303, 261] width 30 height 27
click at [462, 311] on button "15" at bounding box center [457, 299] width 30 height 27
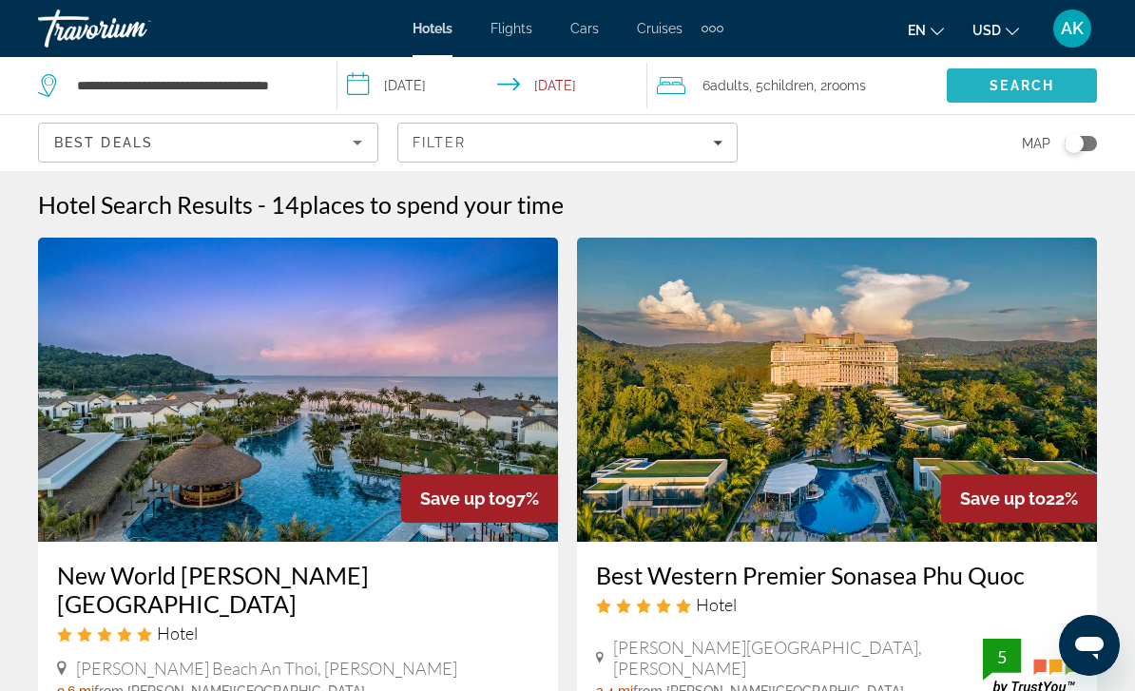
click at [994, 87] on span "Search" at bounding box center [1022, 85] width 65 height 15
click at [424, 88] on input "**********" at bounding box center [496, 88] width 317 height 63
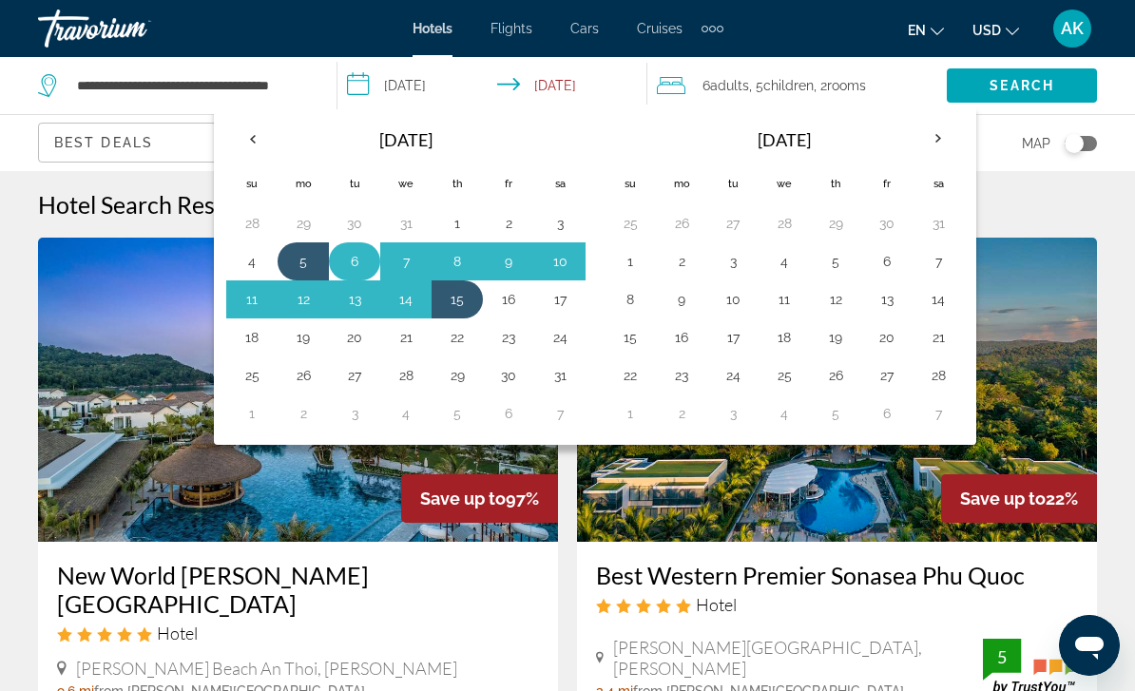
click at [348, 255] on button "6" at bounding box center [354, 261] width 30 height 27
click at [514, 295] on button "16" at bounding box center [508, 299] width 30 height 27
type input "**********"
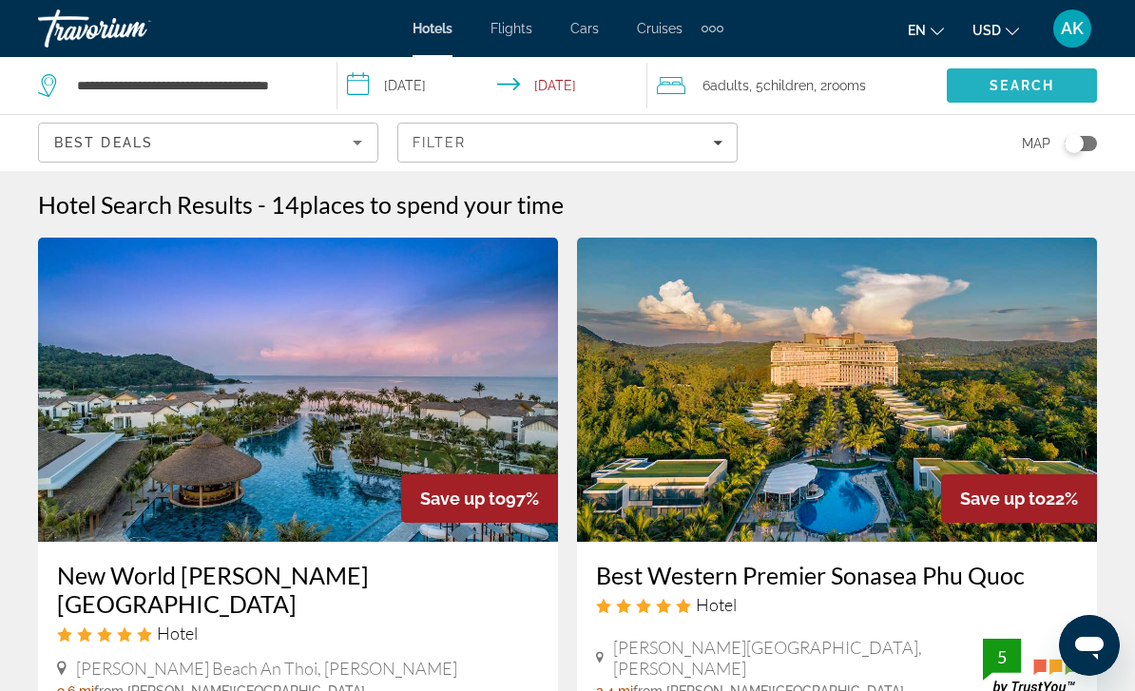
click at [970, 88] on span "Search" at bounding box center [1022, 86] width 150 height 46
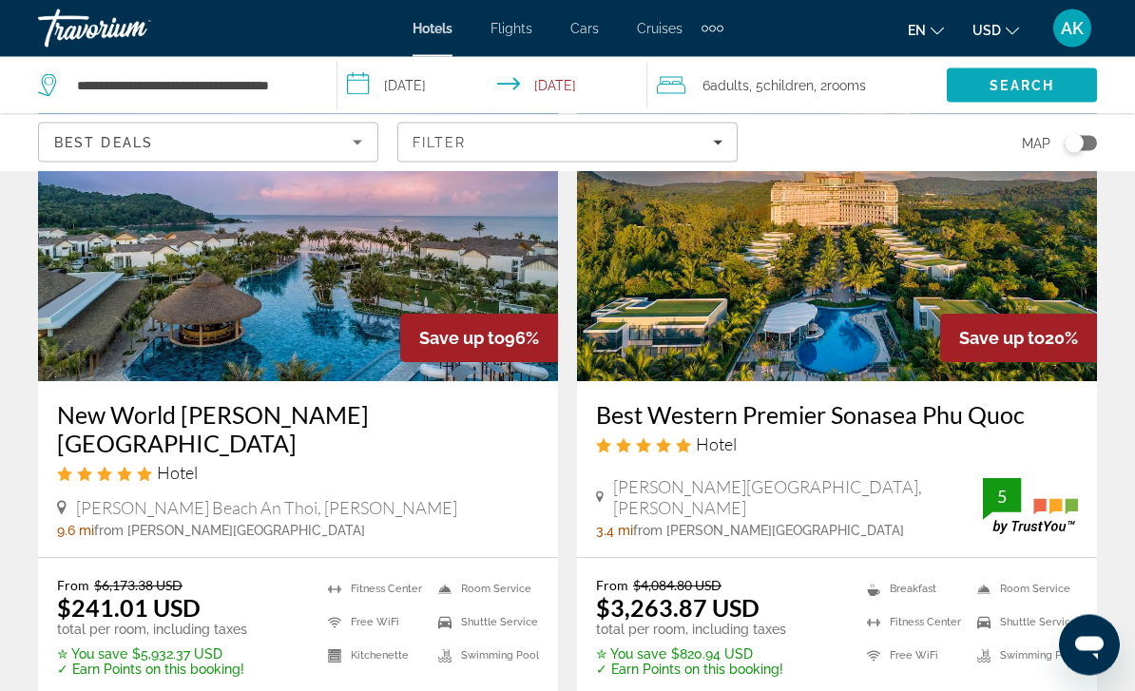
scroll to position [161, 0]
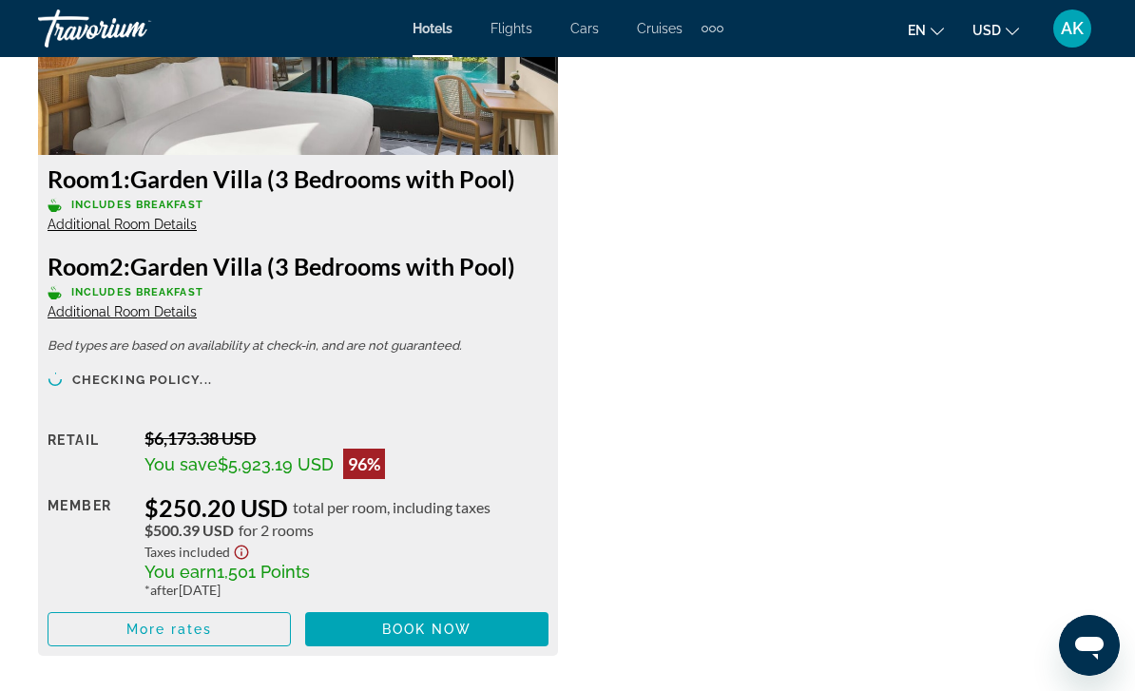
scroll to position [3108, 0]
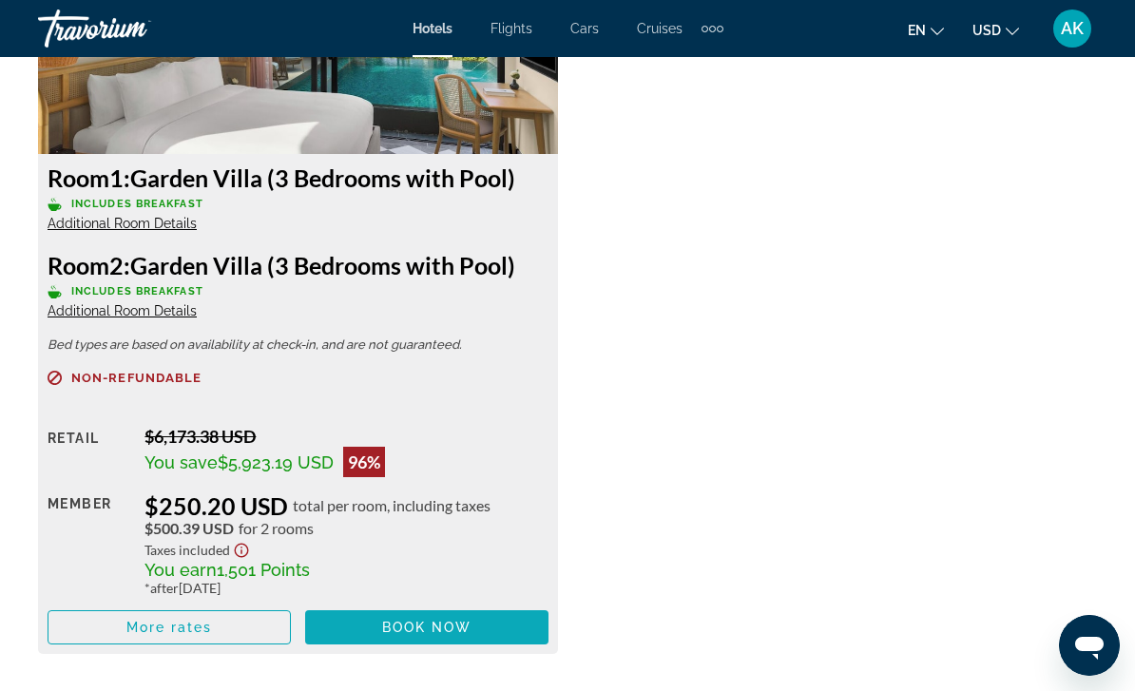
click at [431, 637] on span "Main content" at bounding box center [426, 628] width 243 height 46
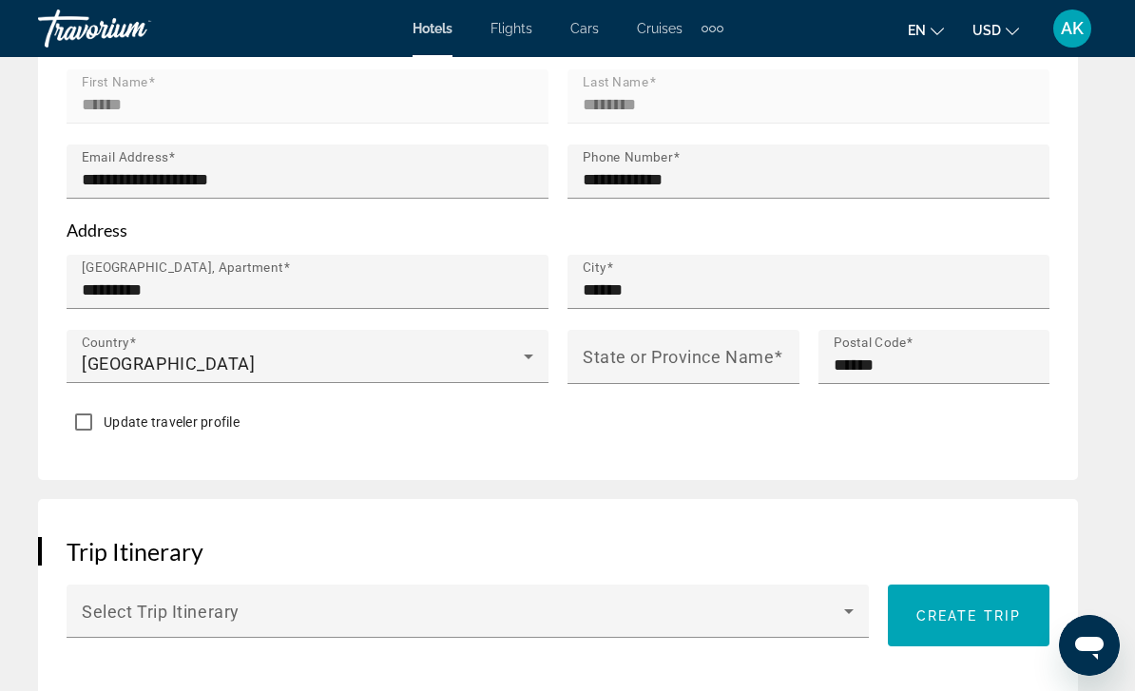
scroll to position [1369, 0]
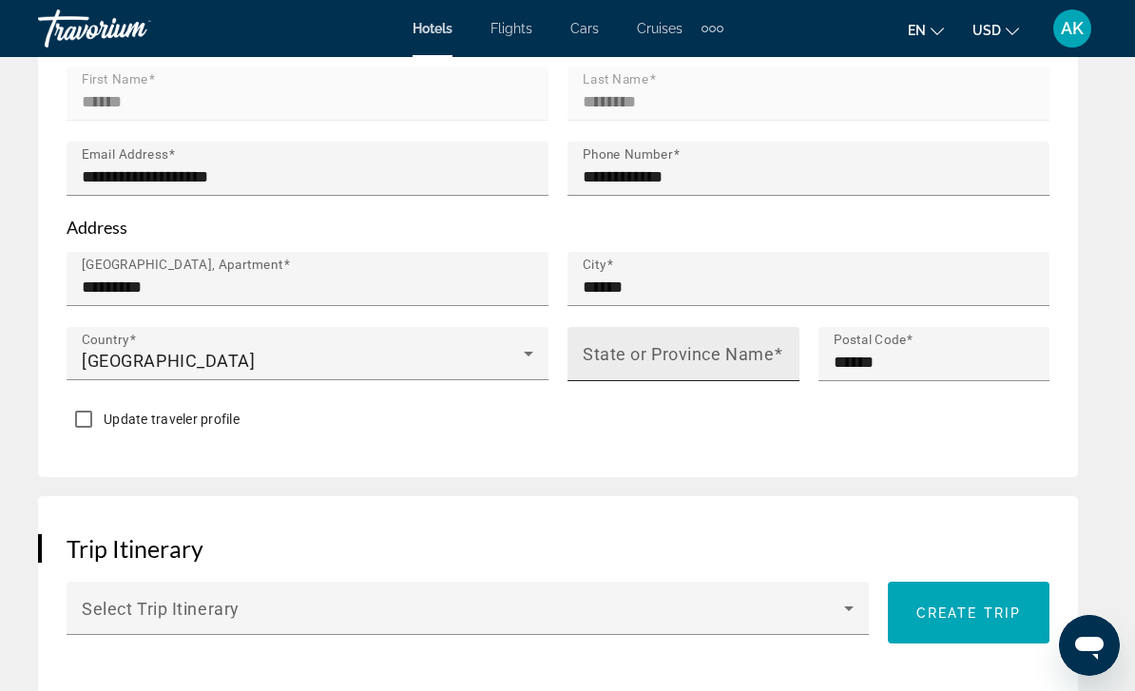
click at [681, 344] on mat-label "State or Province Name" at bounding box center [678, 354] width 191 height 20
click at [681, 351] on input "State or Province Name" at bounding box center [689, 362] width 213 height 23
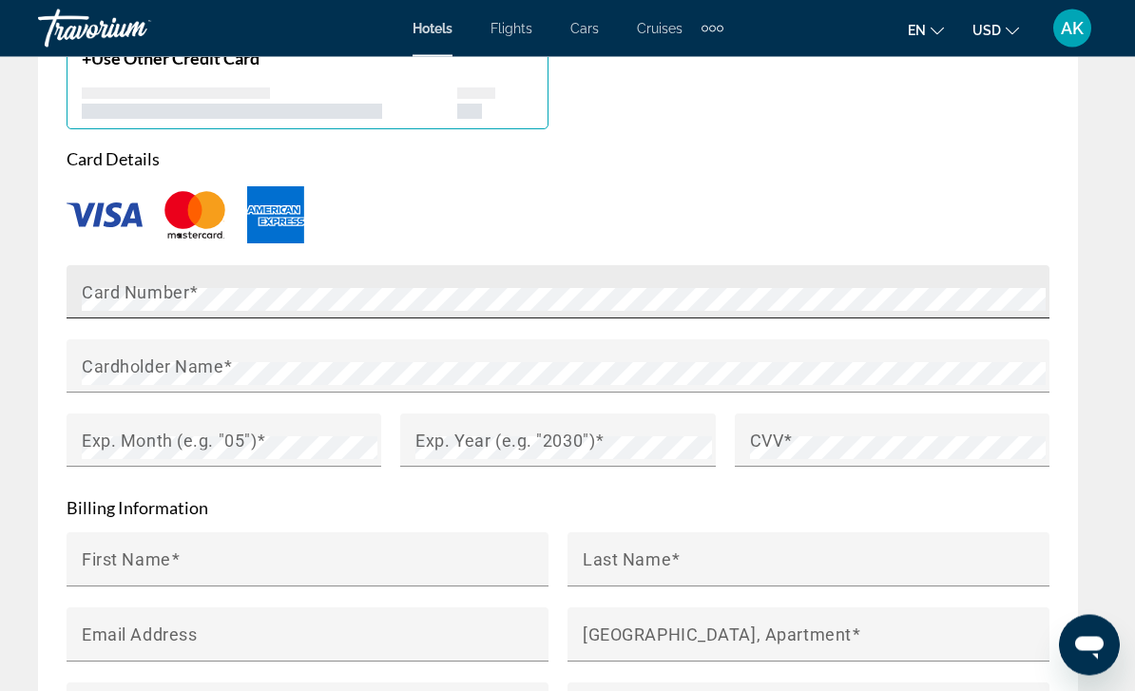
type input "*"
click at [143, 282] on mat-label "Card Number" at bounding box center [135, 292] width 107 height 20
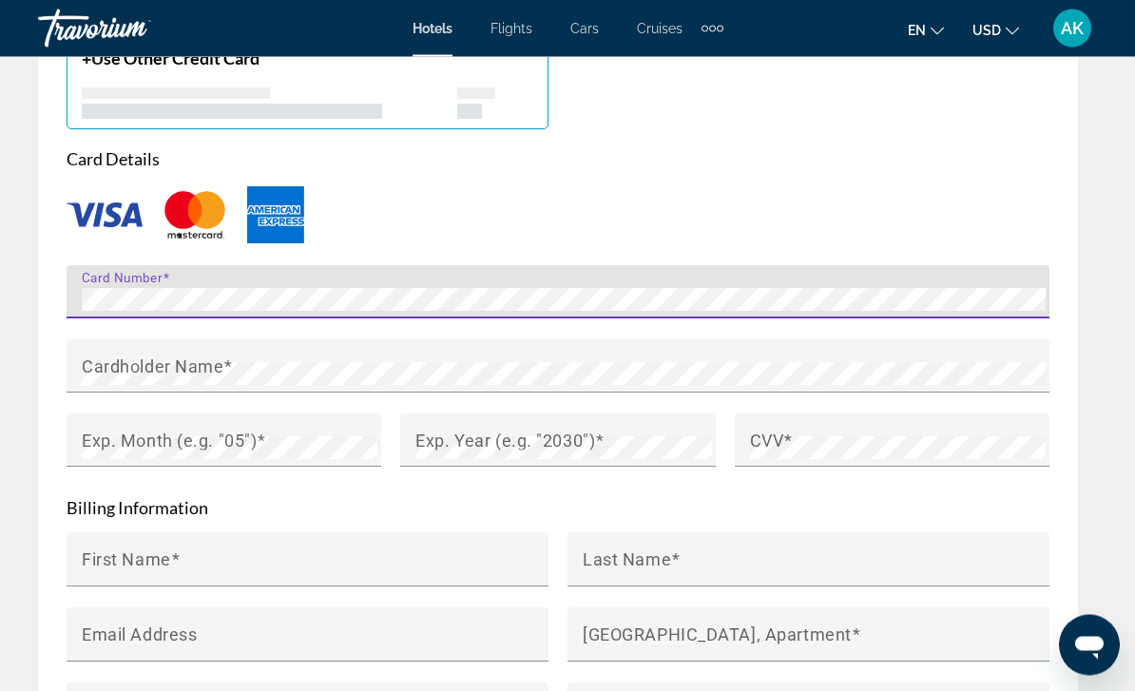
scroll to position [2232, 0]
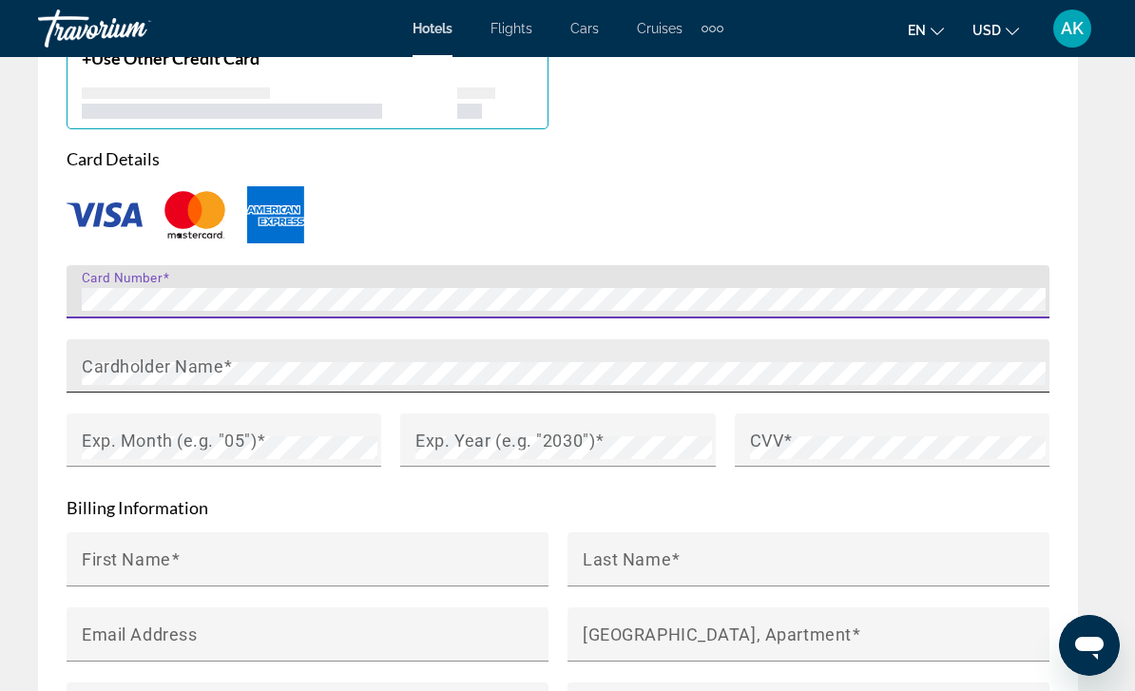
click at [136, 356] on mat-label "Cardholder Name" at bounding box center [153, 366] width 142 height 20
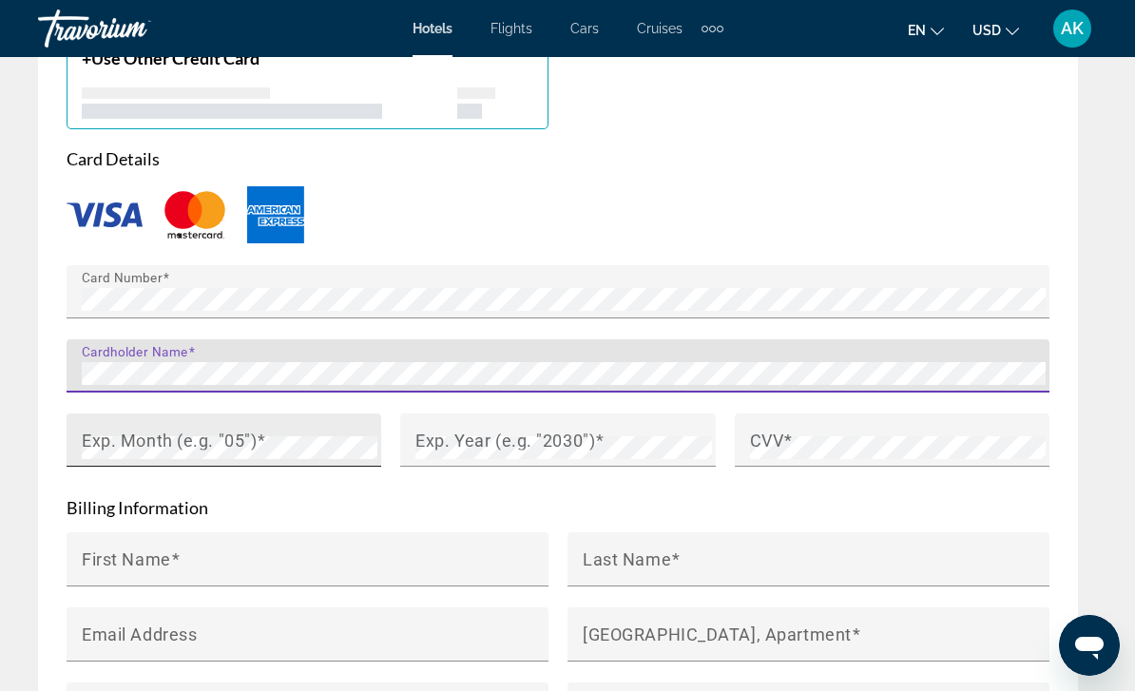
click at [164, 414] on div "Exp. Month (e.g. "05")" at bounding box center [230, 440] width 296 height 53
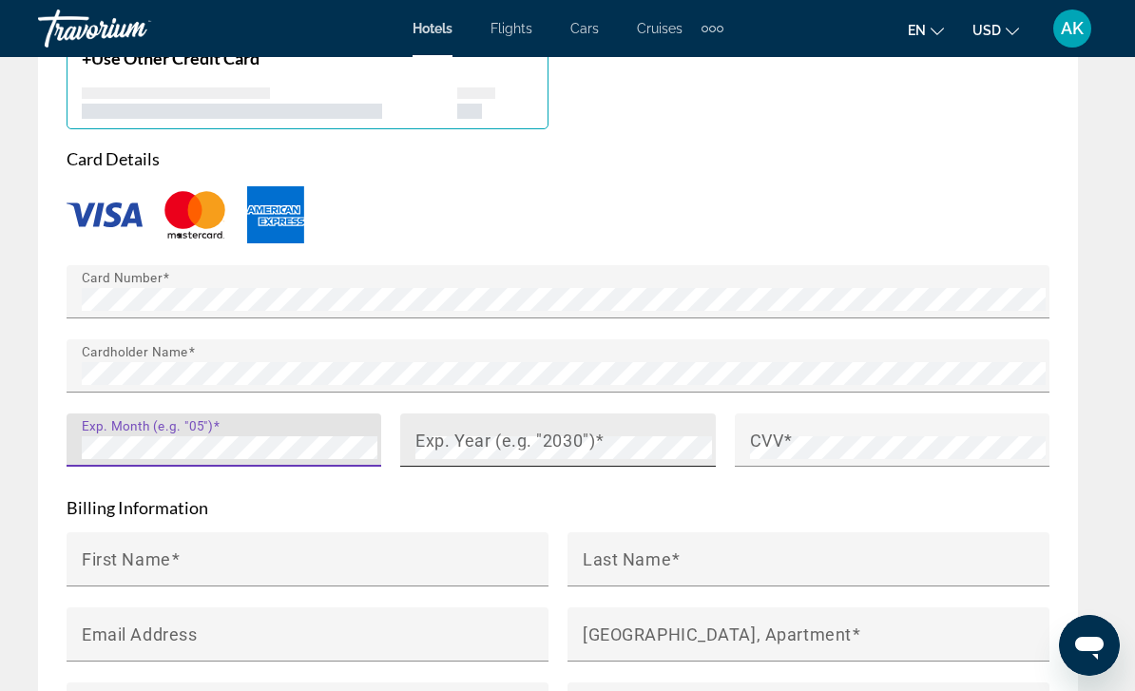
click at [517, 430] on mat-label "Exp. Year (e.g. "2030")" at bounding box center [505, 440] width 180 height 20
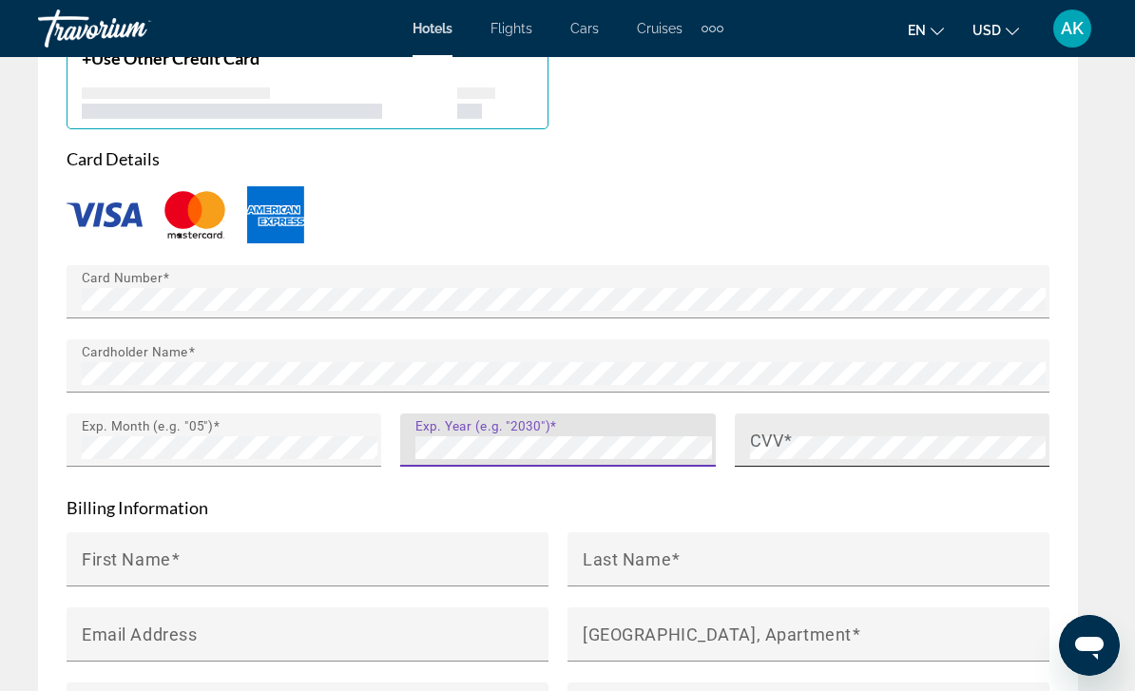
click at [837, 414] on div "CVV" at bounding box center [898, 440] width 296 height 53
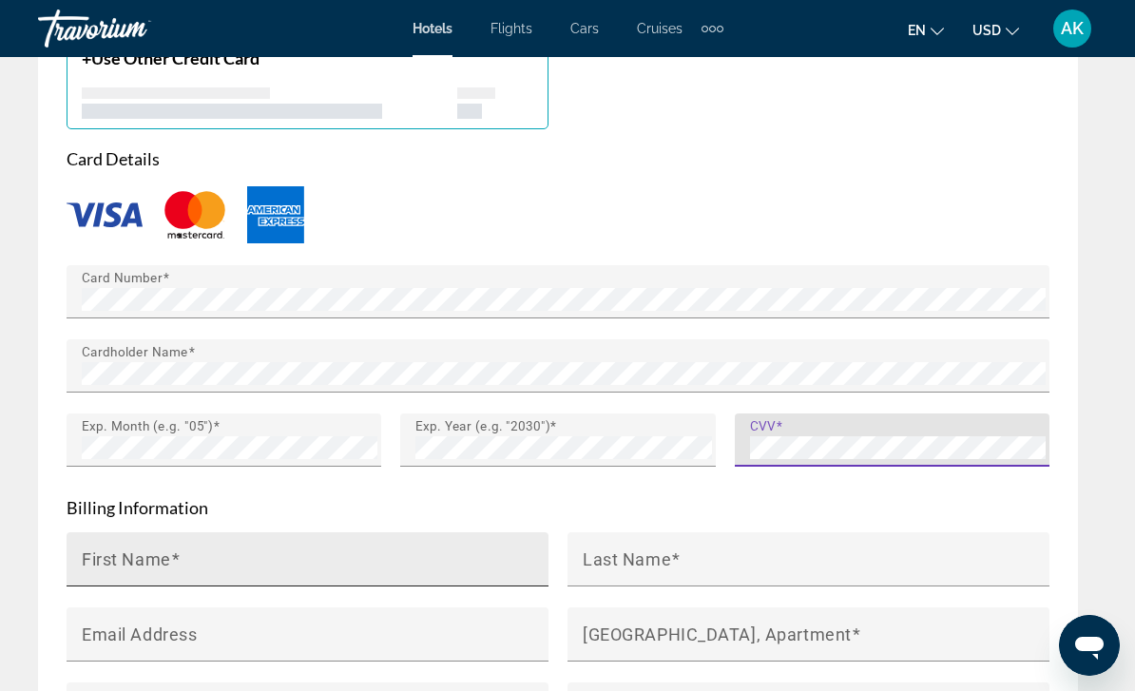
click at [144, 556] on input "First Name" at bounding box center [313, 567] width 463 height 23
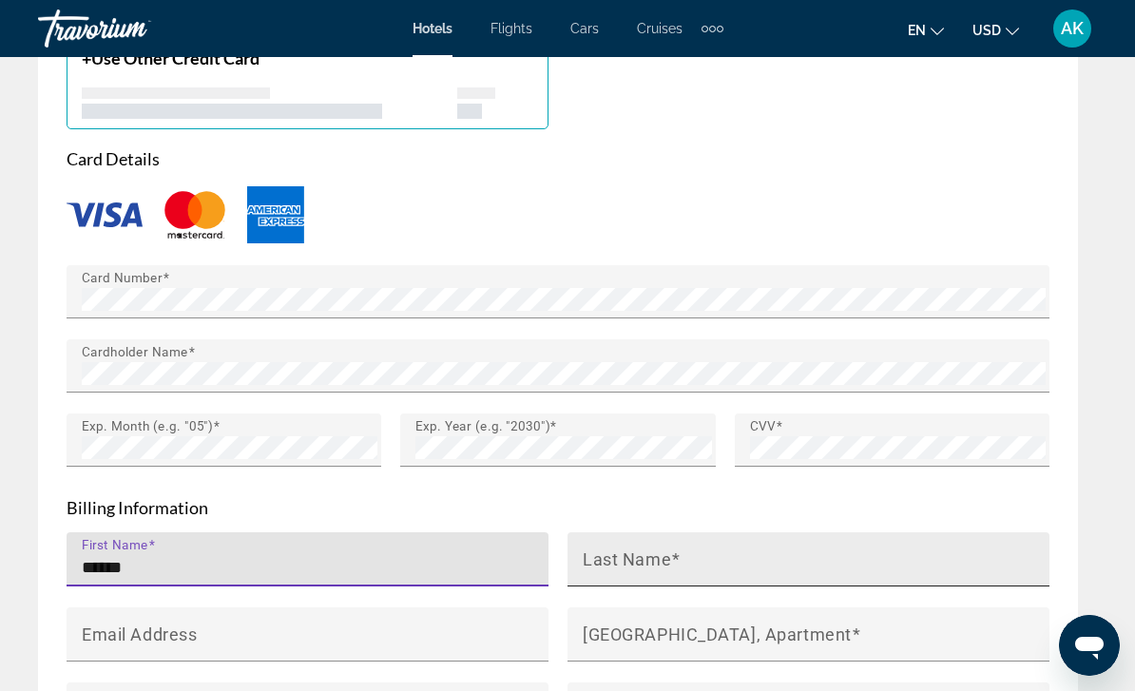
type input "******"
click at [646, 549] on mat-label "Last Name" at bounding box center [627, 559] width 88 height 20
click at [646, 556] on input "Last Name" at bounding box center [814, 567] width 463 height 23
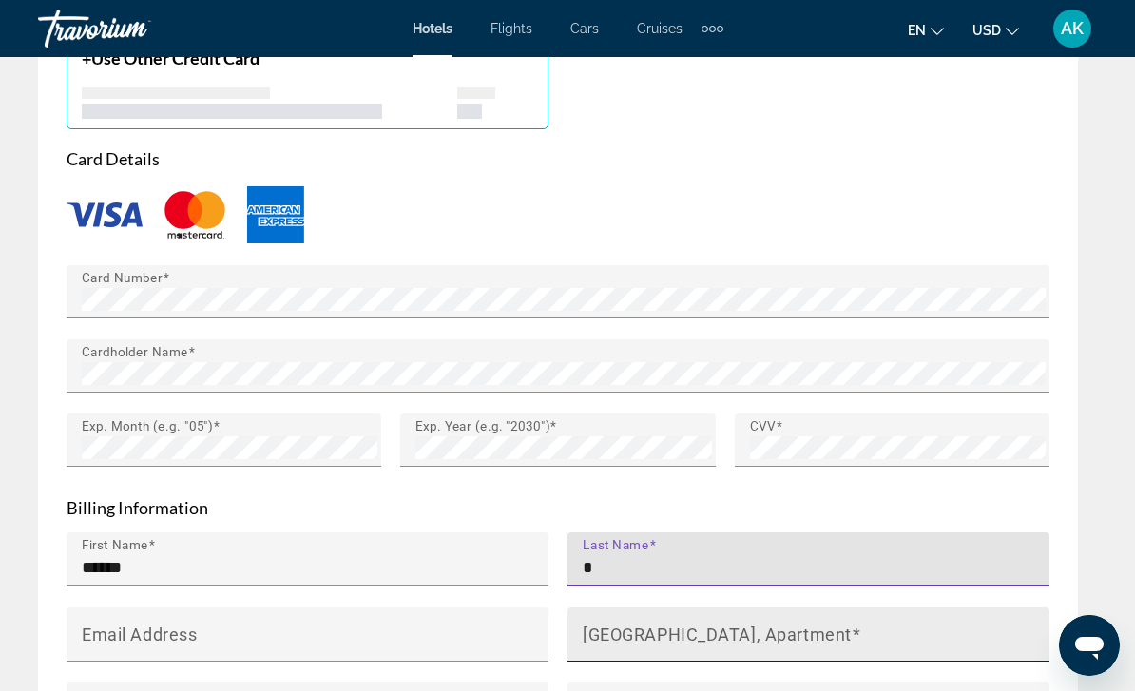
type input "*"
click at [707, 624] on mat-label "[GEOGRAPHIC_DATA], Apartment" at bounding box center [717, 634] width 269 height 20
click at [707, 631] on input "[GEOGRAPHIC_DATA], Apartment" at bounding box center [814, 642] width 463 height 23
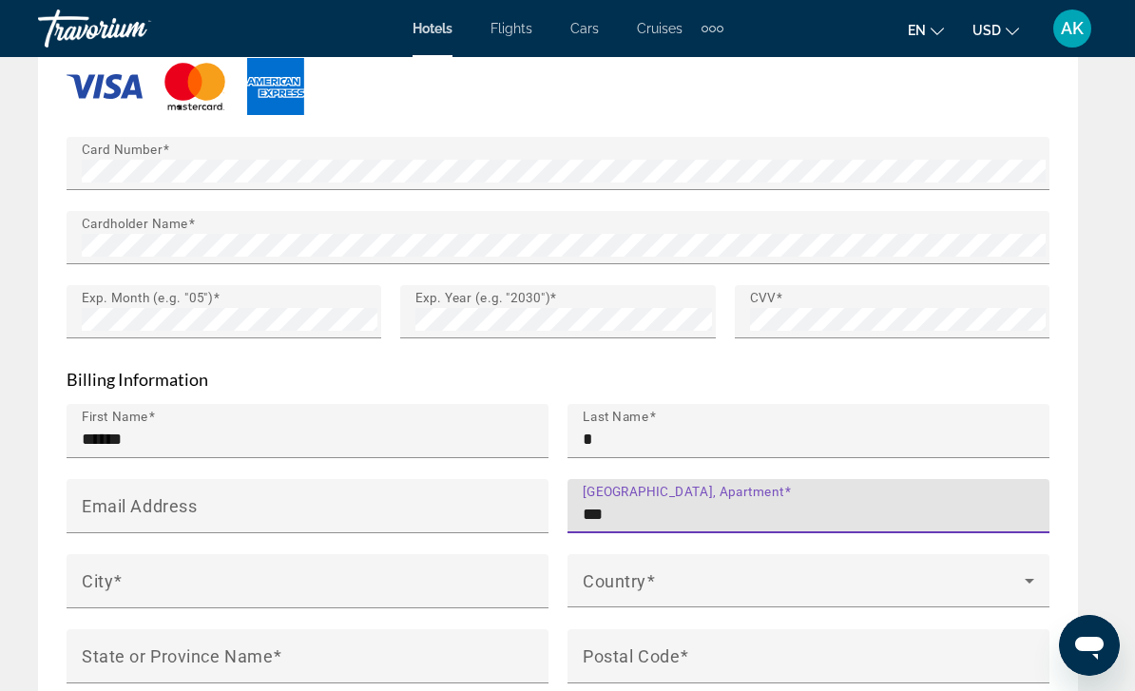
scroll to position [2408, 0]
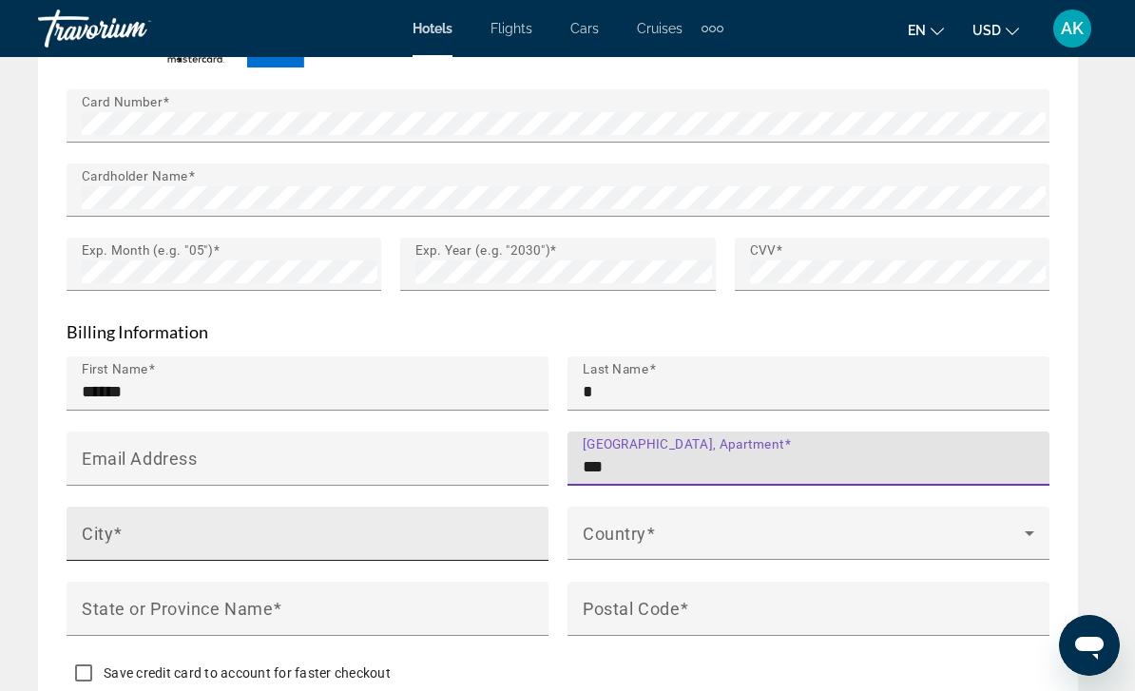
type input "***"
click at [190, 531] on input "City" at bounding box center [313, 542] width 463 height 23
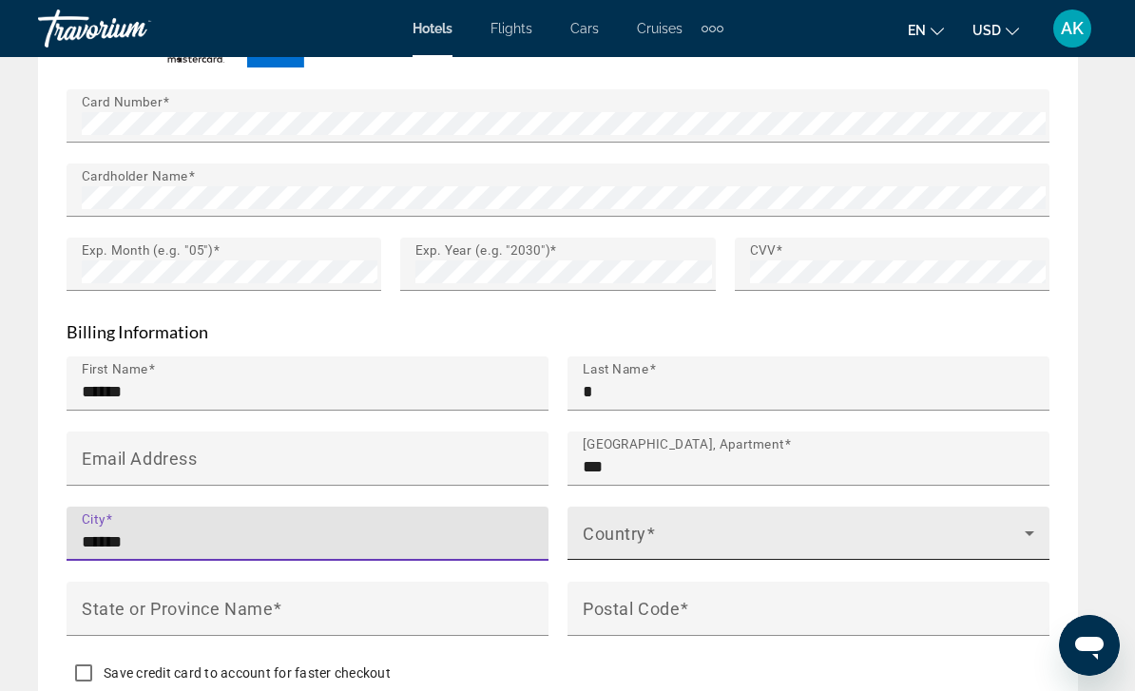
type input "******"
click at [652, 530] on span "Main content" at bounding box center [804, 541] width 442 height 23
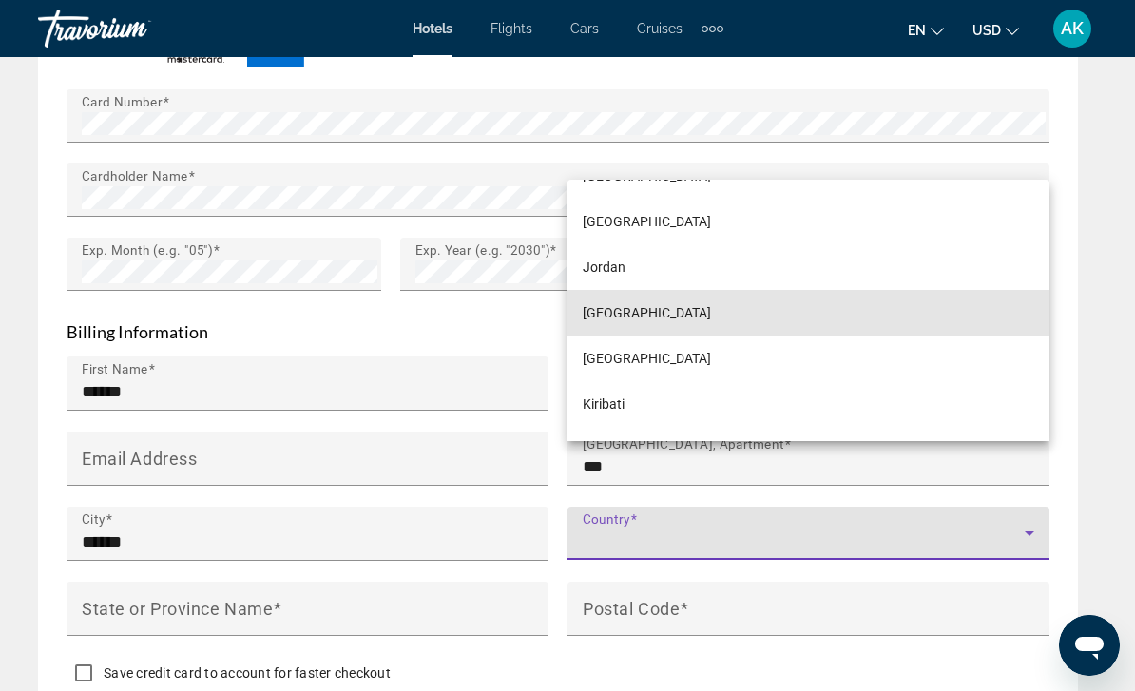
scroll to position [5193, 0]
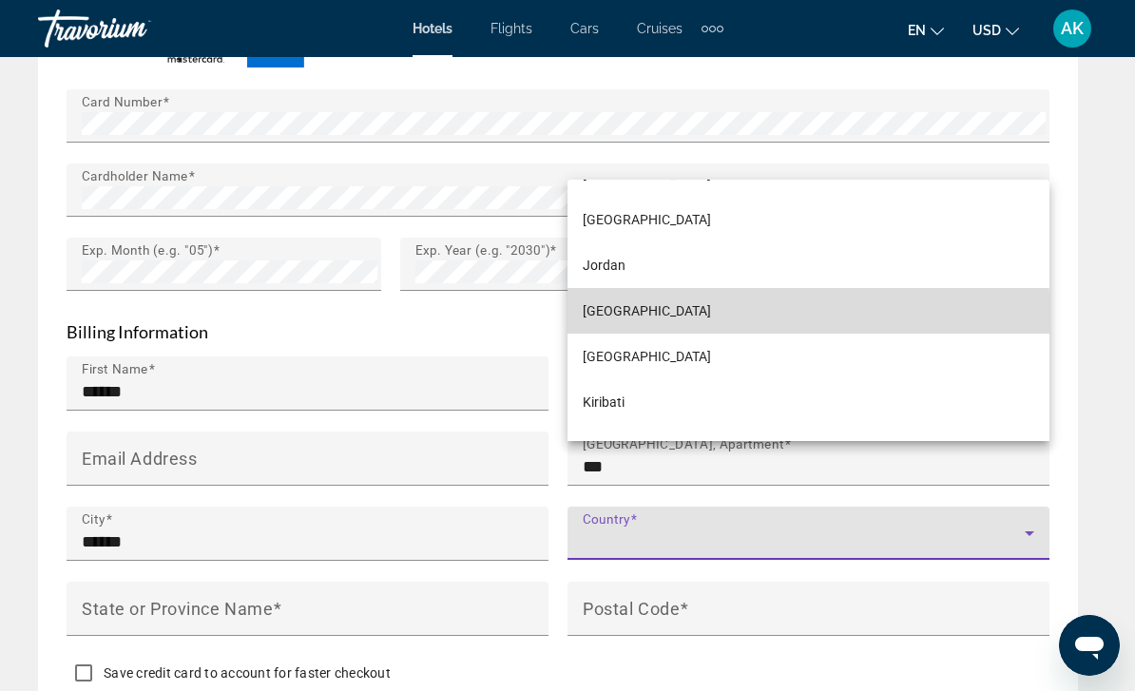
click at [741, 334] on mat-option "[GEOGRAPHIC_DATA]" at bounding box center [809, 311] width 482 height 46
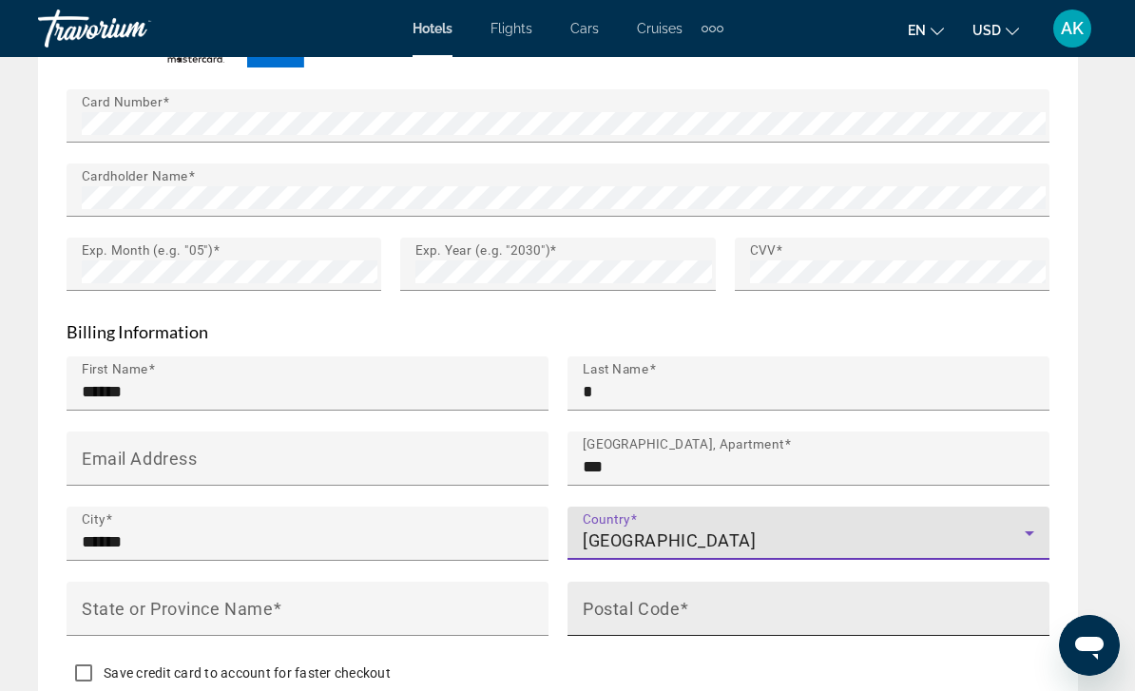
click at [654, 598] on mat-label "Postal Code" at bounding box center [631, 608] width 97 height 20
click at [654, 606] on input "Postal Code" at bounding box center [814, 617] width 463 height 23
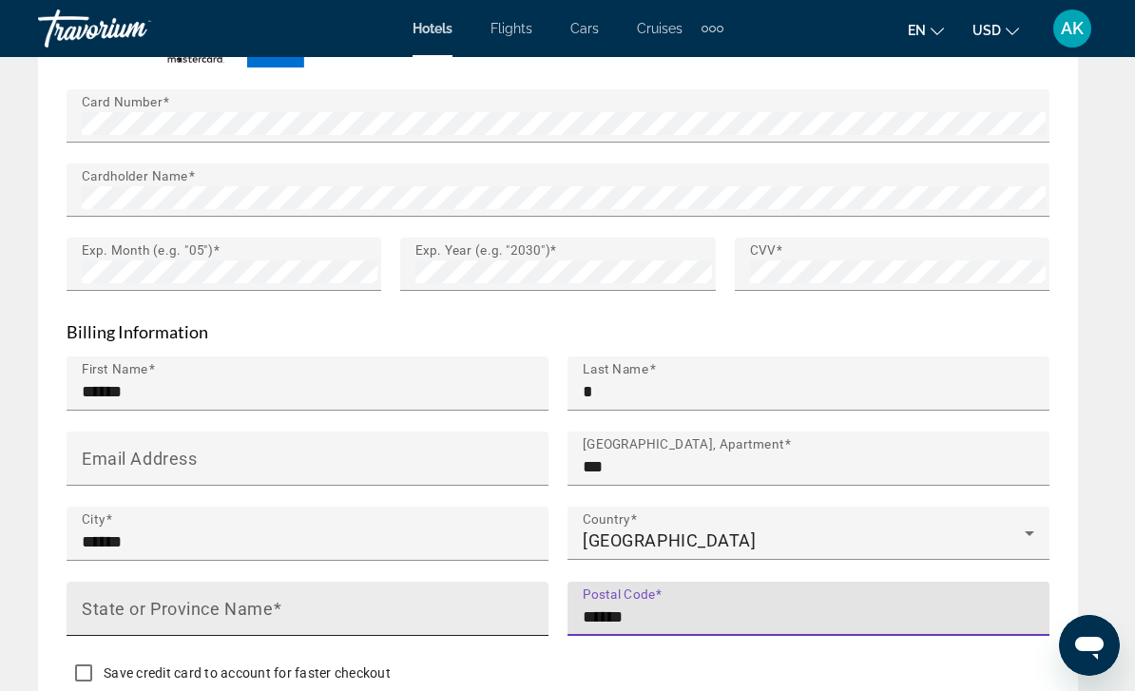
type input "******"
click at [209, 582] on div "State or Province Name" at bounding box center [313, 609] width 463 height 54
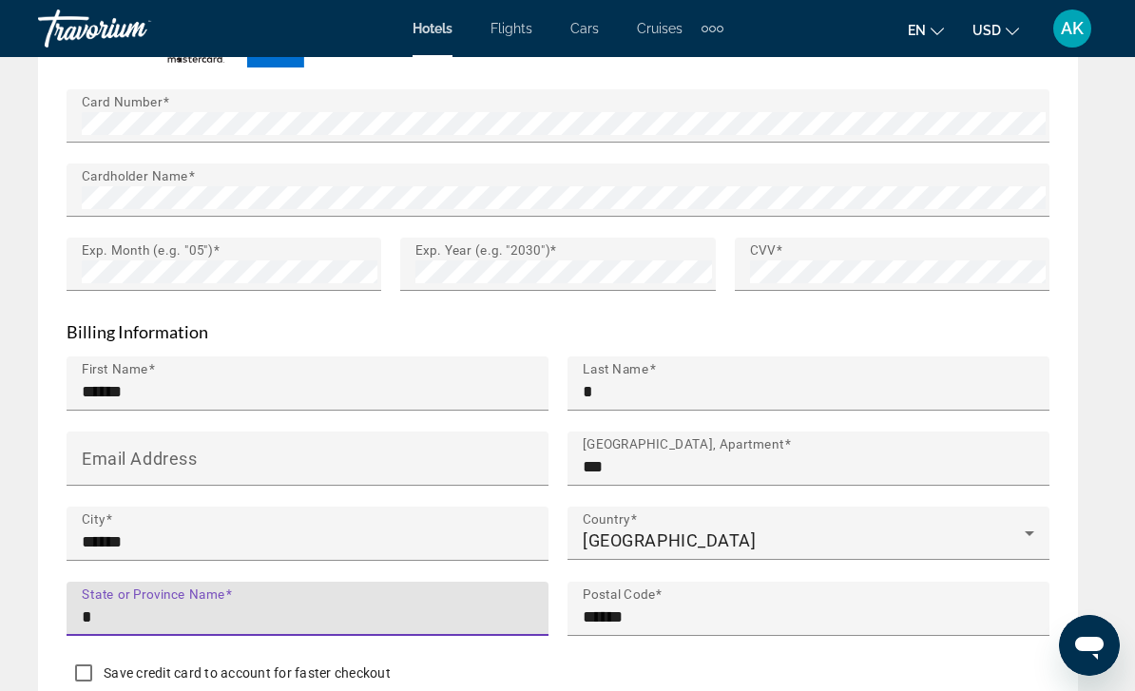
type input "*"
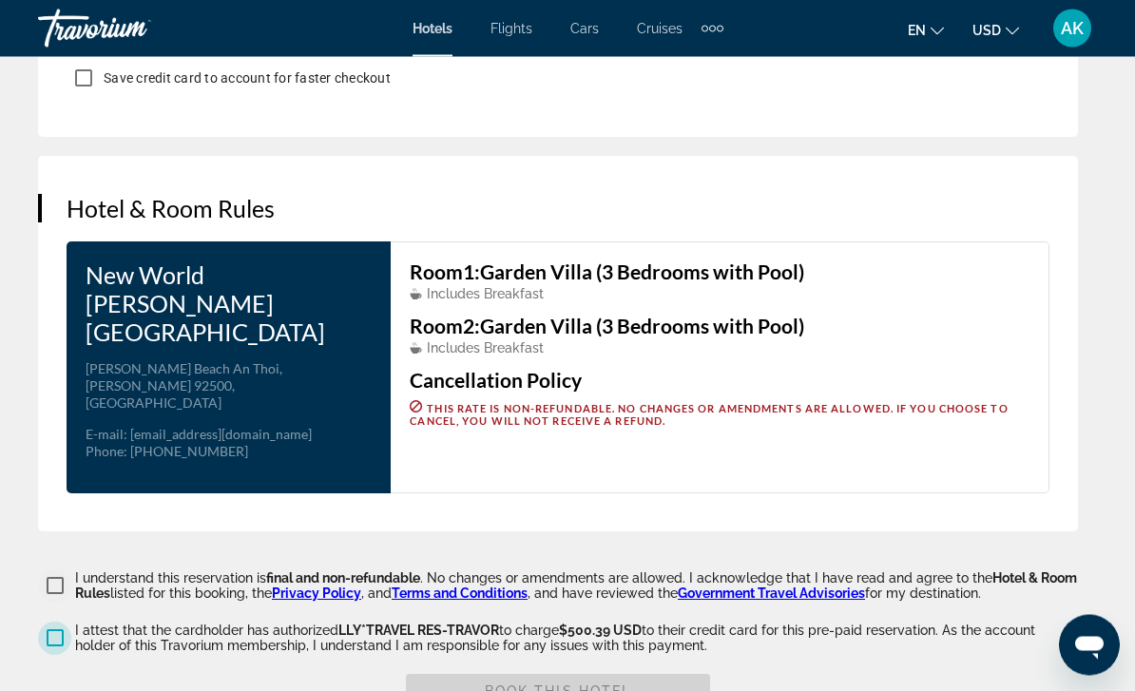
scroll to position [3003, 0]
click at [565, 684] on span "Book this hotel" at bounding box center [558, 691] width 147 height 15
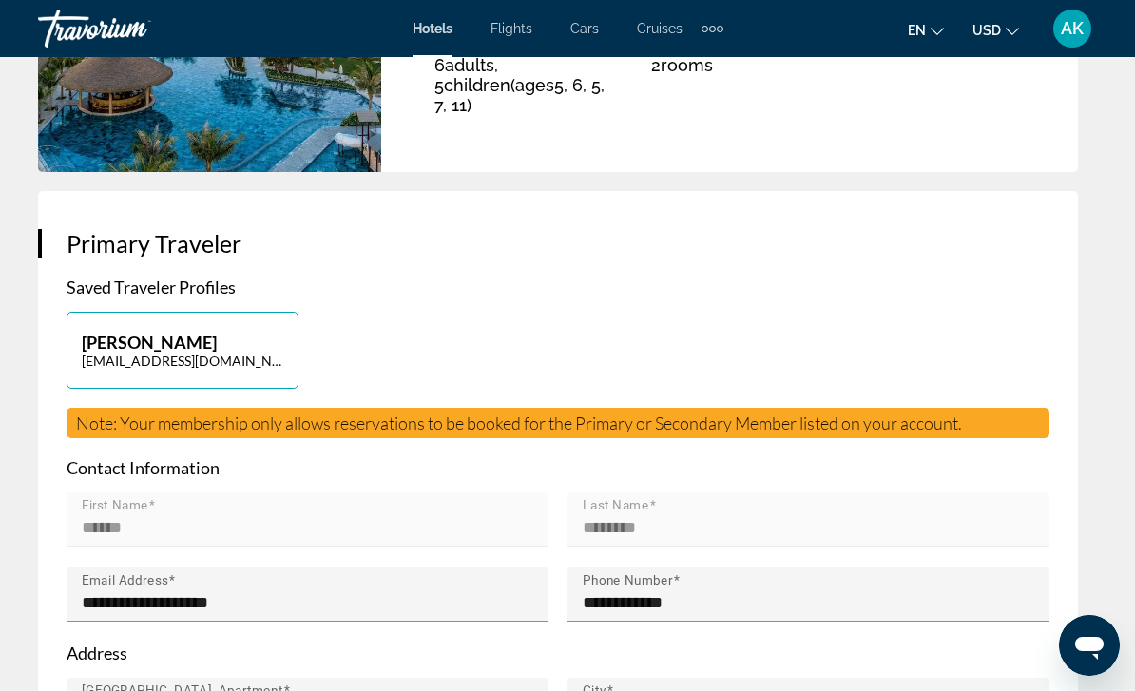
scroll to position [0, 0]
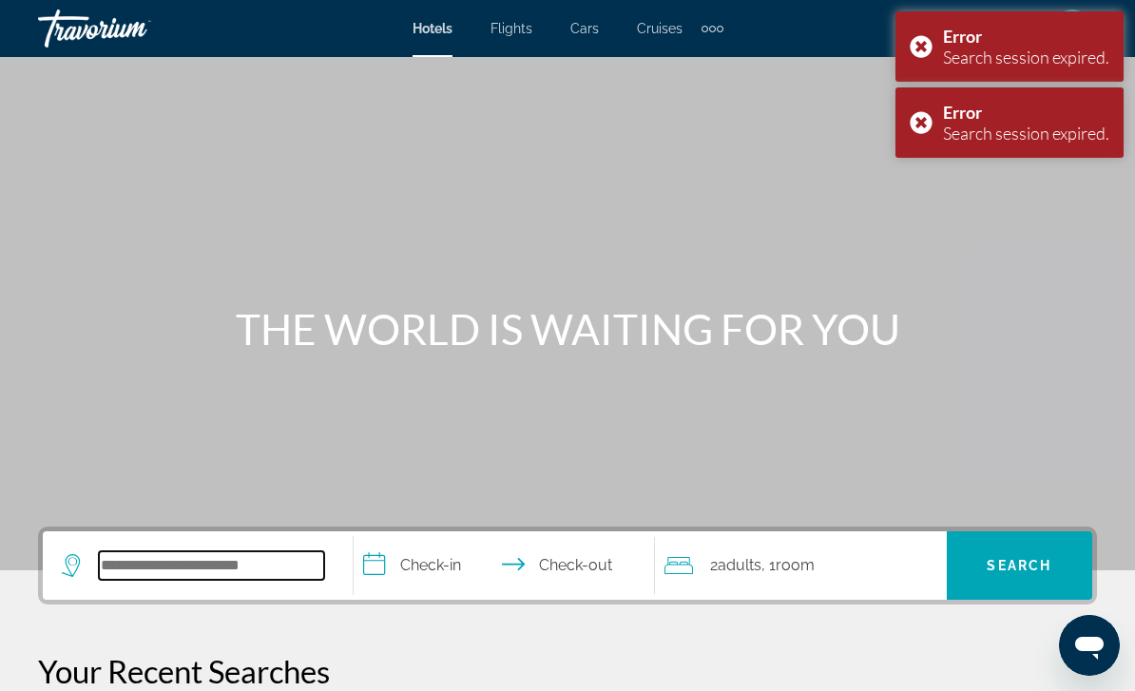
click at [252, 563] on input "Search hotel destination" at bounding box center [211, 565] width 225 height 29
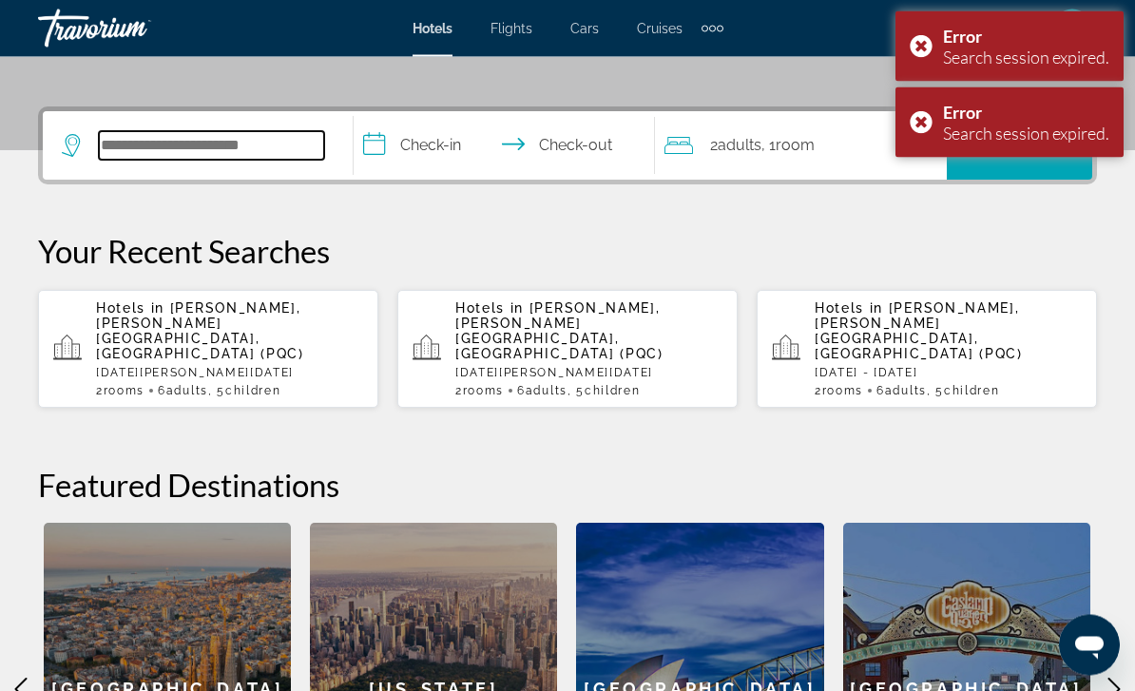
scroll to position [465, 0]
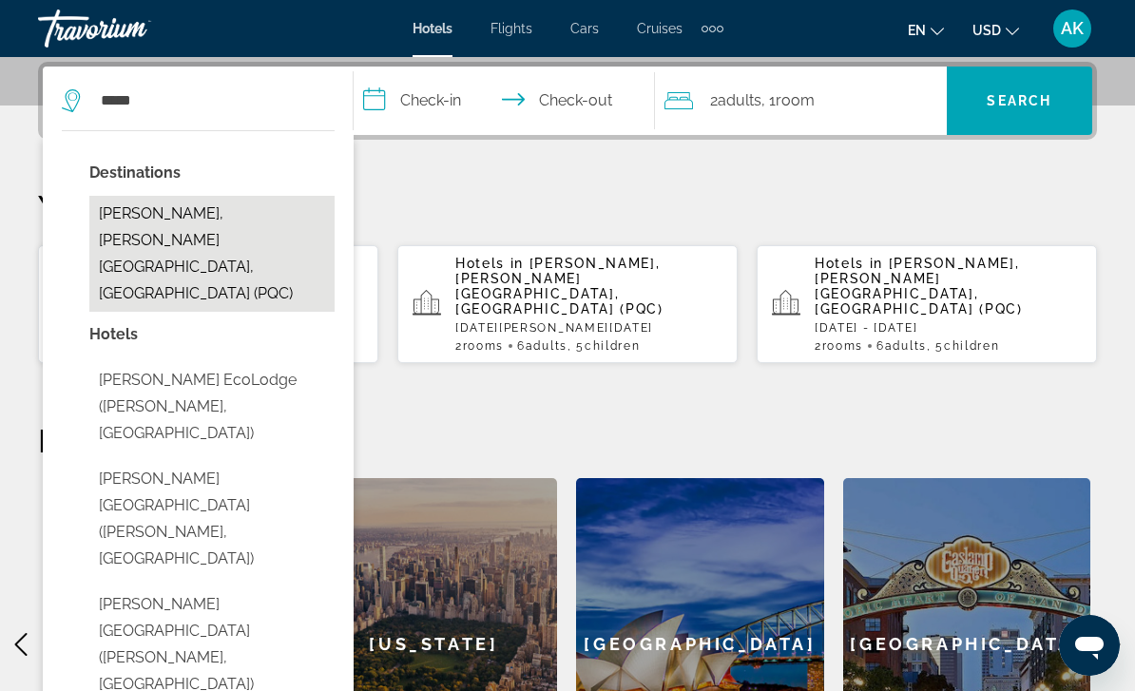
click at [198, 233] on button "[PERSON_NAME], [PERSON_NAME][GEOGRAPHIC_DATA], [GEOGRAPHIC_DATA] (PQC)" at bounding box center [211, 254] width 245 height 116
type input "**********"
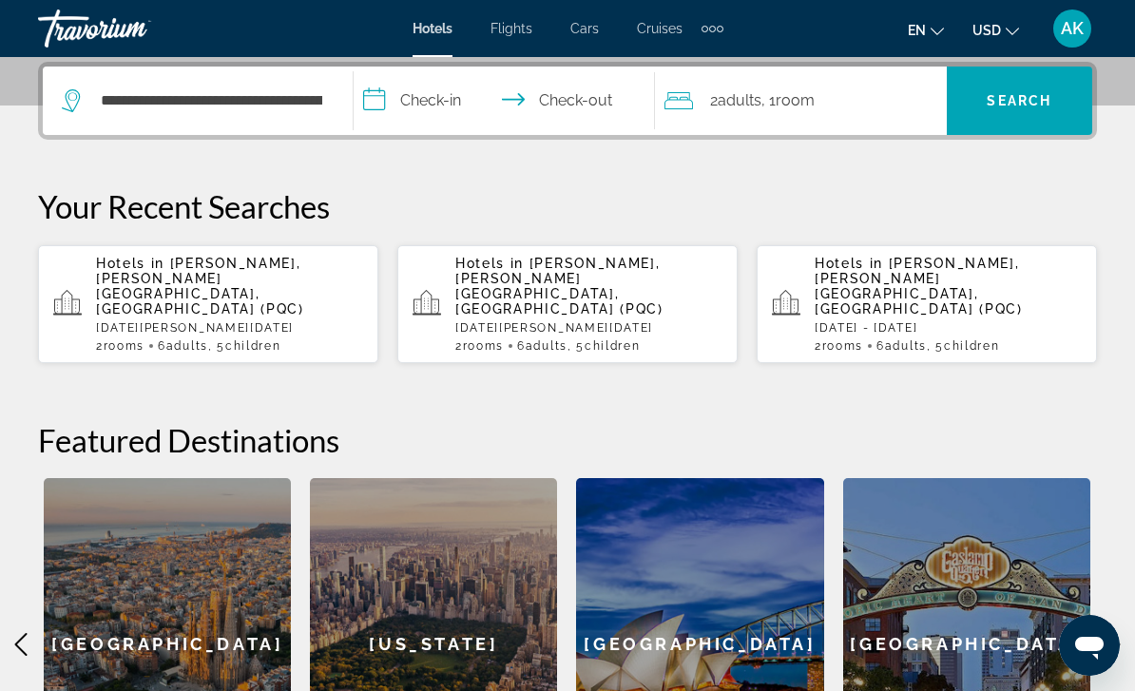
click at [446, 105] on input "**********" at bounding box center [508, 104] width 309 height 74
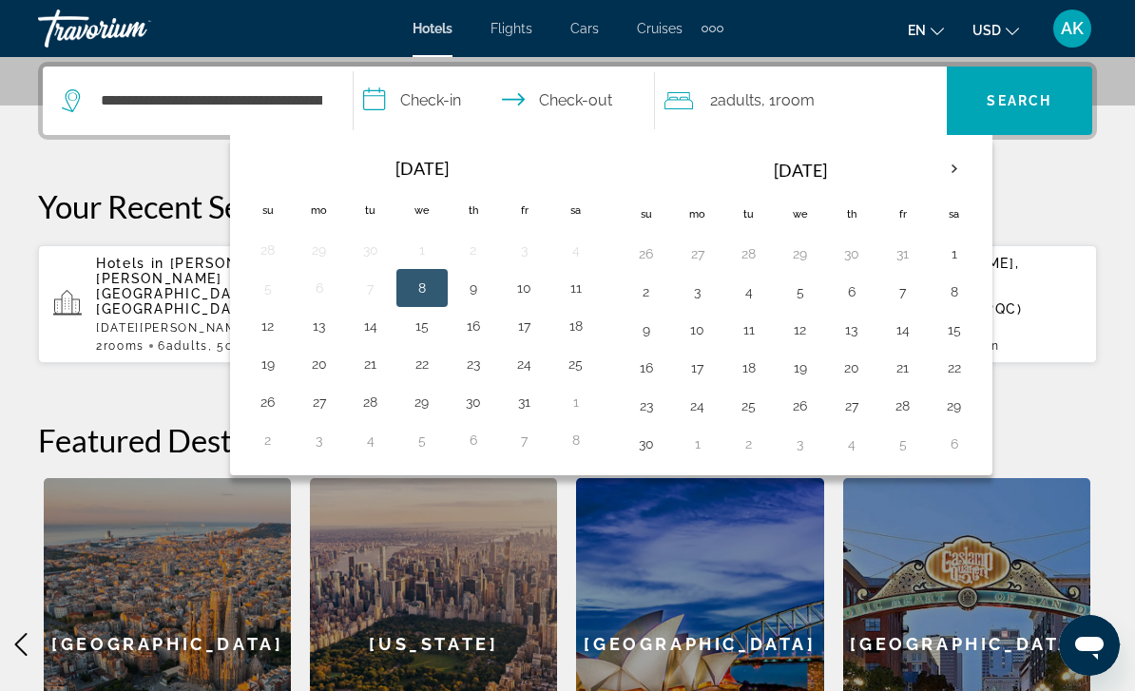
click at [952, 167] on th "Next month" at bounding box center [954, 169] width 51 height 42
click at [955, 186] on th "Next month" at bounding box center [954, 169] width 51 height 42
click at [895, 253] on button "2" at bounding box center [903, 254] width 30 height 27
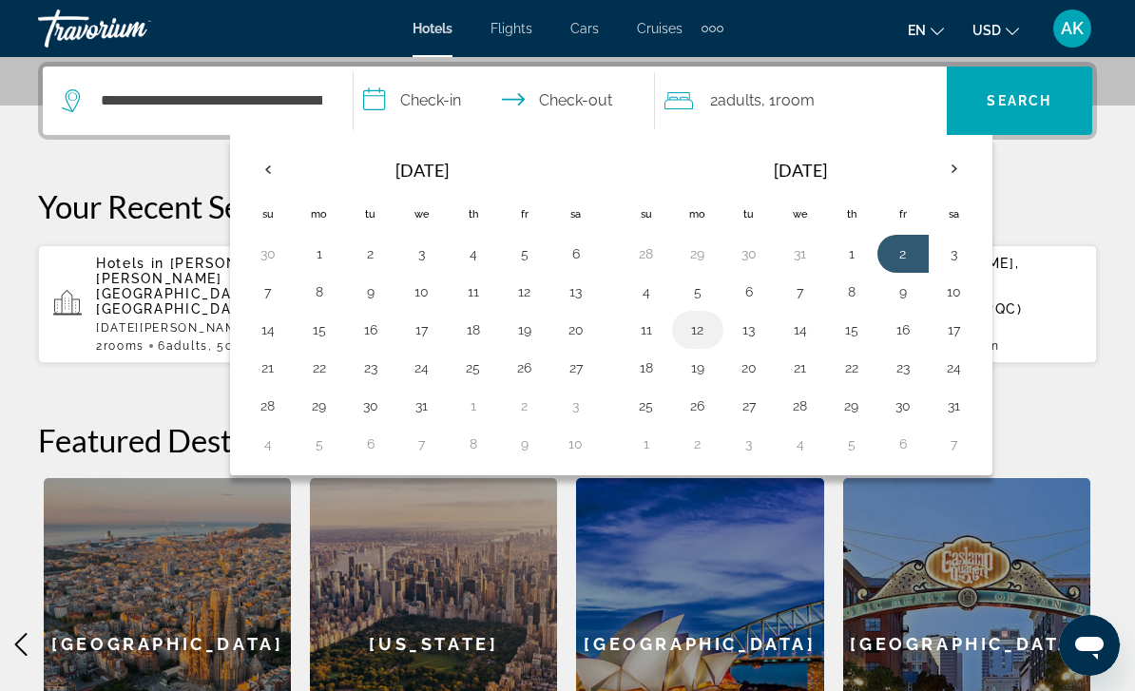
click at [705, 333] on button "12" at bounding box center [698, 330] width 30 height 27
type input "**********"
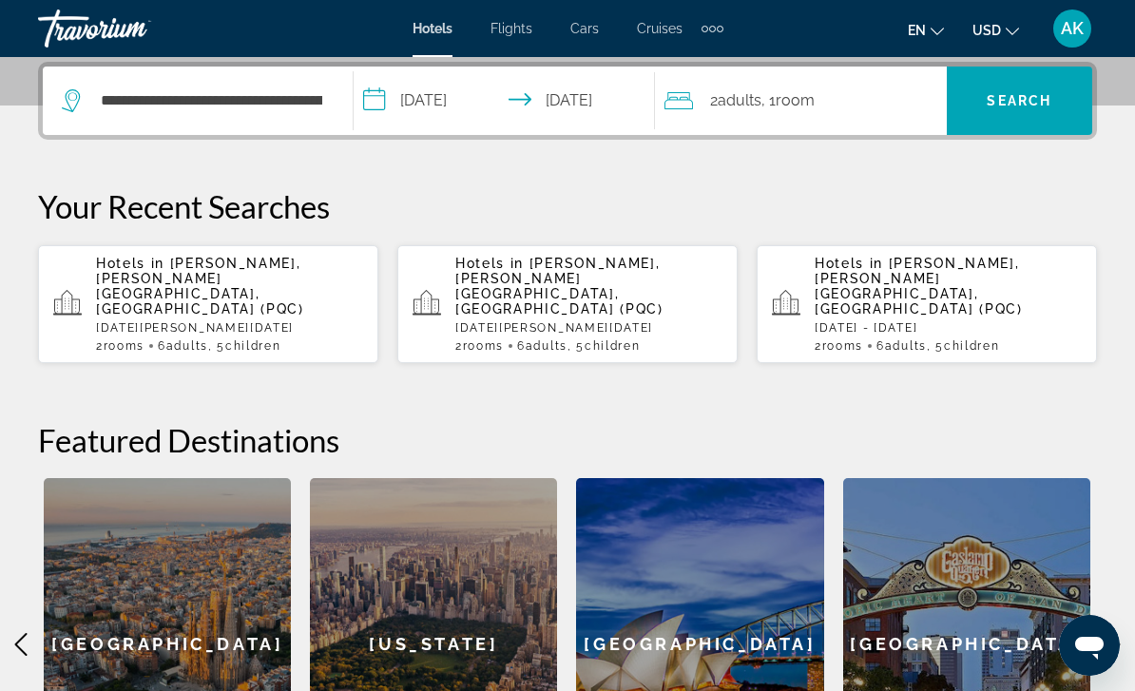
click at [792, 121] on div "2 Adult Adults , 1 Room rooms" at bounding box center [806, 101] width 282 height 68
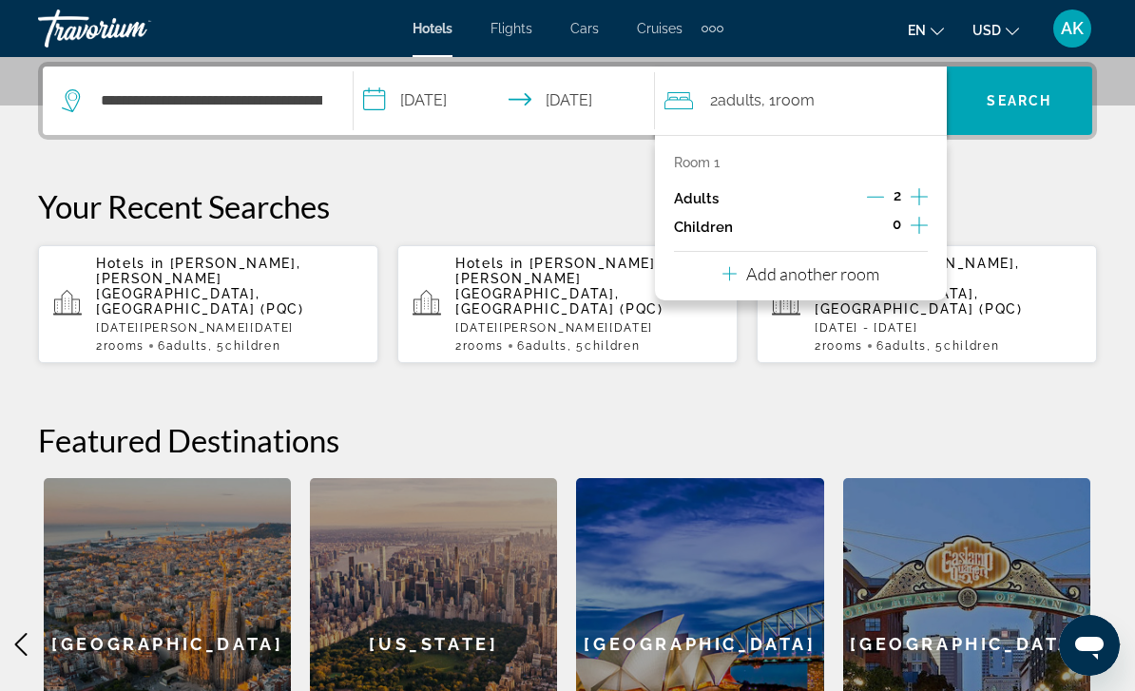
click at [923, 199] on icon "Increment adults" at bounding box center [919, 196] width 17 height 23
click at [927, 228] on icon "Increment children" at bounding box center [919, 225] width 17 height 23
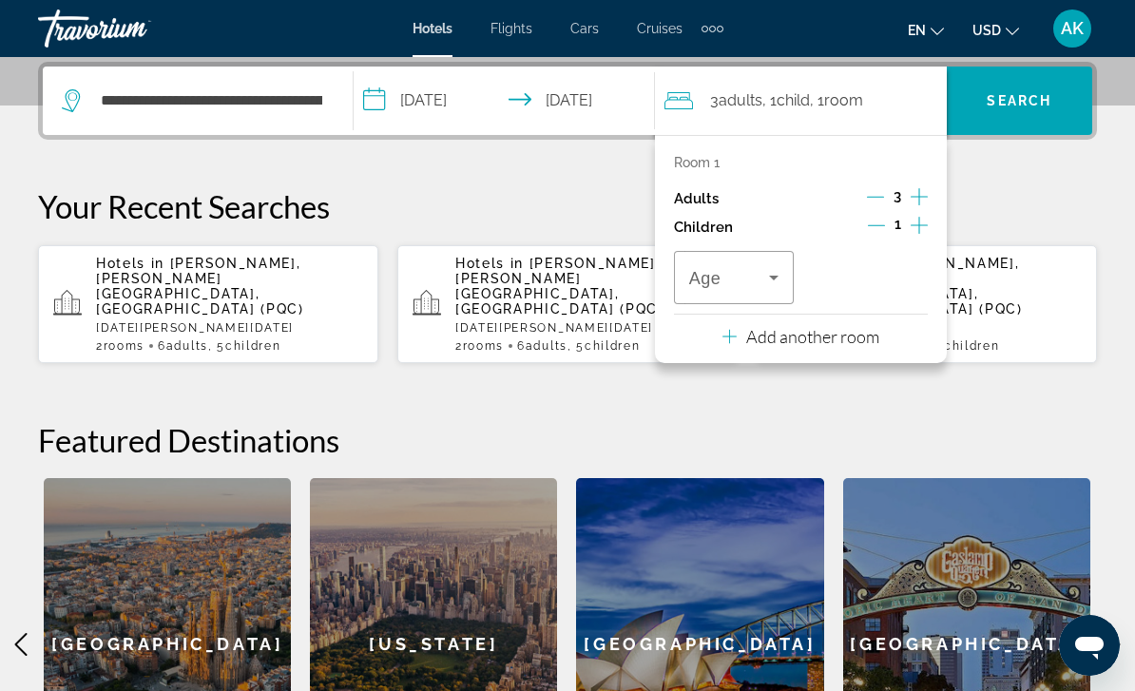
click at [928, 230] on button "Increment children" at bounding box center [919, 227] width 17 height 29
click at [731, 282] on span "Travelers: 3 adults, 2 children" at bounding box center [729, 277] width 80 height 23
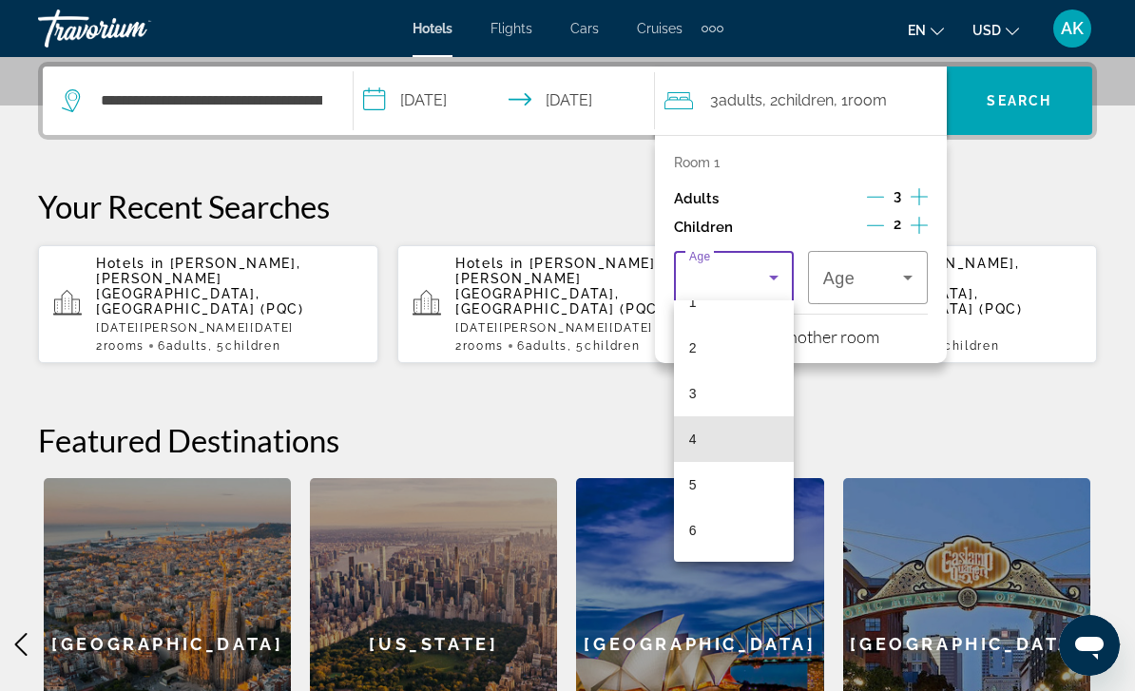
scroll to position [189, 0]
click at [733, 417] on mat-option "6" at bounding box center [734, 416] width 120 height 46
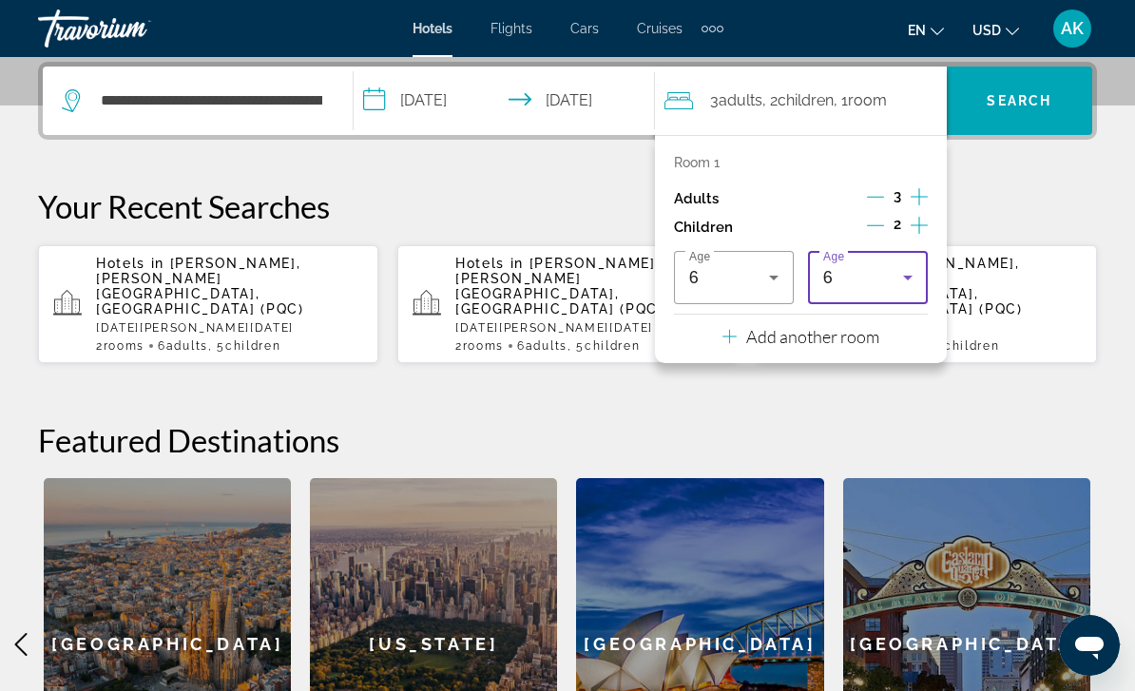
click at [859, 279] on div "6" at bounding box center [863, 277] width 80 height 23
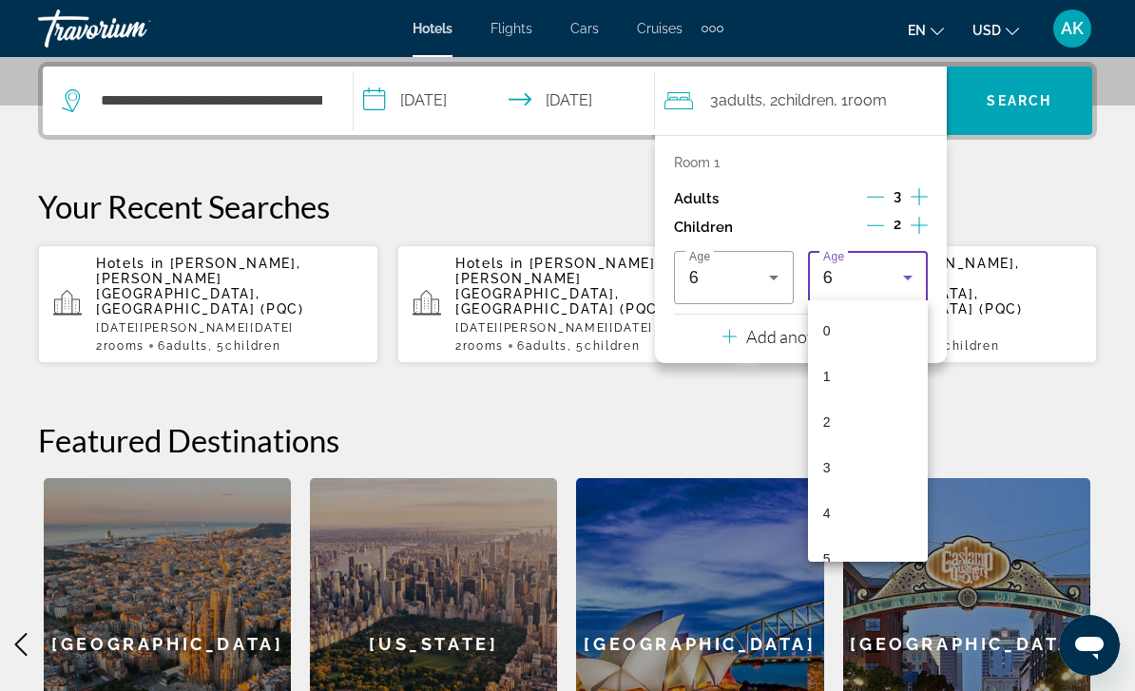
scroll to position [66, 0]
click at [836, 440] on mat-option "4" at bounding box center [868, 448] width 120 height 46
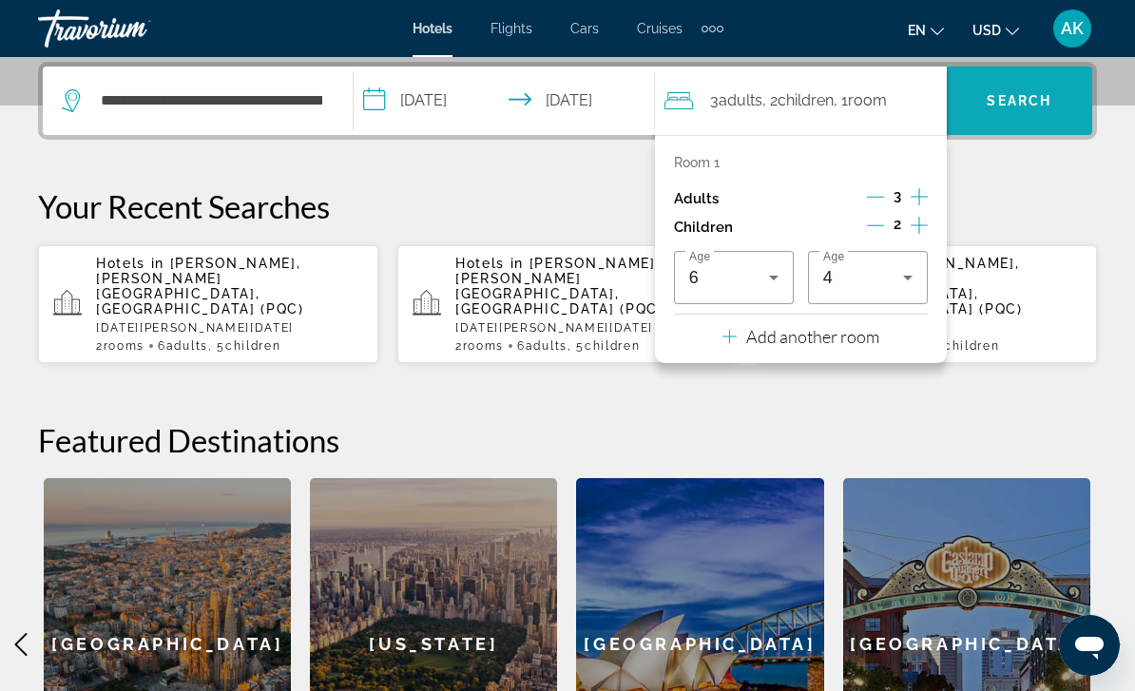
click at [1015, 112] on span "Search" at bounding box center [1019, 101] width 145 height 46
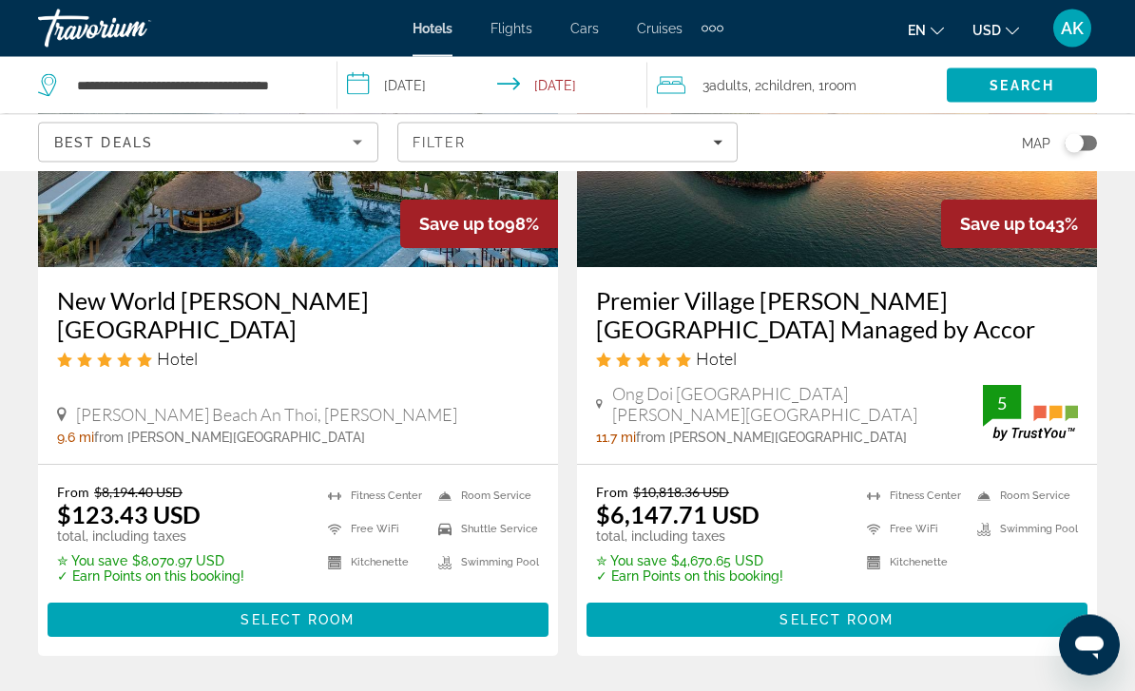
scroll to position [275, 0]
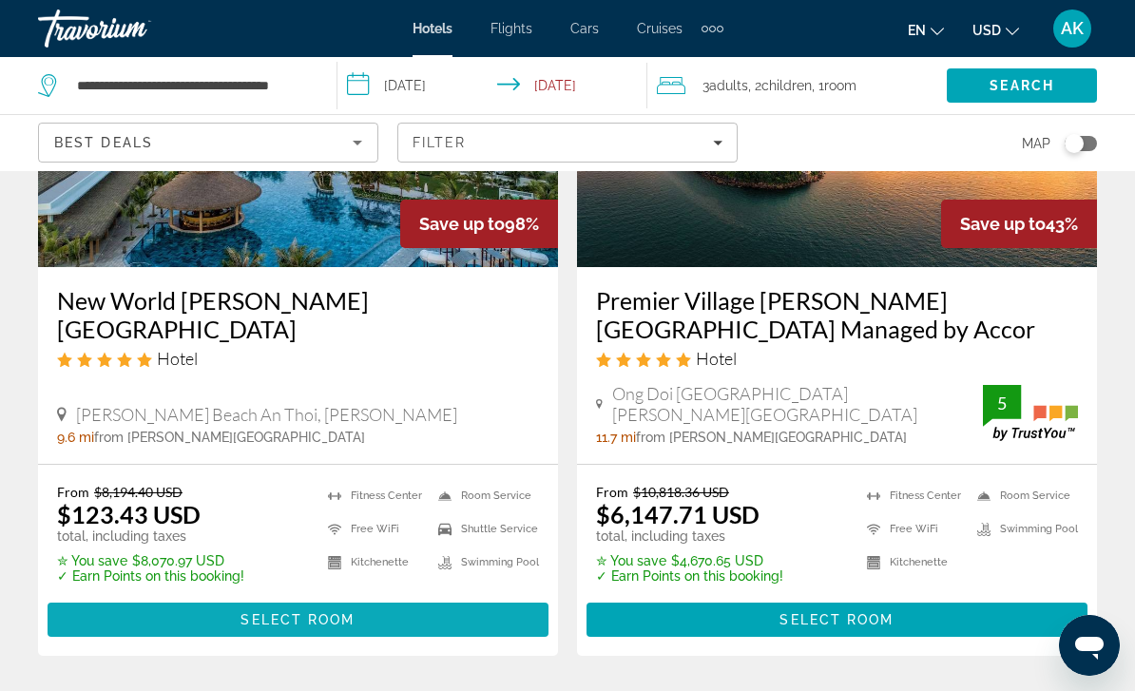
click at [362, 621] on span "Main content" at bounding box center [298, 620] width 501 height 46
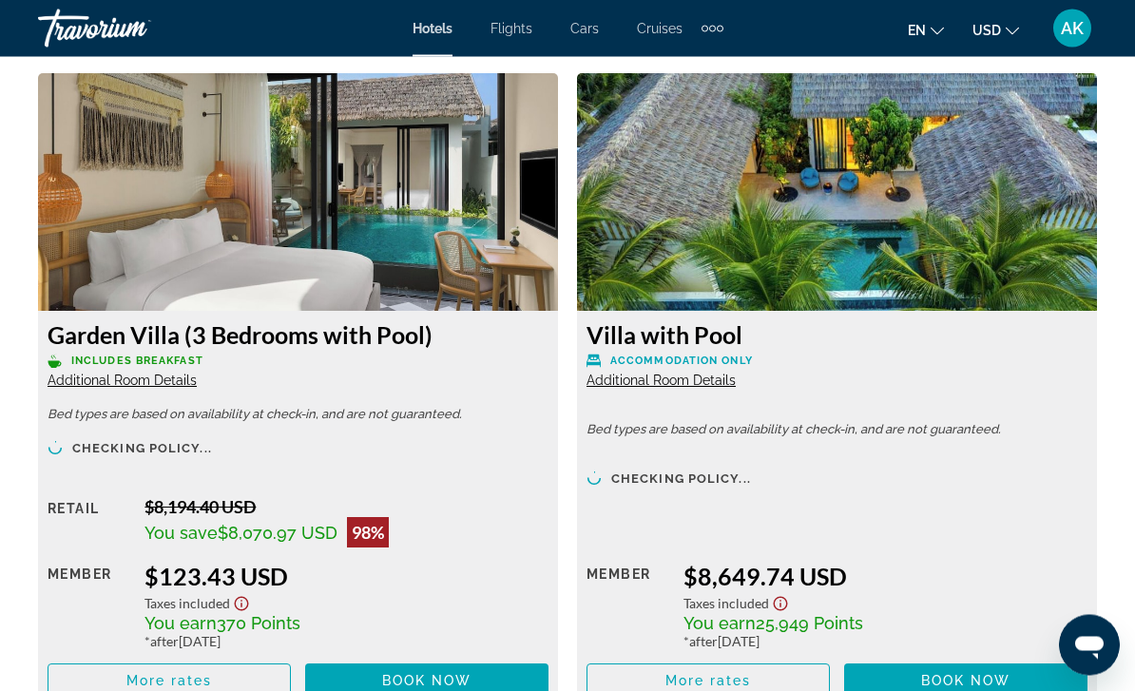
scroll to position [2951, 0]
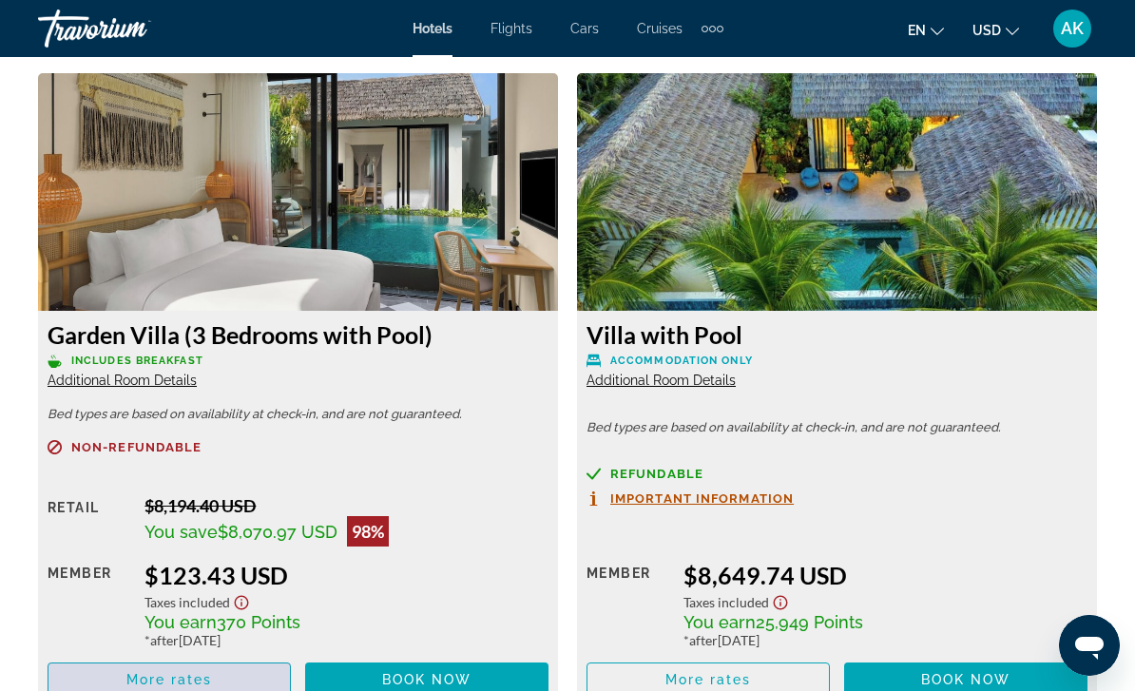
click at [205, 685] on span "More rates" at bounding box center [169, 679] width 87 height 15
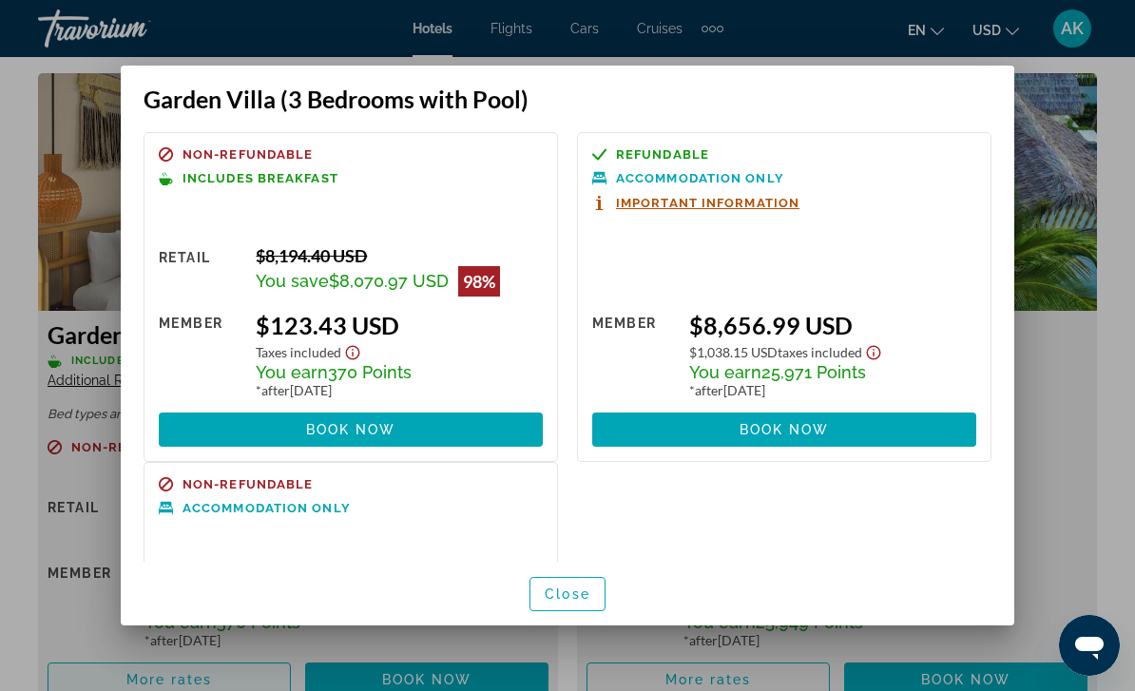
scroll to position [0, 0]
click at [421, 415] on span at bounding box center [351, 430] width 384 height 46
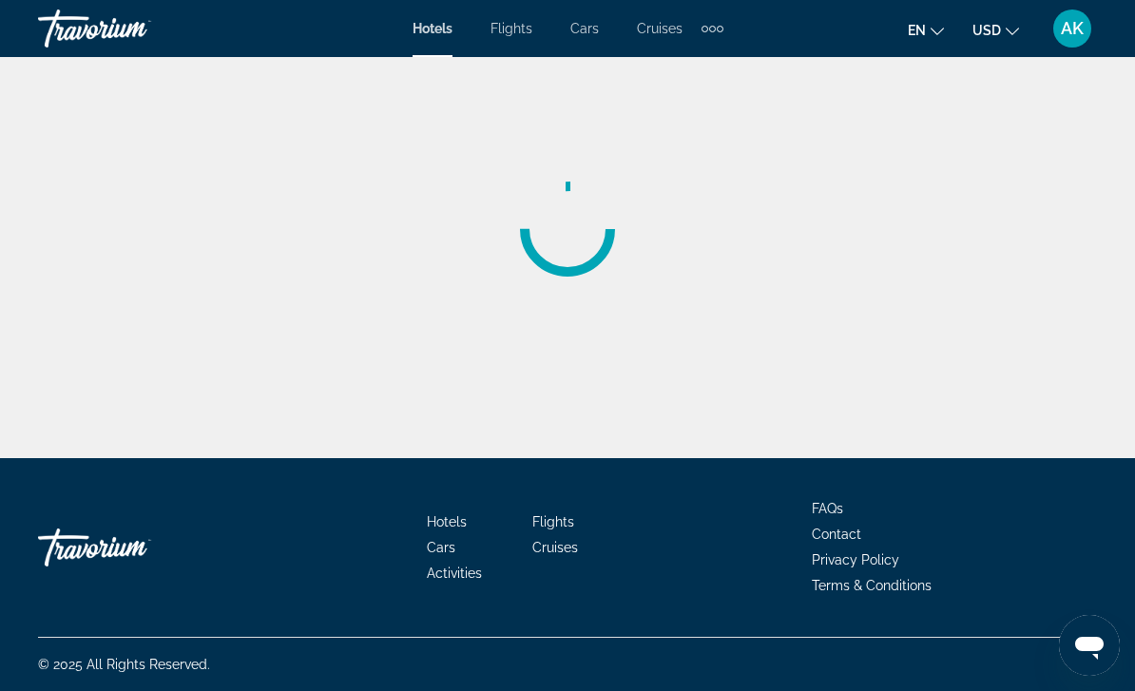
scroll to position [61, 0]
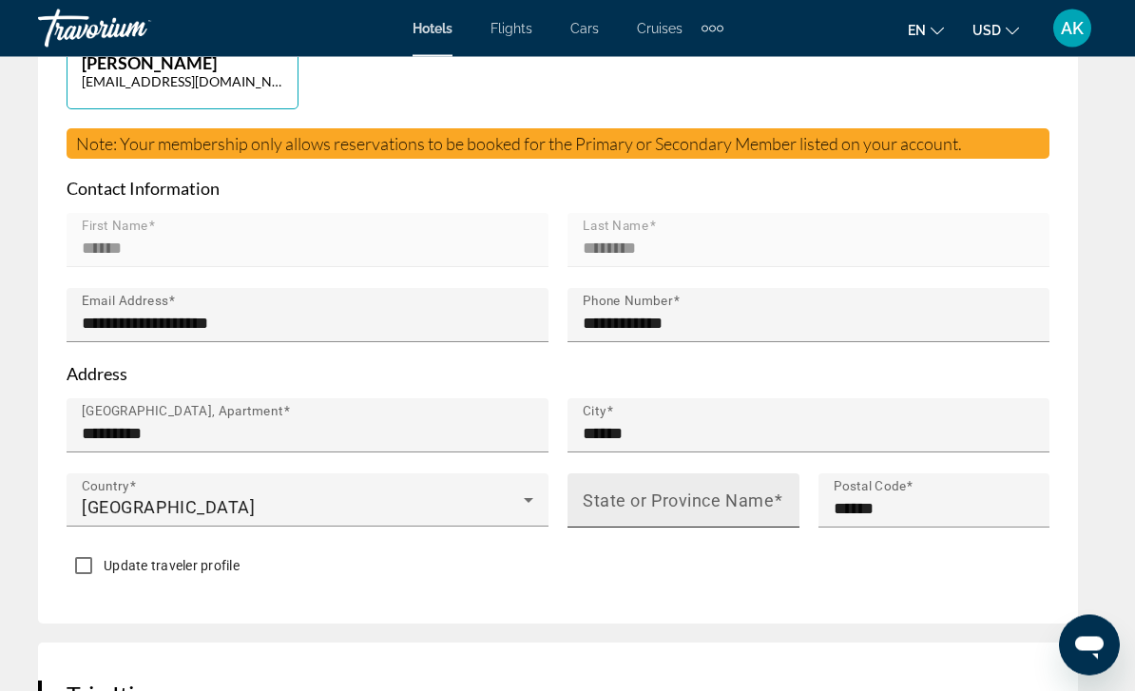
click at [637, 492] on mat-label "State or Province Name" at bounding box center [678, 502] width 191 height 20
click at [637, 498] on input "State or Province Name" at bounding box center [689, 509] width 213 height 23
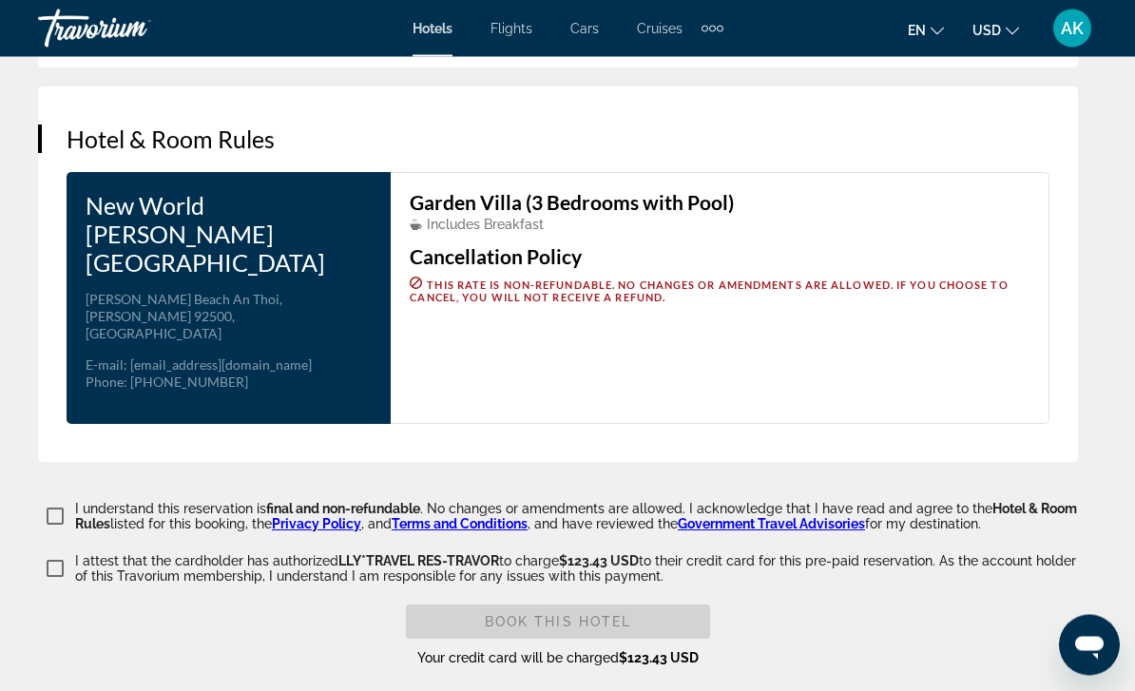
scroll to position [3116, 0]
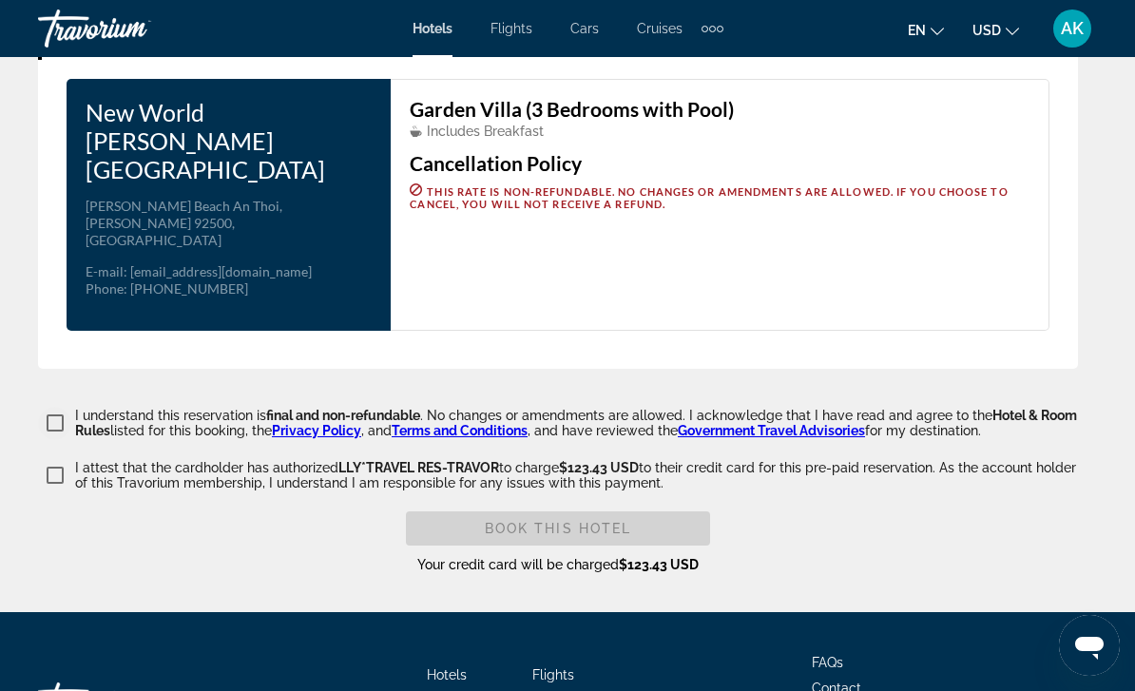
type input "******"
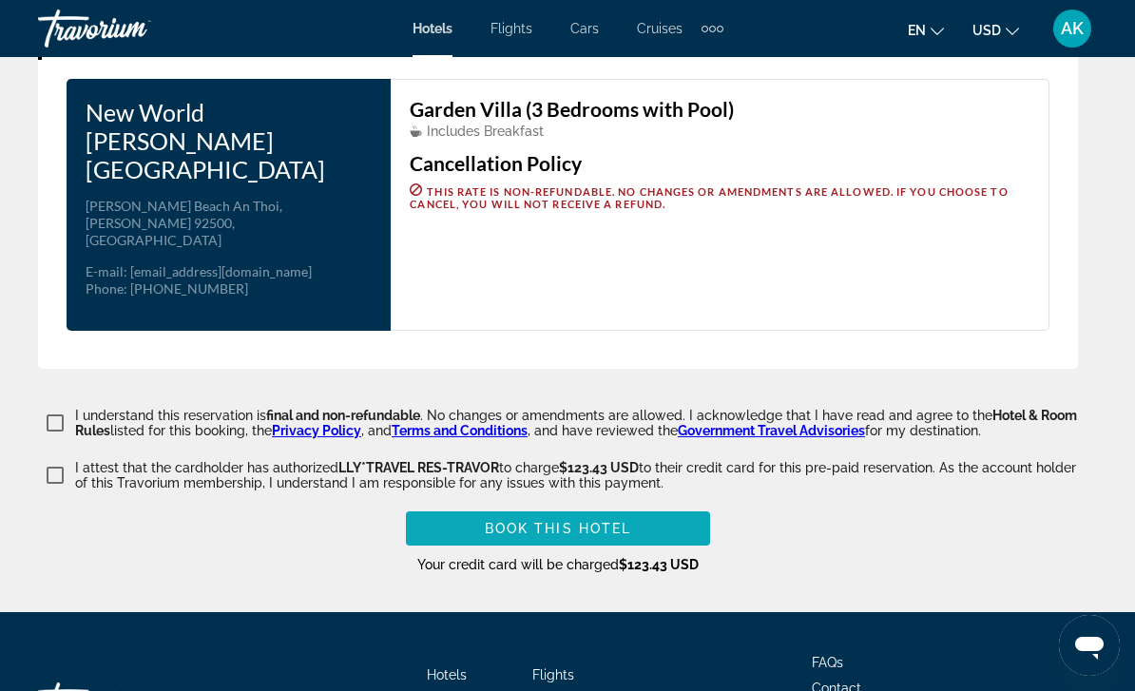
click at [606, 521] on span "Book this hotel" at bounding box center [558, 528] width 147 height 15
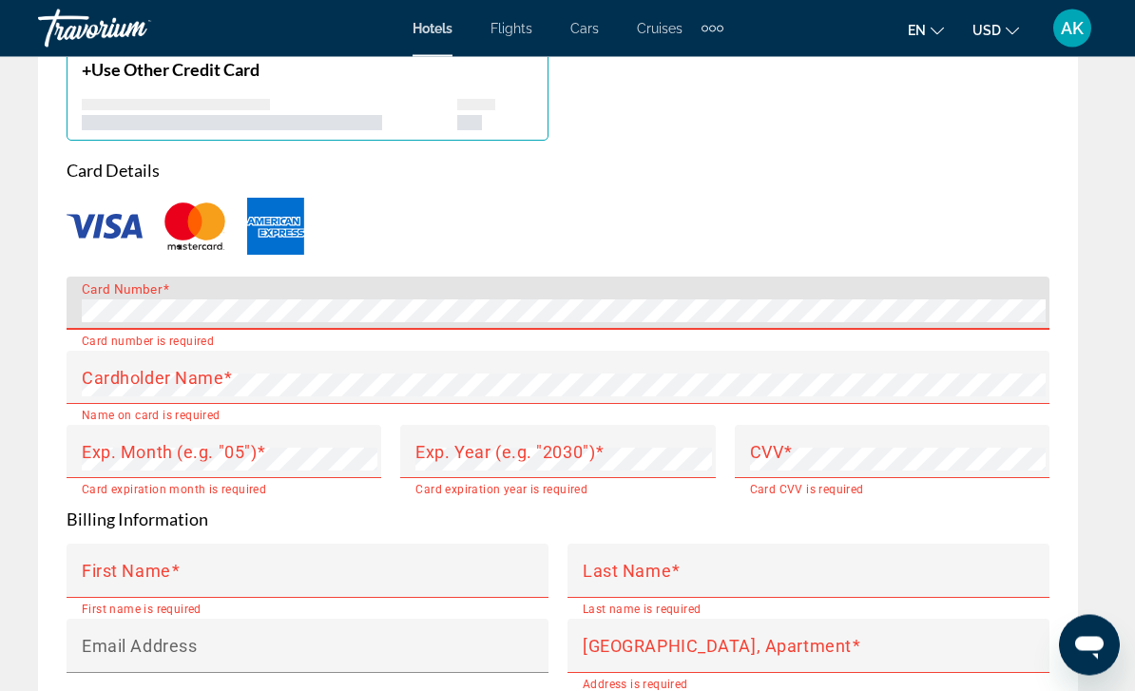
scroll to position [2171, 0]
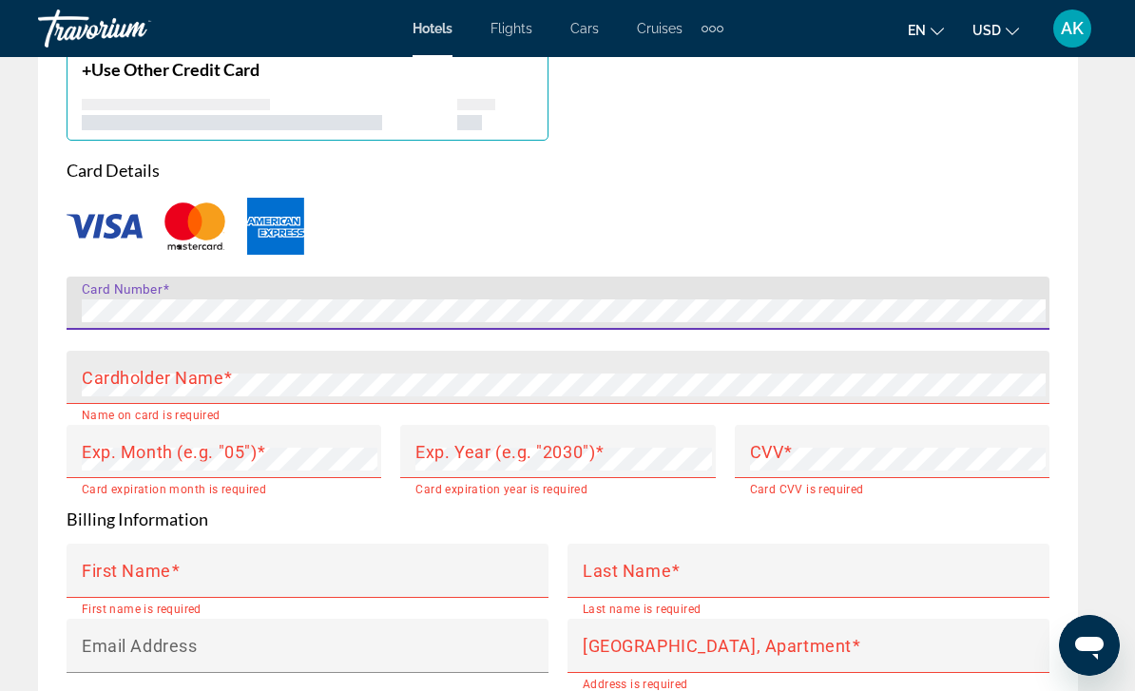
click at [126, 367] on mat-label "Cardholder Name" at bounding box center [153, 377] width 142 height 20
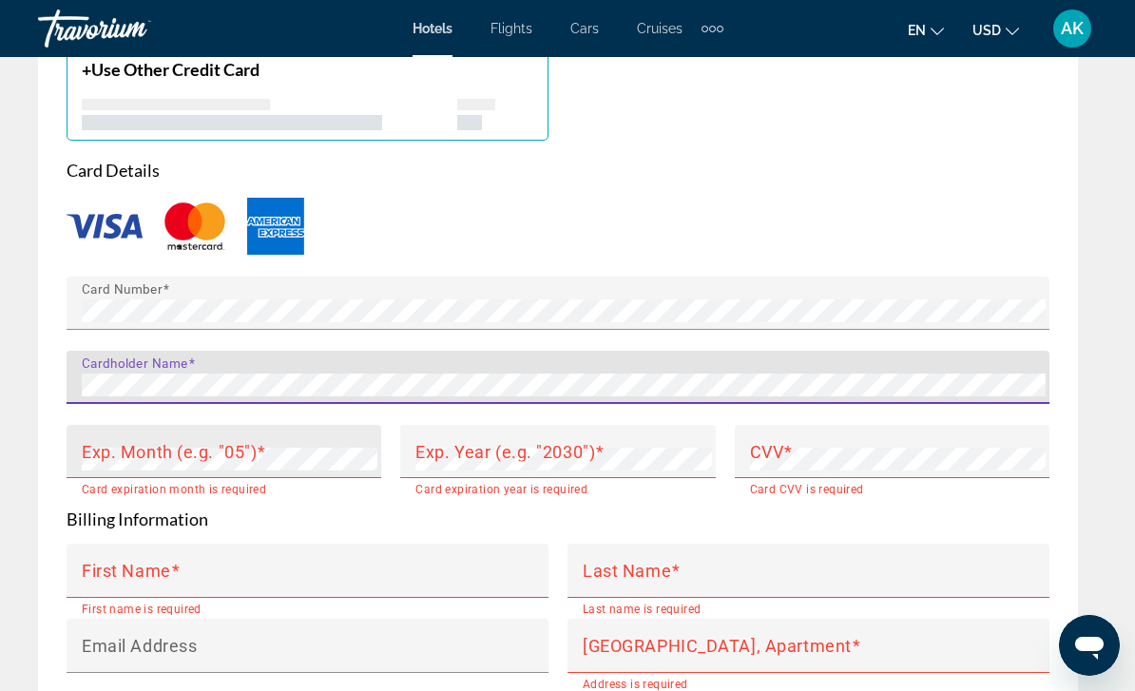
click at [179, 441] on mat-label "Exp. Month (e.g. "05")" at bounding box center [169, 451] width 175 height 20
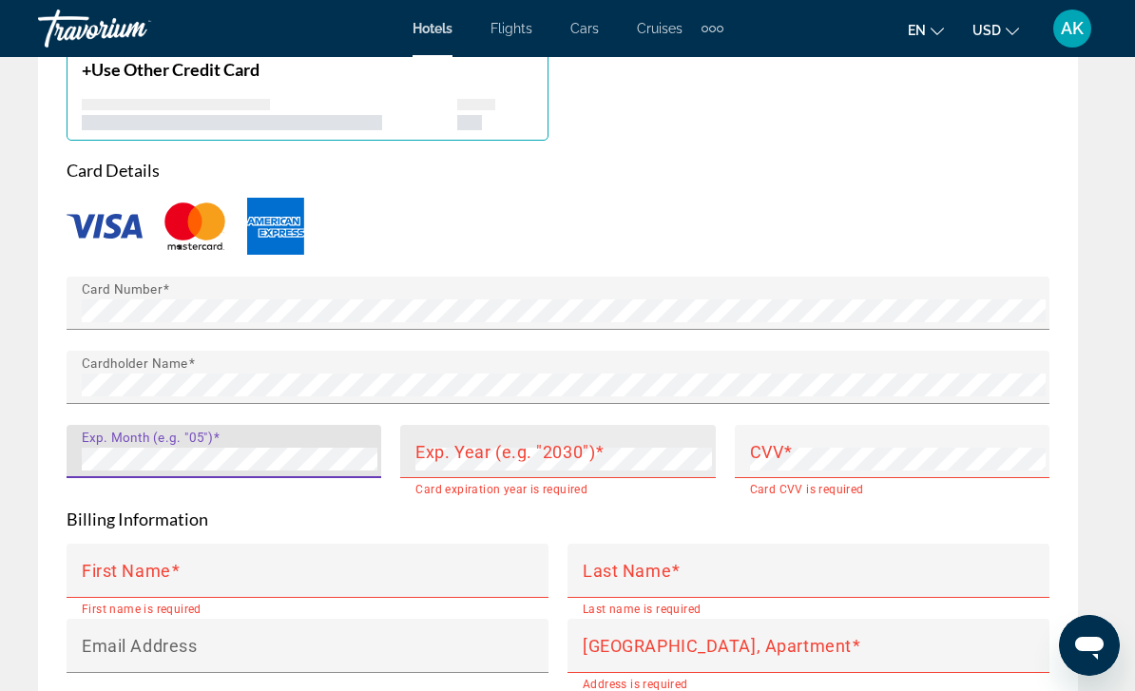
click at [557, 425] on div "Exp. Year (e.g. "2030")" at bounding box center [563, 451] width 296 height 53
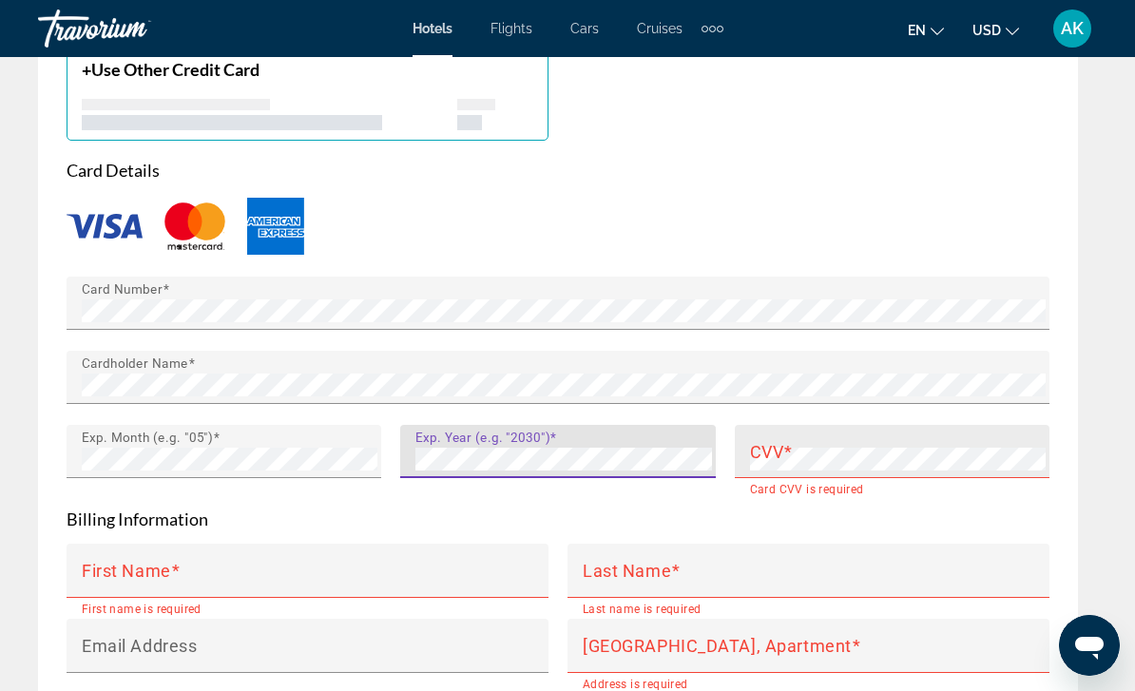
click at [778, 441] on mat-label "CVV" at bounding box center [767, 451] width 34 height 20
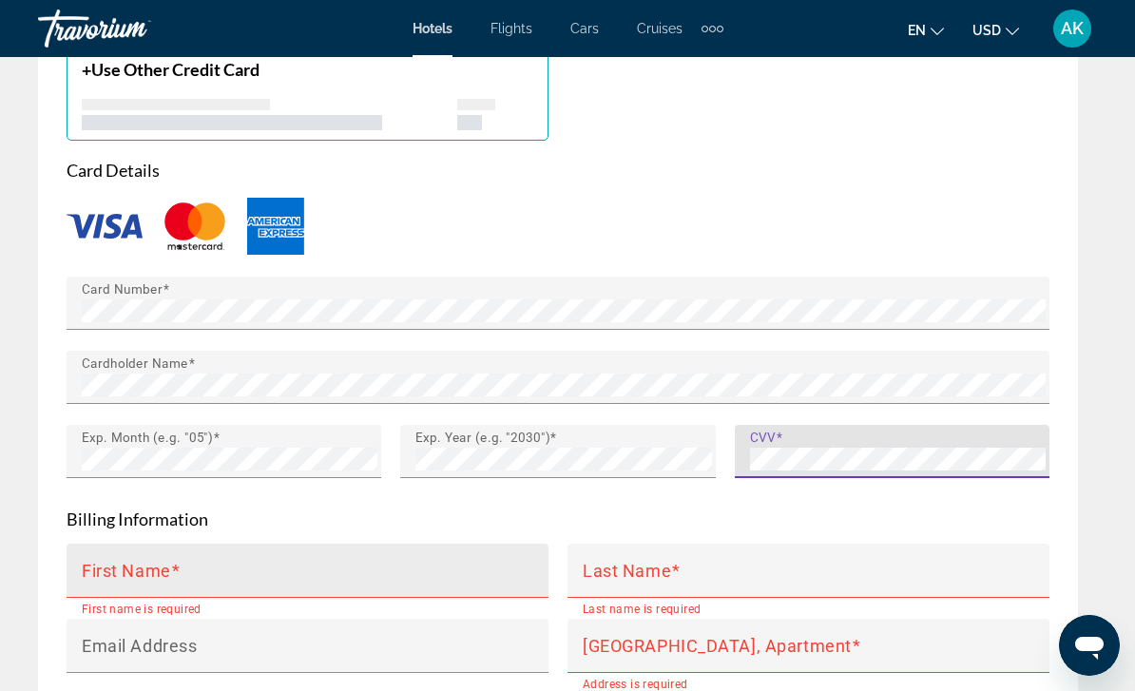
click at [150, 560] on mat-label "First Name" at bounding box center [126, 570] width 89 height 20
click at [150, 568] on input "First Name" at bounding box center [313, 579] width 463 height 23
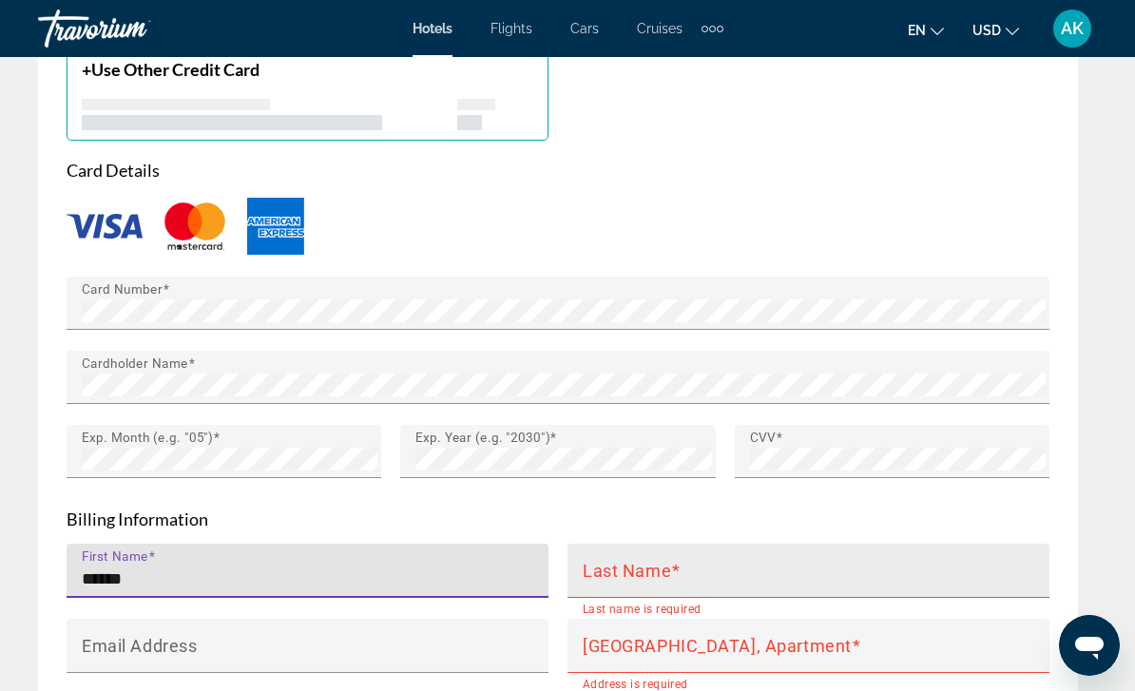
type input "******"
click at [681, 544] on div "Last Name" at bounding box center [814, 571] width 463 height 54
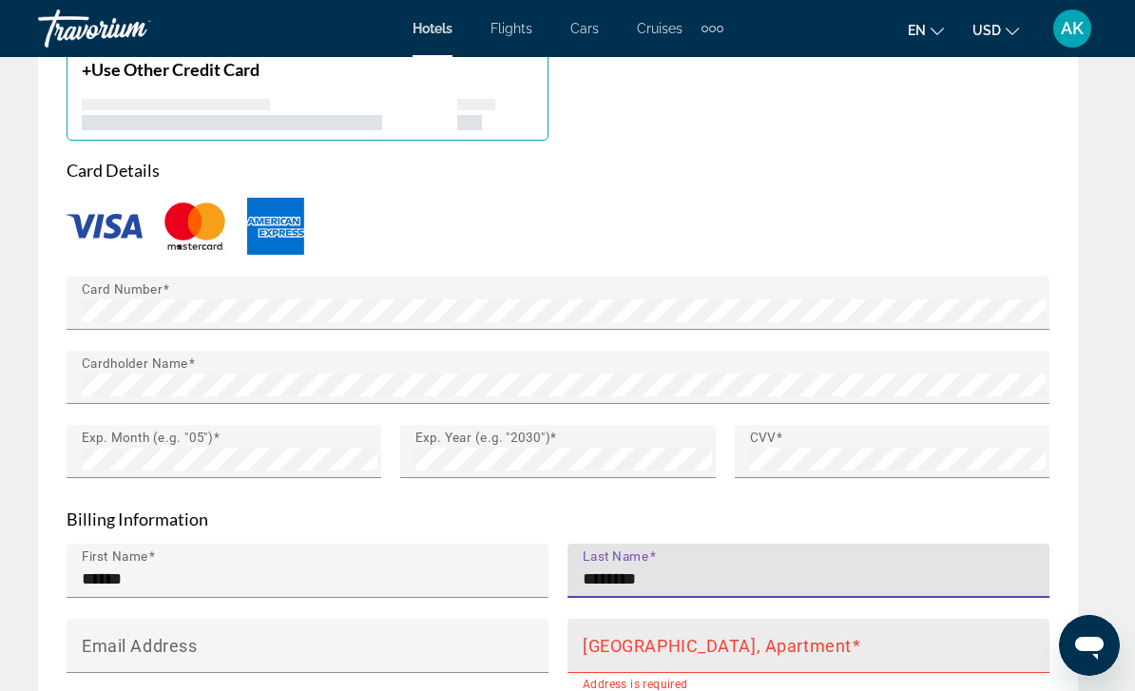
type input "********"
click at [623, 635] on mat-label "[GEOGRAPHIC_DATA], Apartment" at bounding box center [717, 645] width 269 height 20
click at [623, 643] on input "[GEOGRAPHIC_DATA], Apartment" at bounding box center [814, 654] width 463 height 23
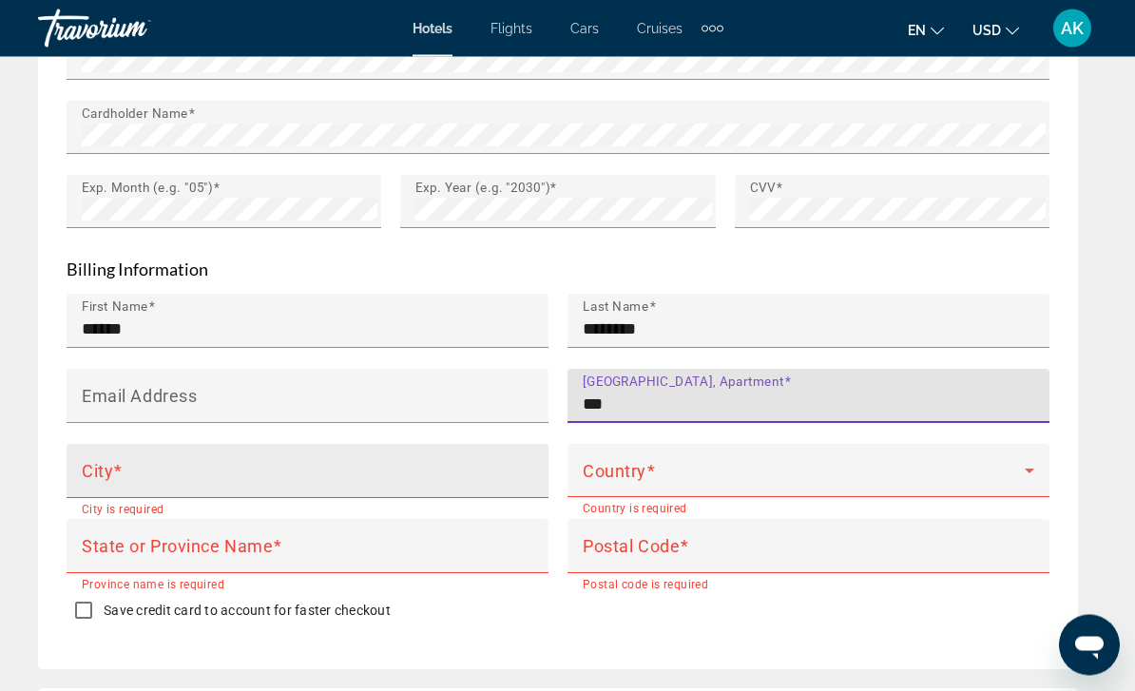
type input "***"
click at [256, 469] on input "City" at bounding box center [313, 480] width 463 height 23
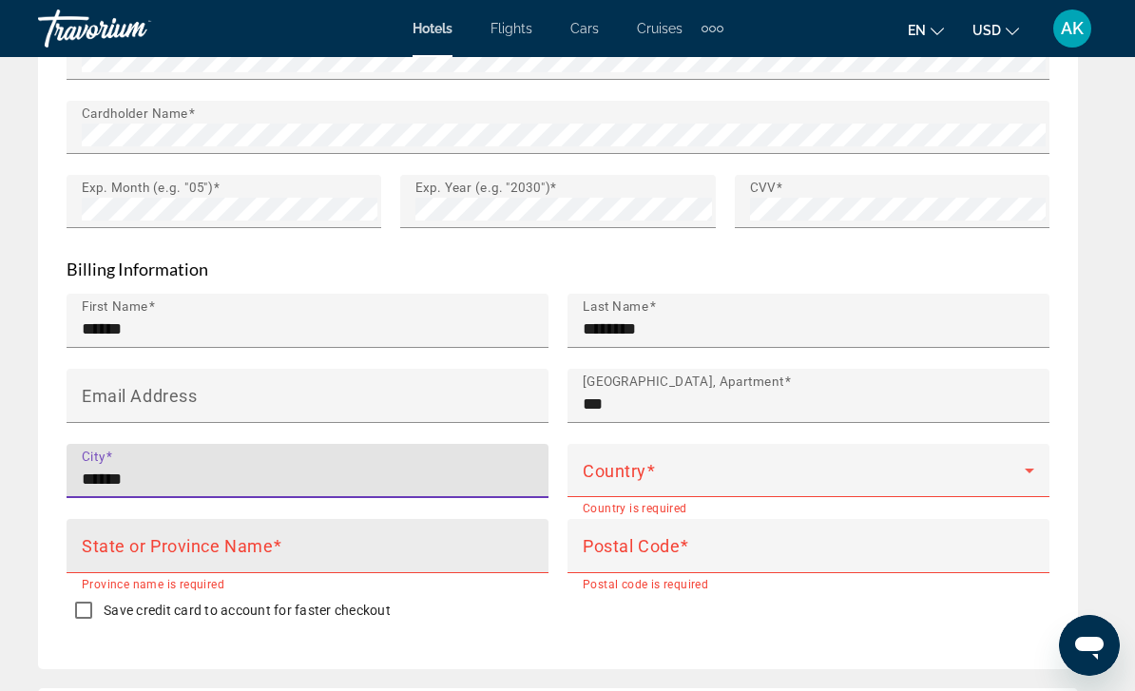
type input "******"
click at [206, 519] on div "State or Province Name" at bounding box center [313, 546] width 463 height 54
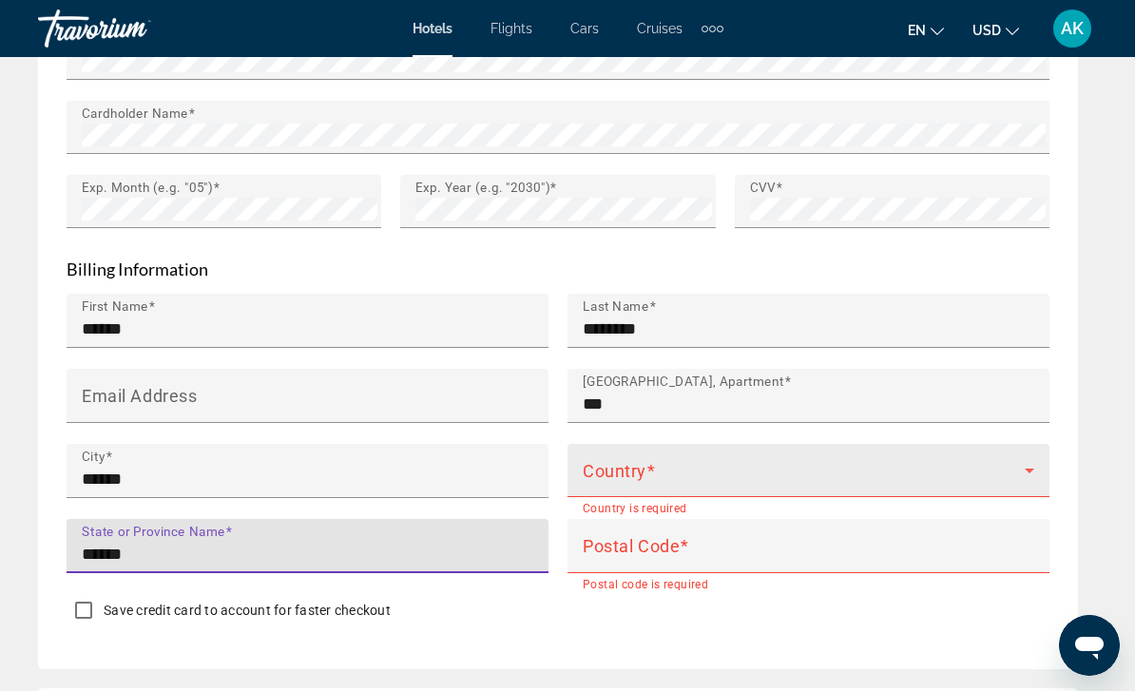
type input "******"
click at [607, 467] on span "Main content" at bounding box center [804, 478] width 442 height 23
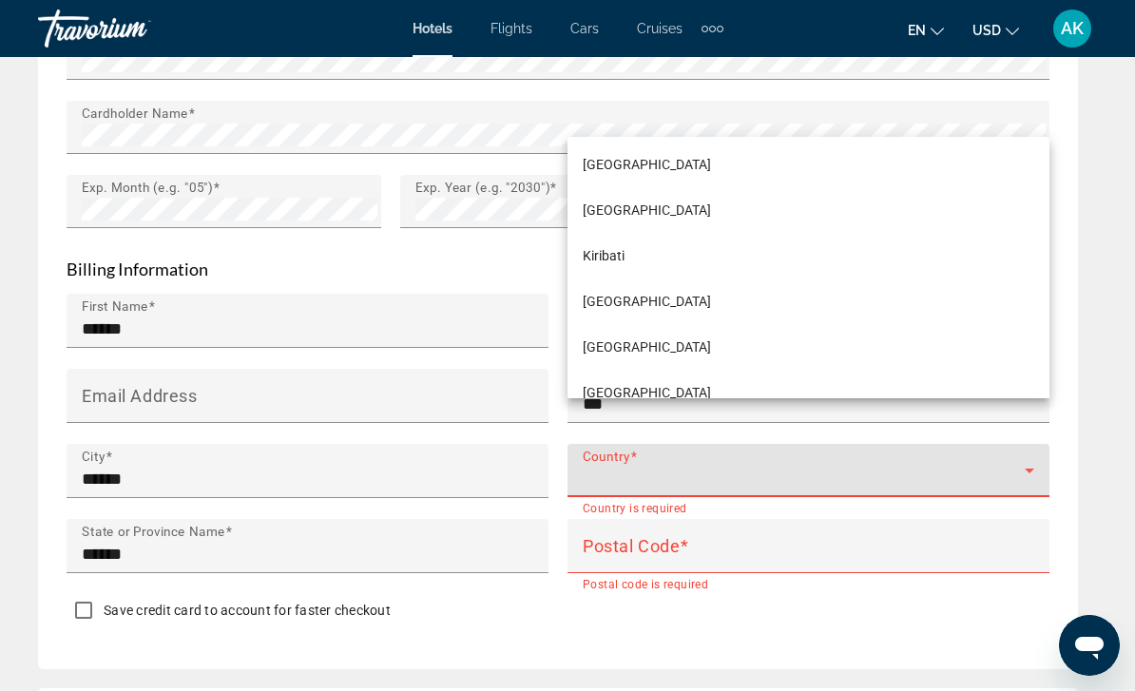
scroll to position [5259, 0]
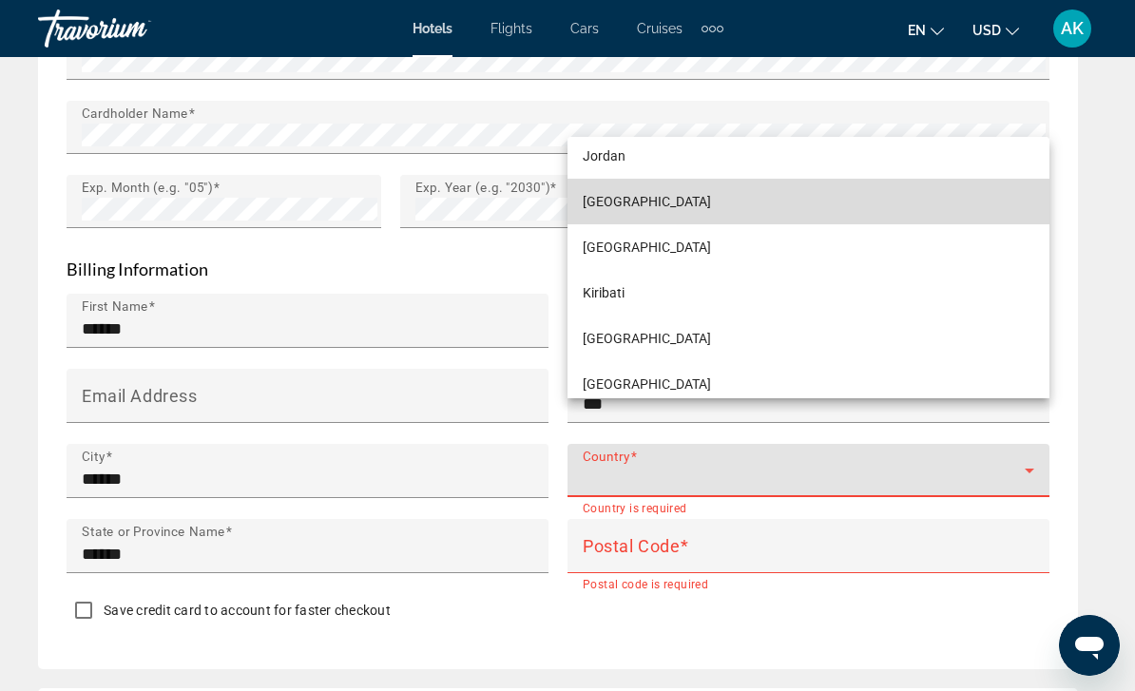
click at [636, 213] on span "[GEOGRAPHIC_DATA]" at bounding box center [647, 201] width 128 height 23
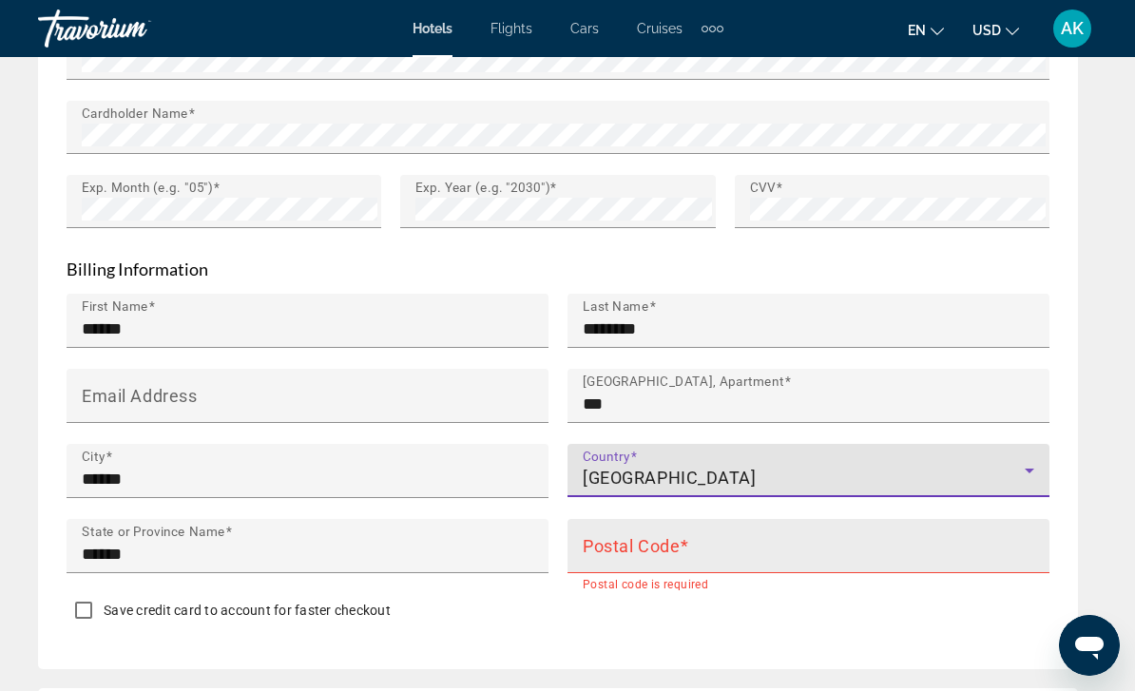
click at [632, 543] on input "Postal Code" at bounding box center [814, 554] width 463 height 23
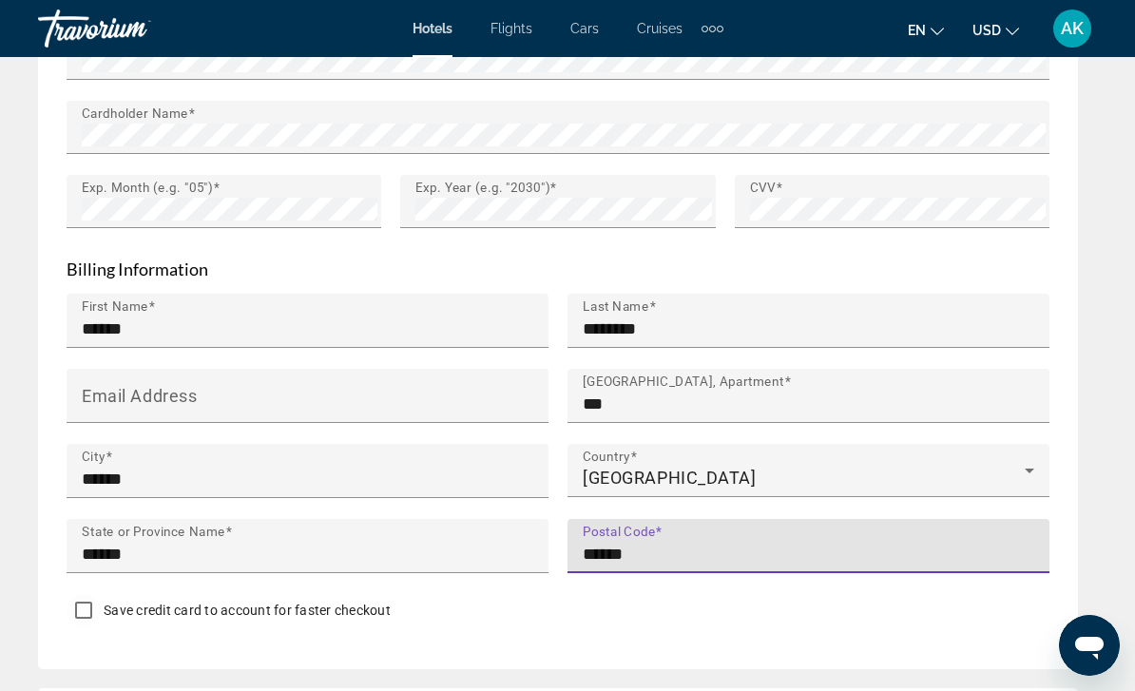
type input "******"
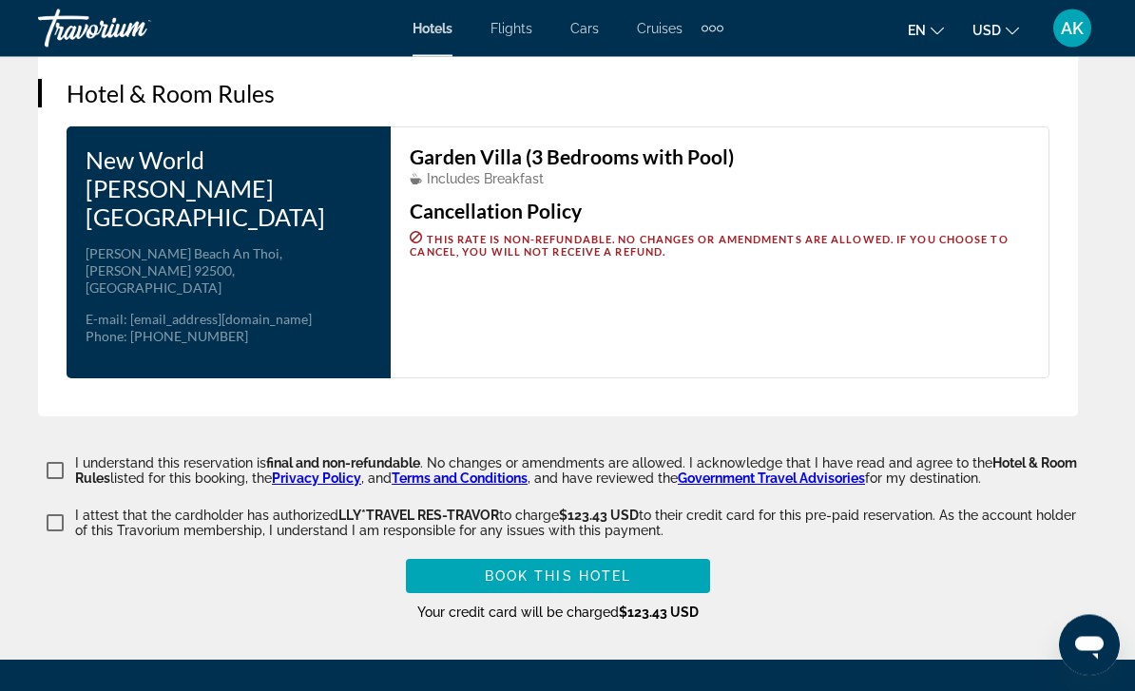
scroll to position [3116, 0]
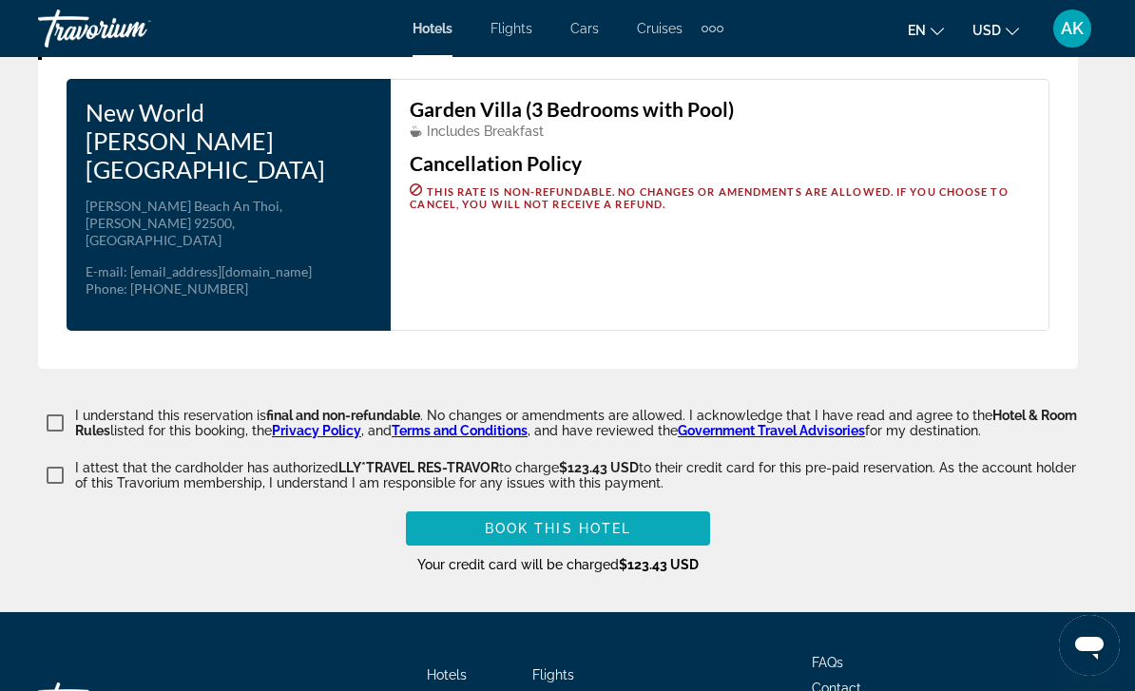
click at [512, 521] on span "Book this hotel" at bounding box center [558, 528] width 147 height 15
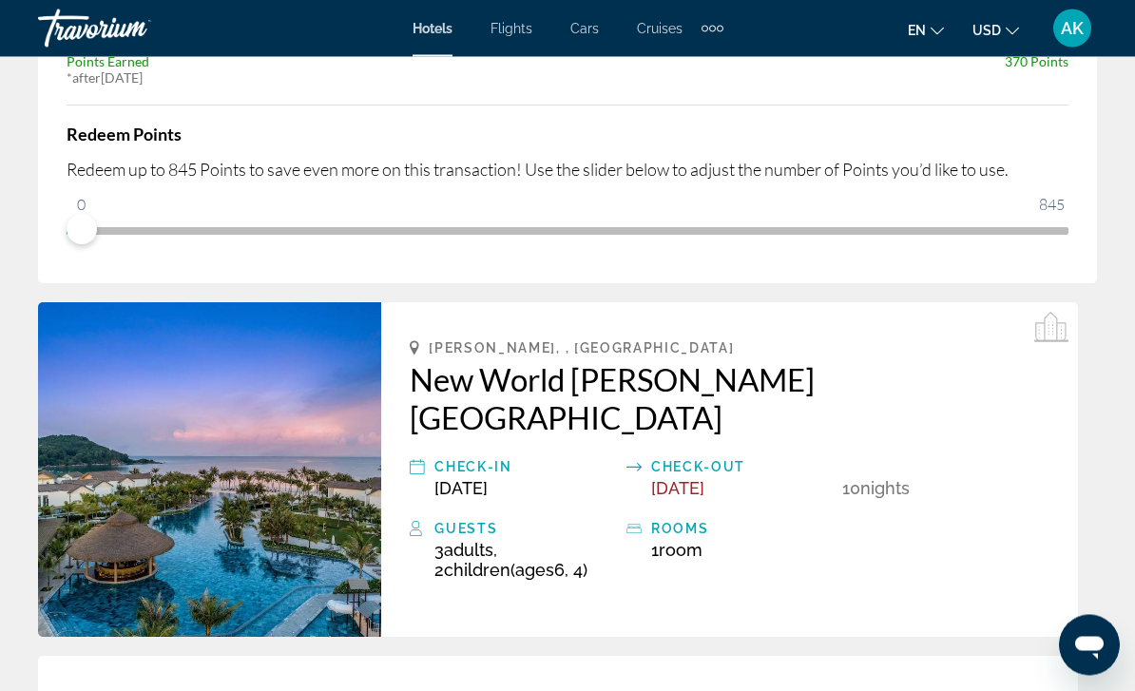
scroll to position [0, 0]
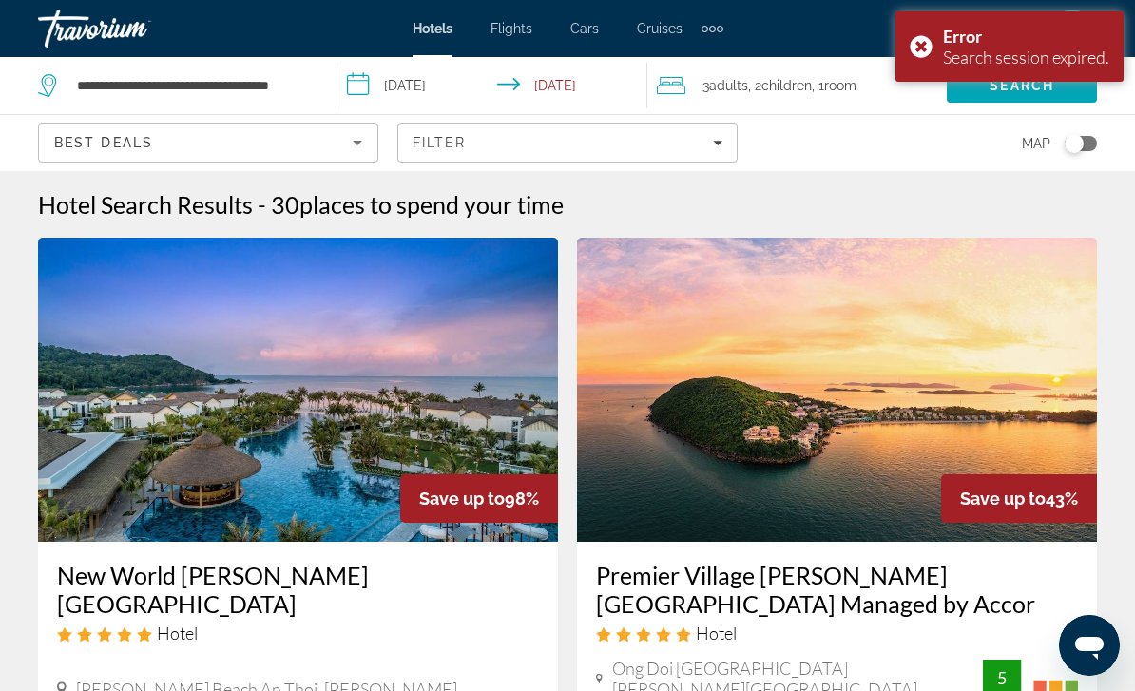
click at [594, 81] on input "**********" at bounding box center [496, 88] width 317 height 63
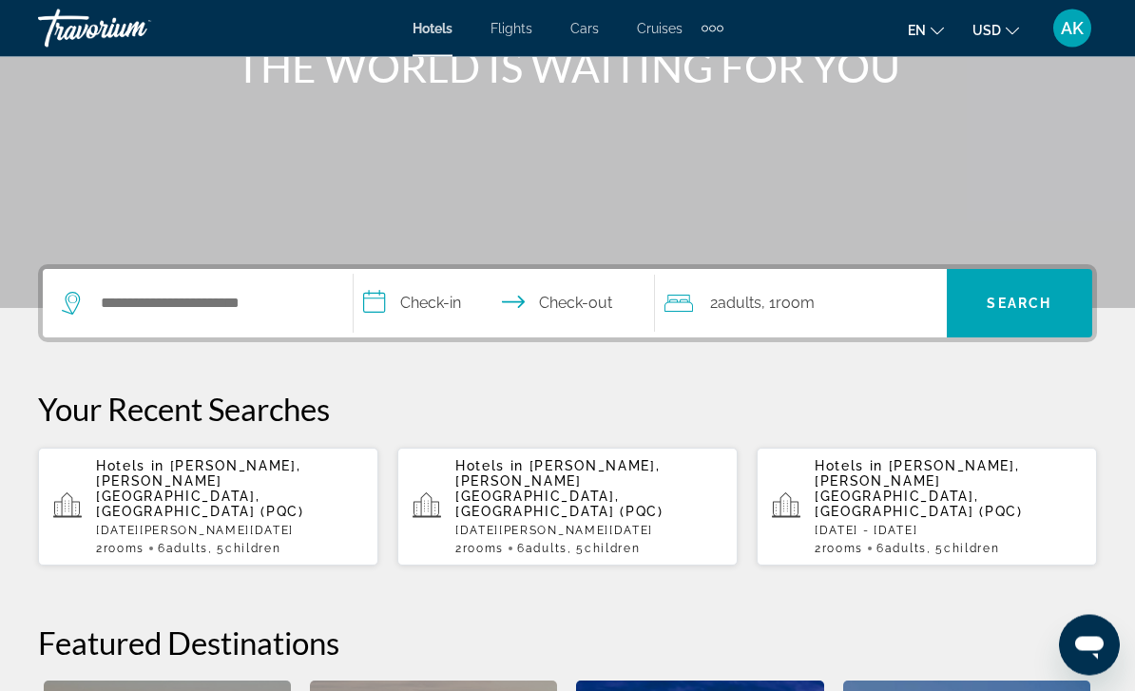
scroll to position [262, 0]
click at [248, 470] on span "[PERSON_NAME], [PERSON_NAME][GEOGRAPHIC_DATA], [GEOGRAPHIC_DATA] (PQC)" at bounding box center [200, 488] width 208 height 61
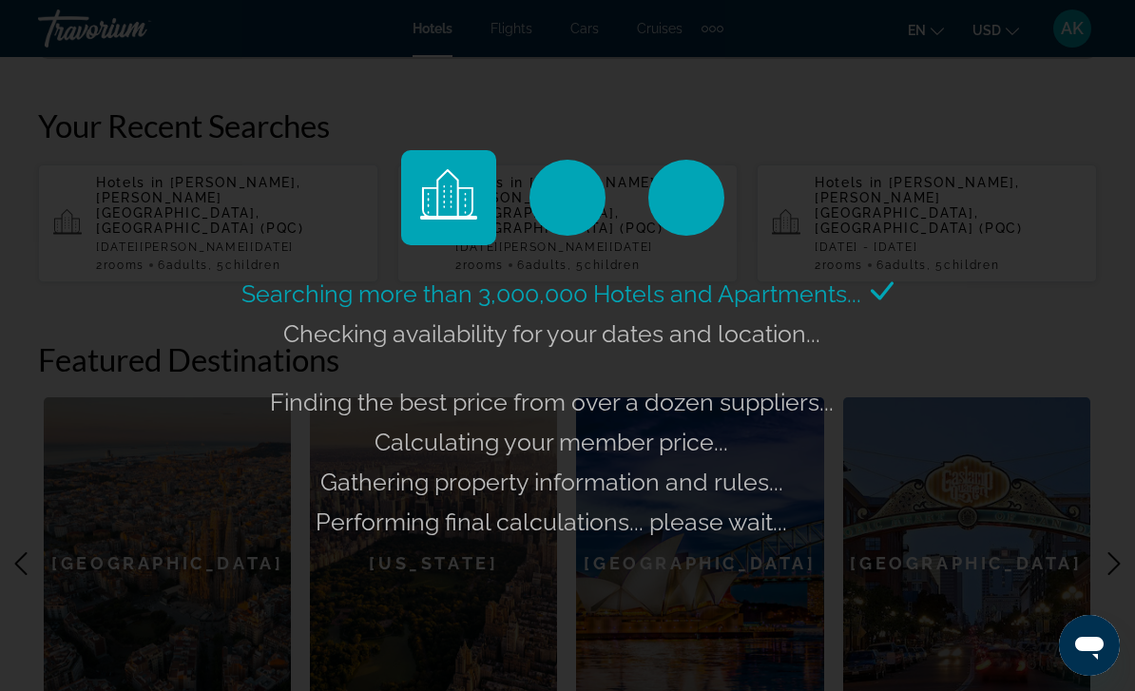
scroll to position [606, 0]
